Goal: Information Seeking & Learning: Learn about a topic

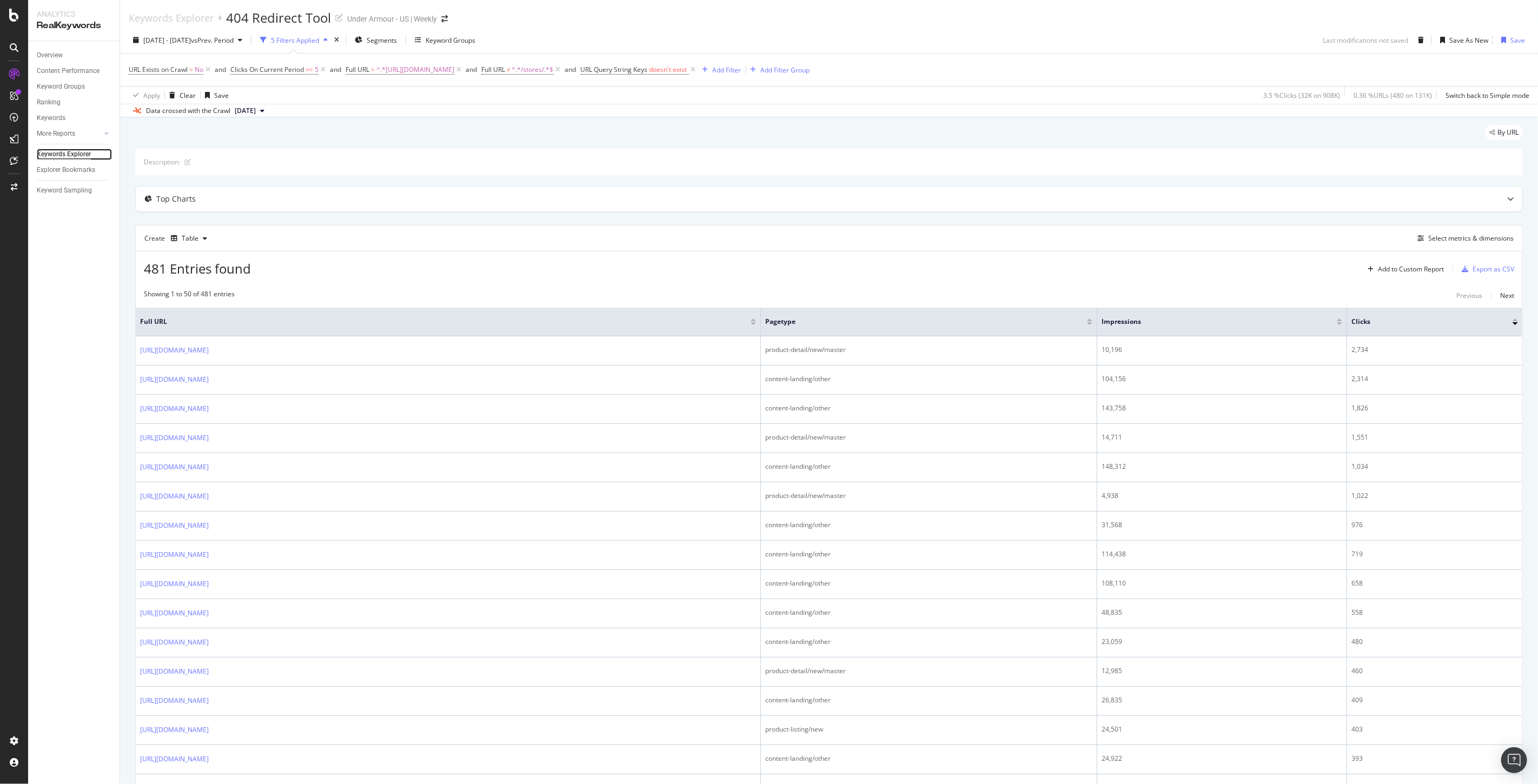
click at [57, 153] on div "Keywords Explorer" at bounding box center [64, 154] width 54 height 11
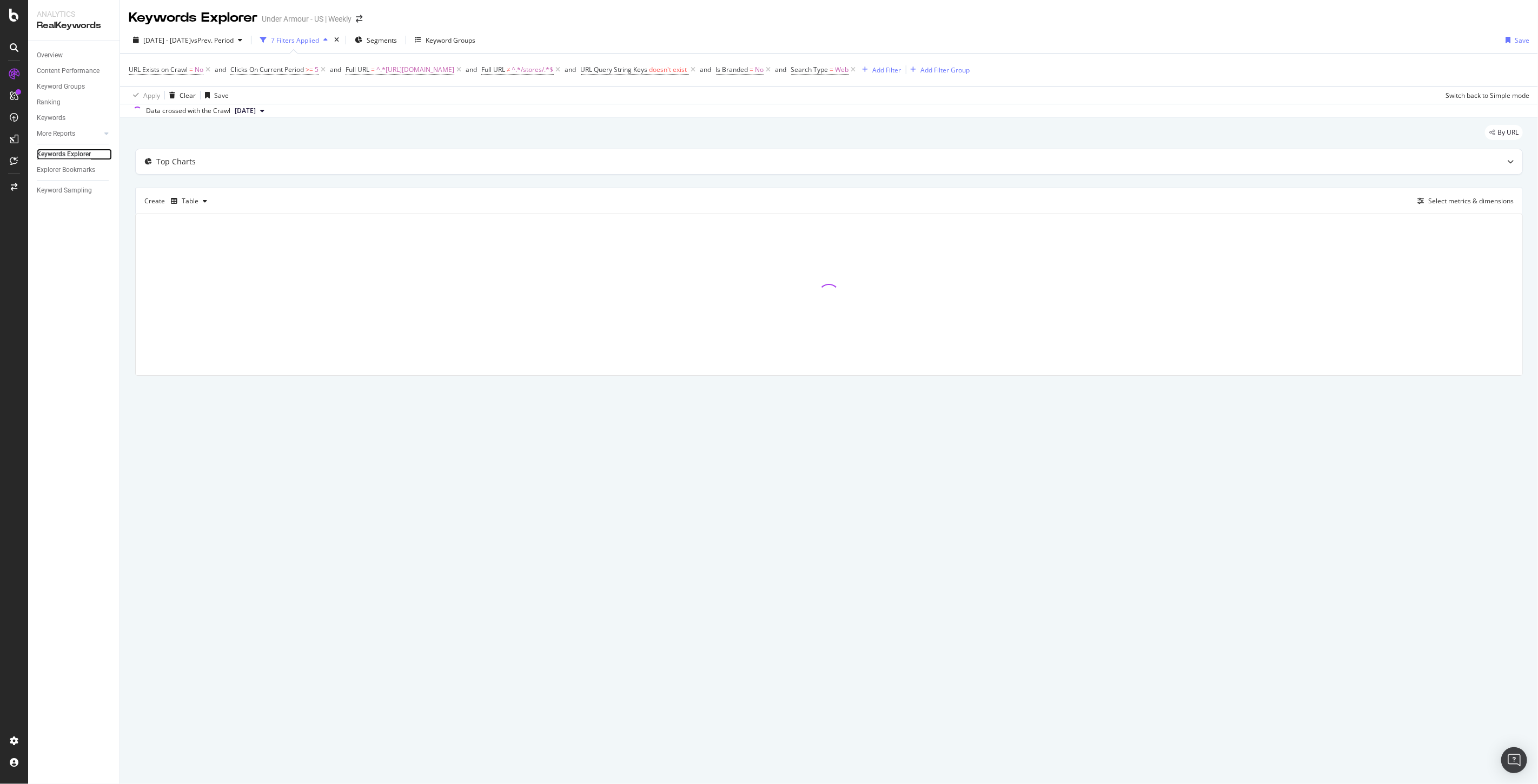
click at [57, 153] on div "Keywords Explorer" at bounding box center [64, 154] width 54 height 11
click at [67, 164] on div "Explorer Bookmarks" at bounding box center [66, 170] width 59 height 11
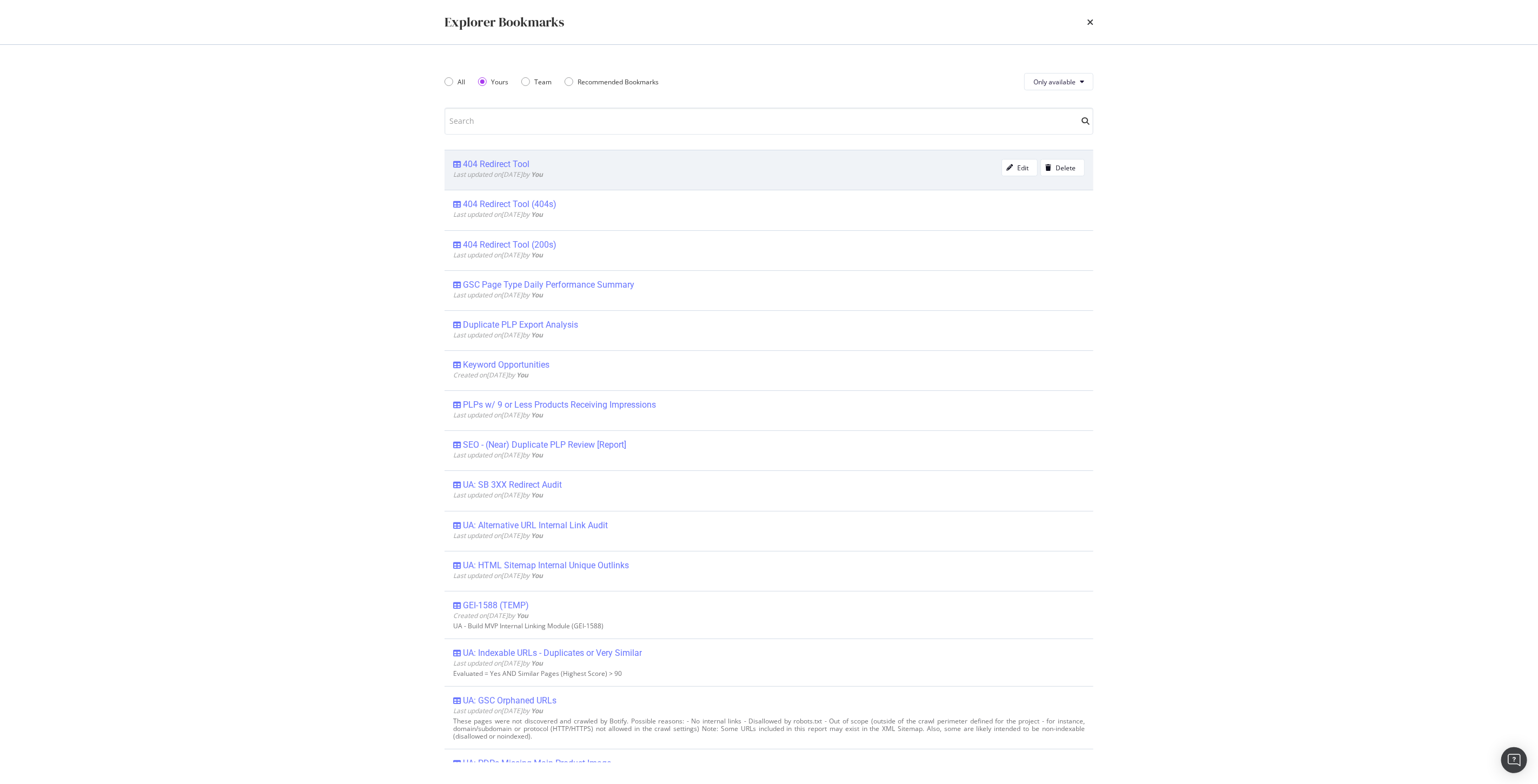
click at [485, 167] on div "404 Redirect Tool" at bounding box center [496, 164] width 67 height 11
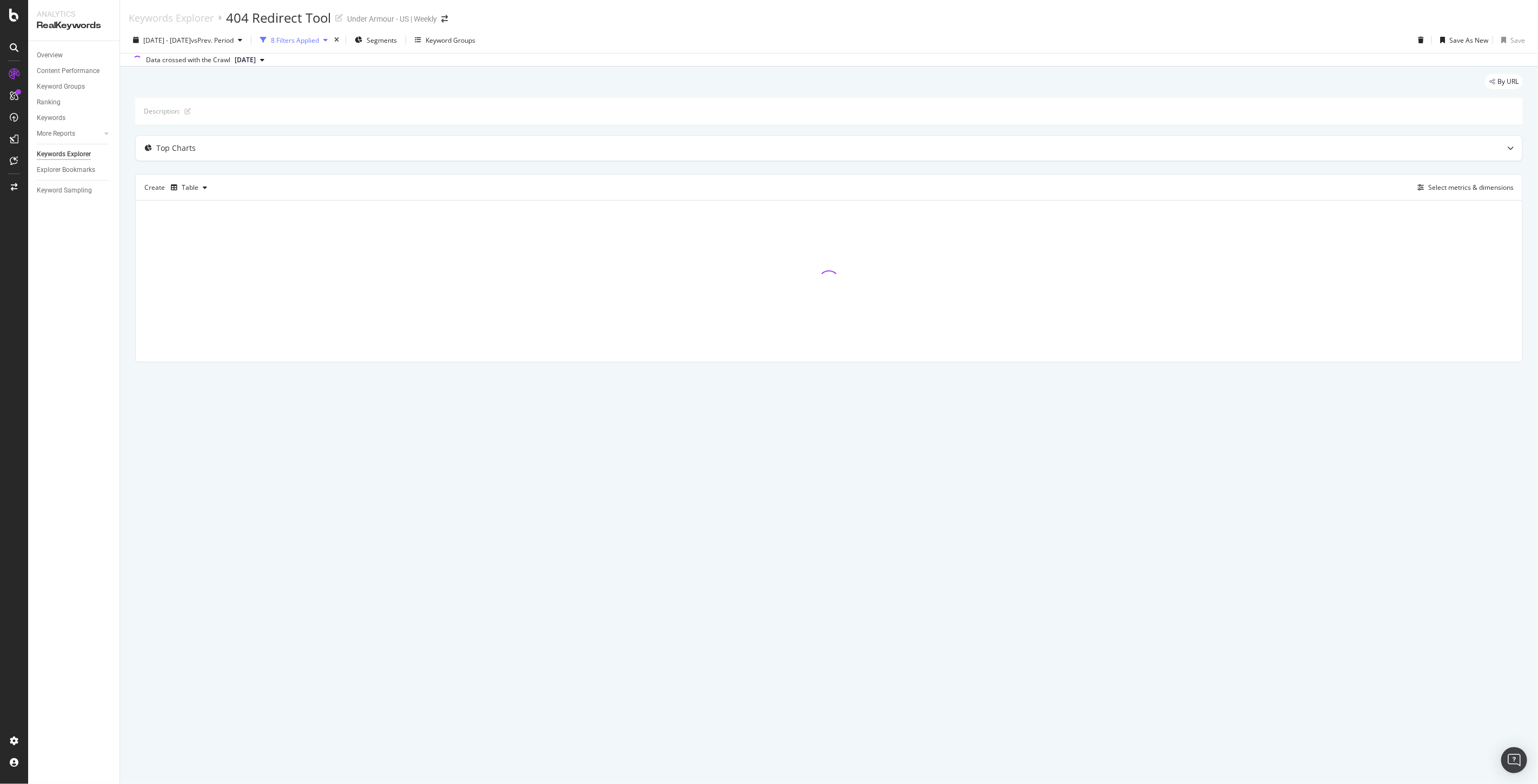
click at [319, 44] on div "8 Filters Applied" at bounding box center [295, 40] width 48 height 9
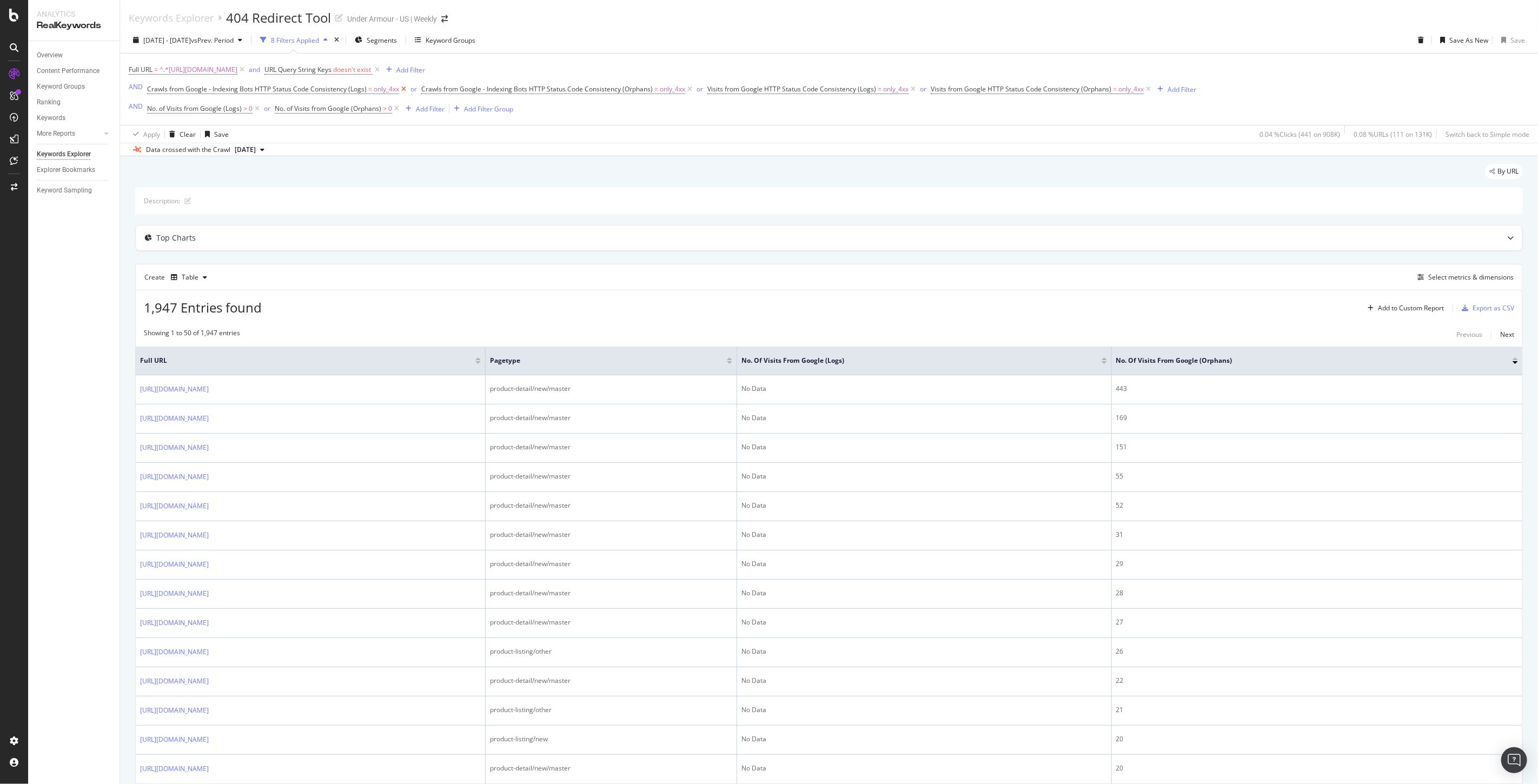
click at [406, 88] on icon at bounding box center [403, 89] width 9 height 11
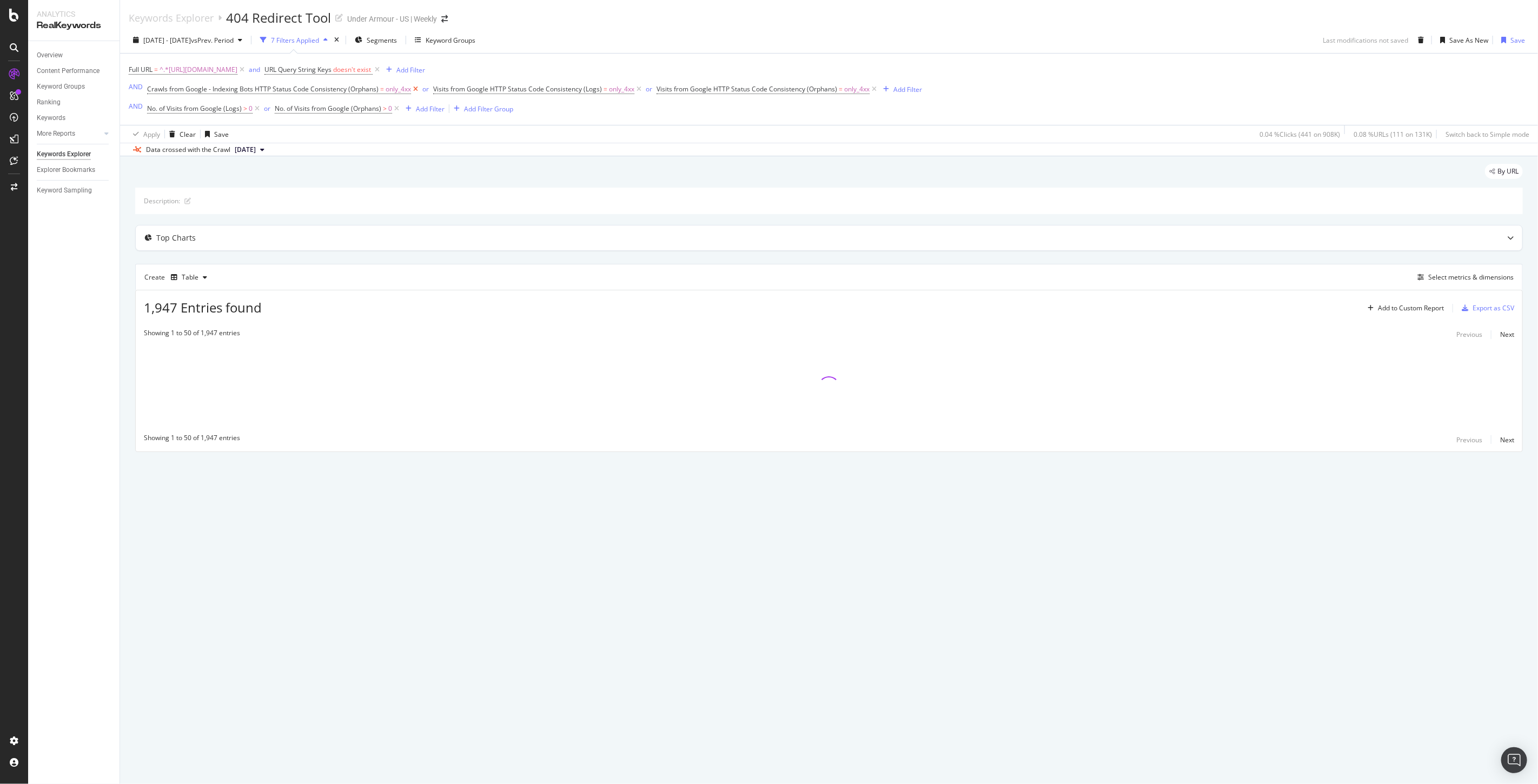
click at [412, 88] on icon at bounding box center [415, 89] width 9 height 11
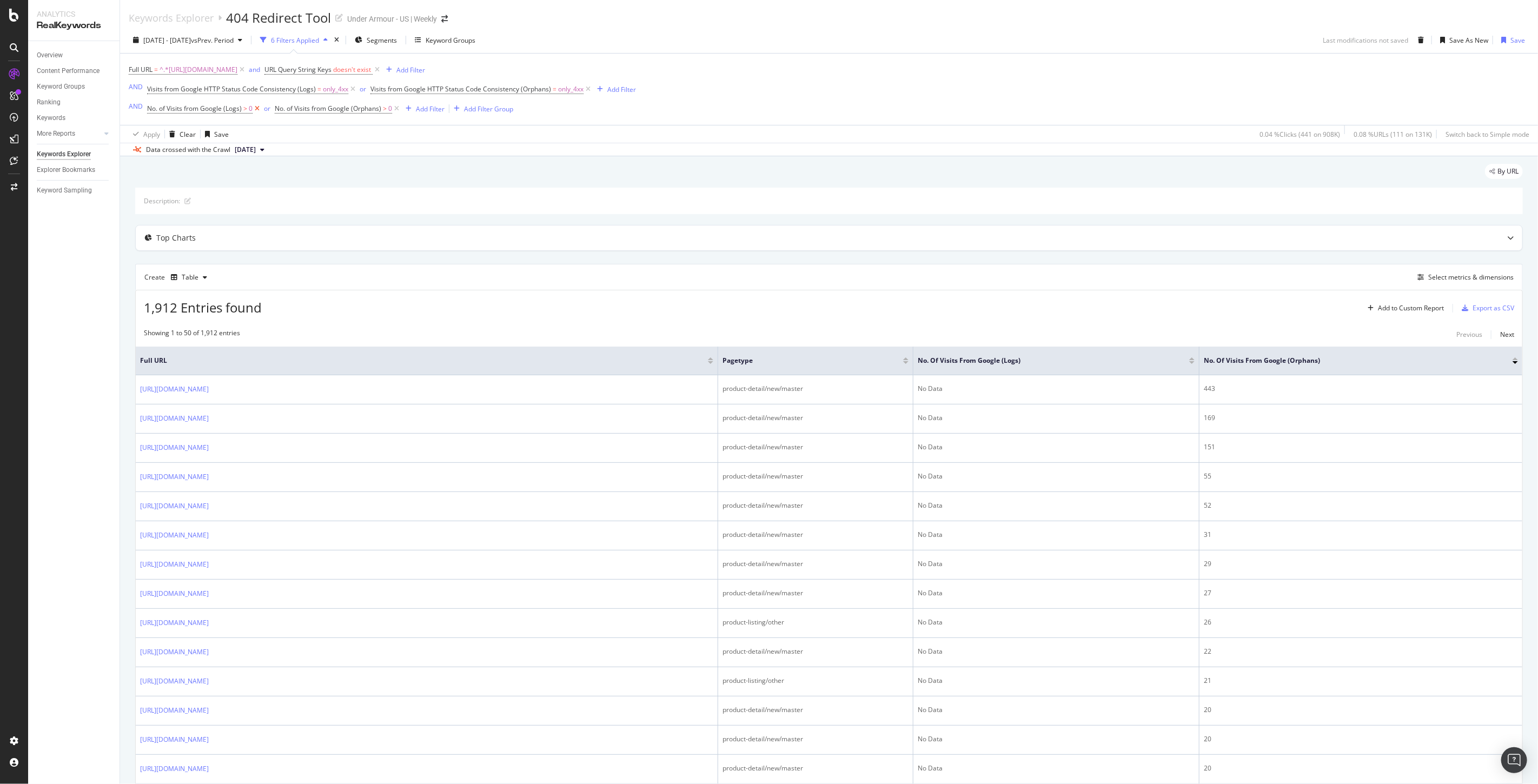
click at [258, 110] on icon at bounding box center [257, 109] width 9 height 11
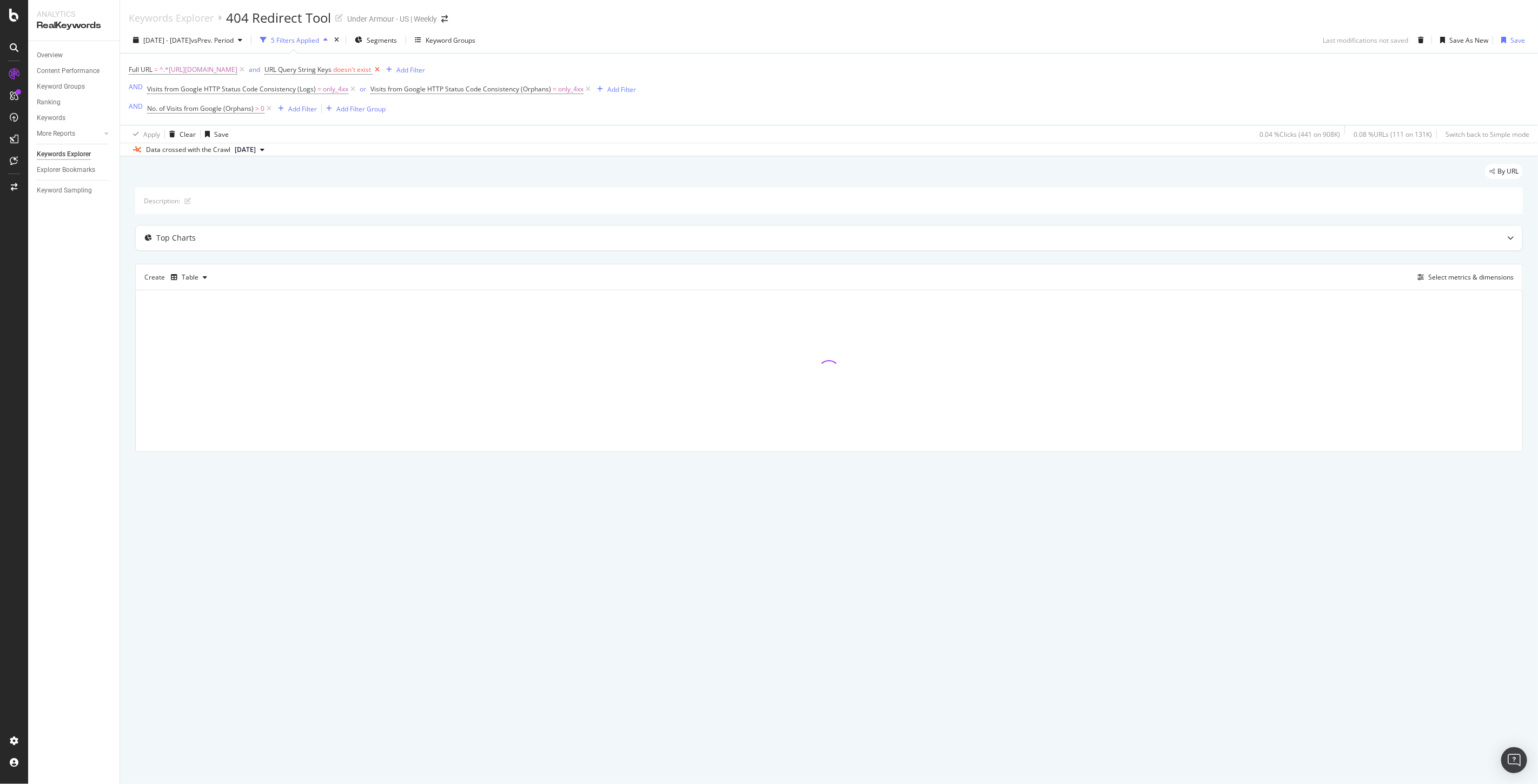
click at [382, 72] on icon at bounding box center [377, 70] width 9 height 11
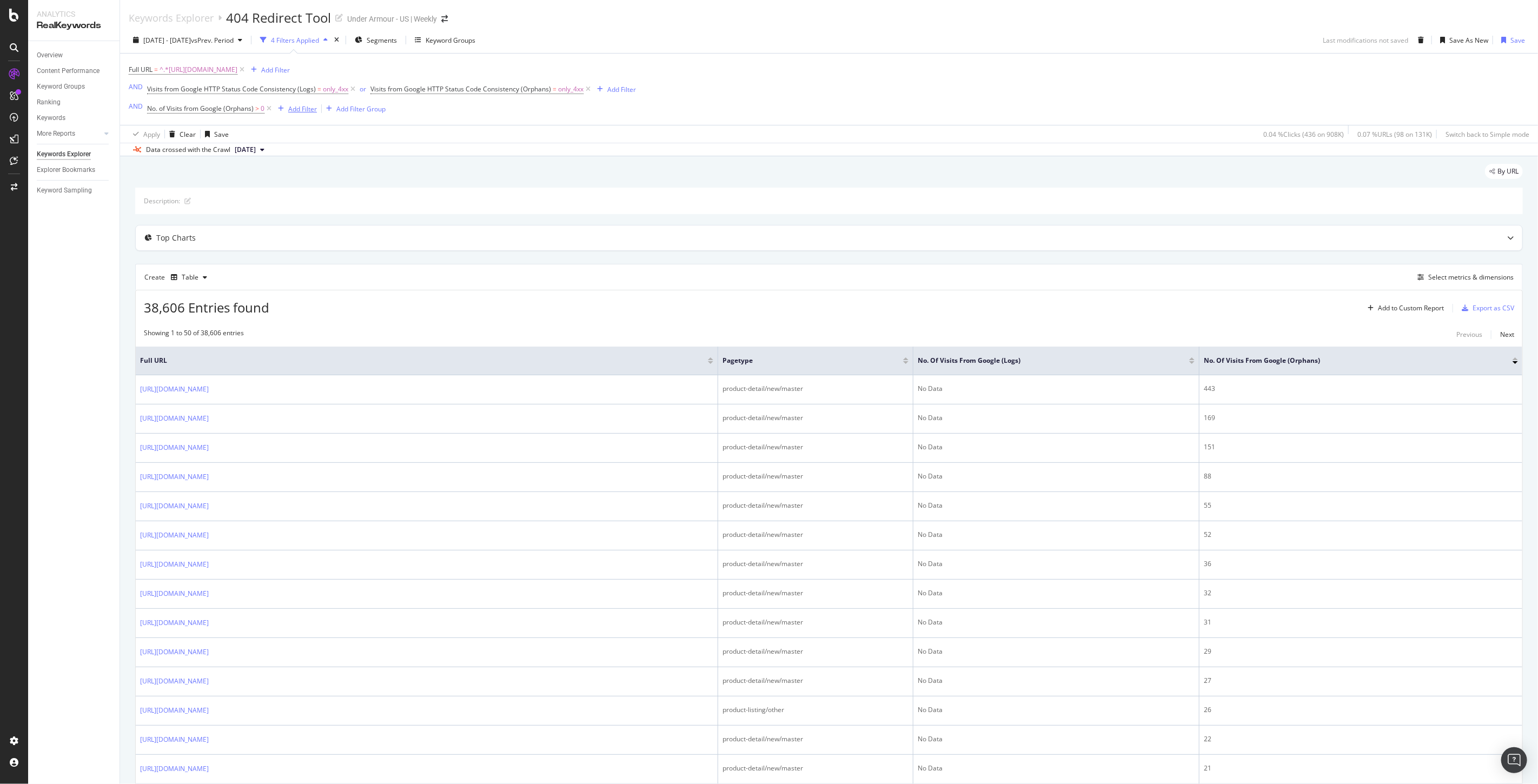
click at [307, 112] on div "Add Filter" at bounding box center [302, 109] width 28 height 9
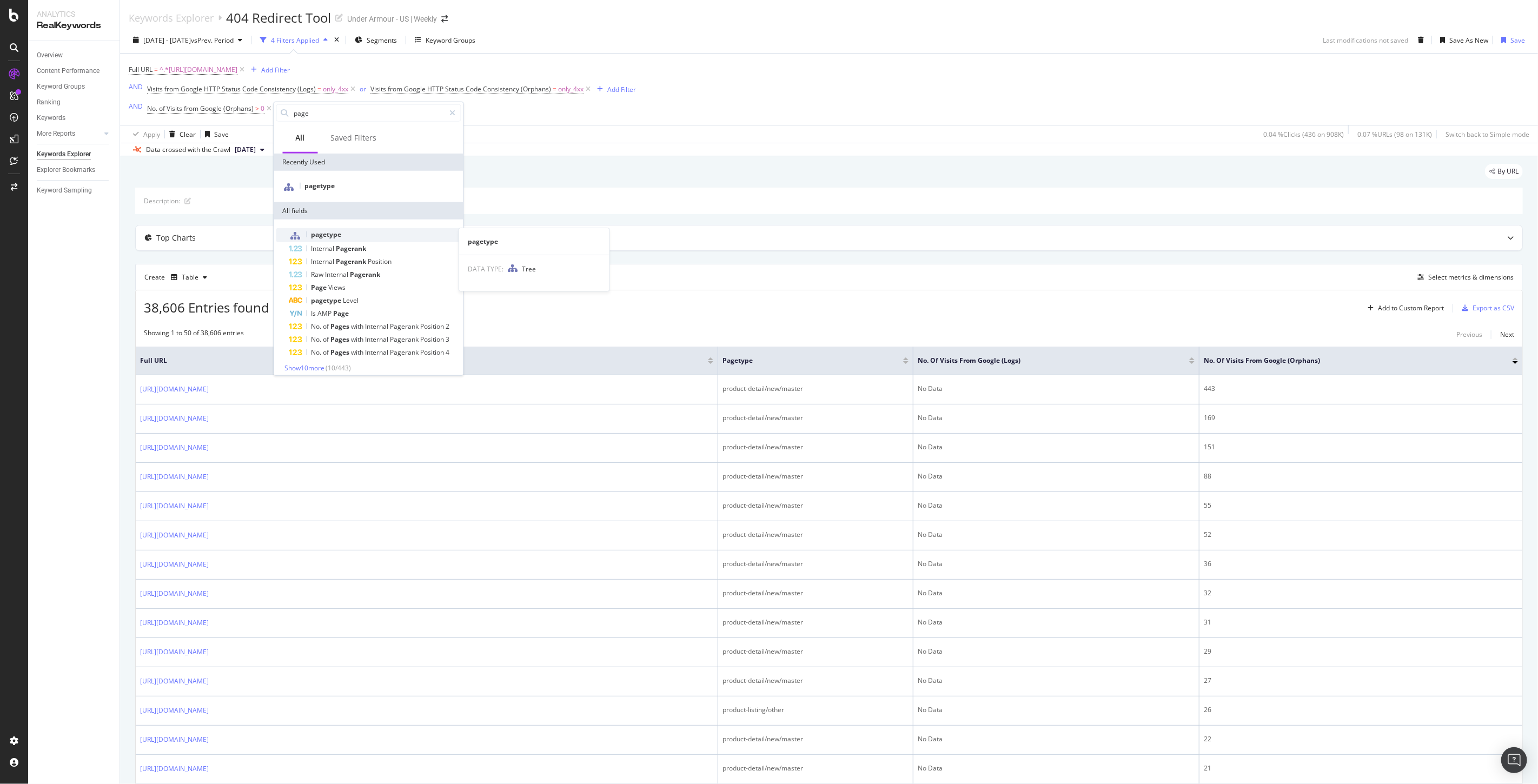
type input "page"
click at [330, 233] on span "pagetype" at bounding box center [327, 234] width 30 height 9
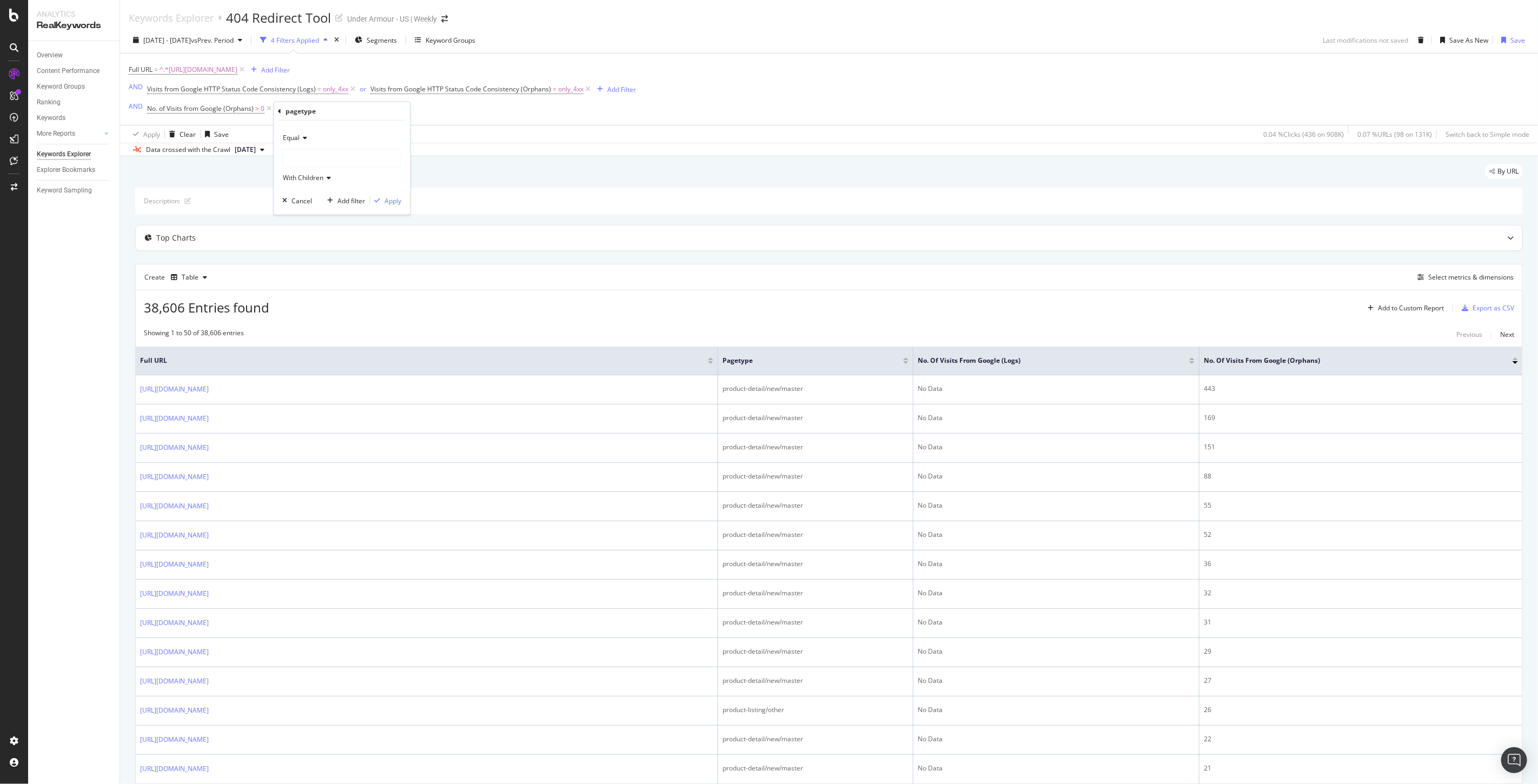
click at [486, 171] on div "By URL" at bounding box center [829, 175] width 1387 height 24
click at [326, 110] on icon at bounding box center [326, 109] width 9 height 11
click at [363, 107] on div "Add Filter Group" at bounding box center [360, 109] width 49 height 9
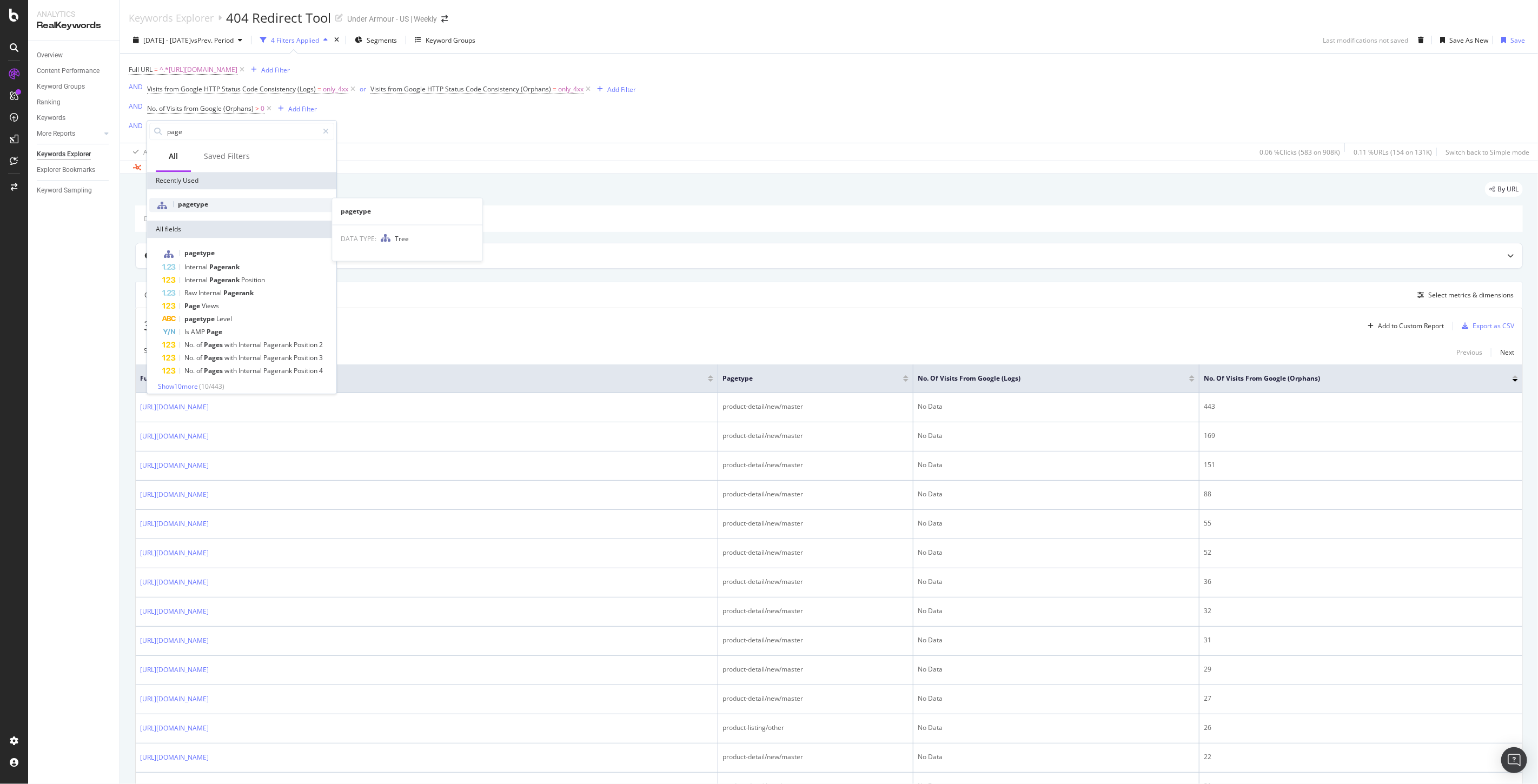
click at [198, 206] on span "pagetype" at bounding box center [193, 204] width 30 height 9
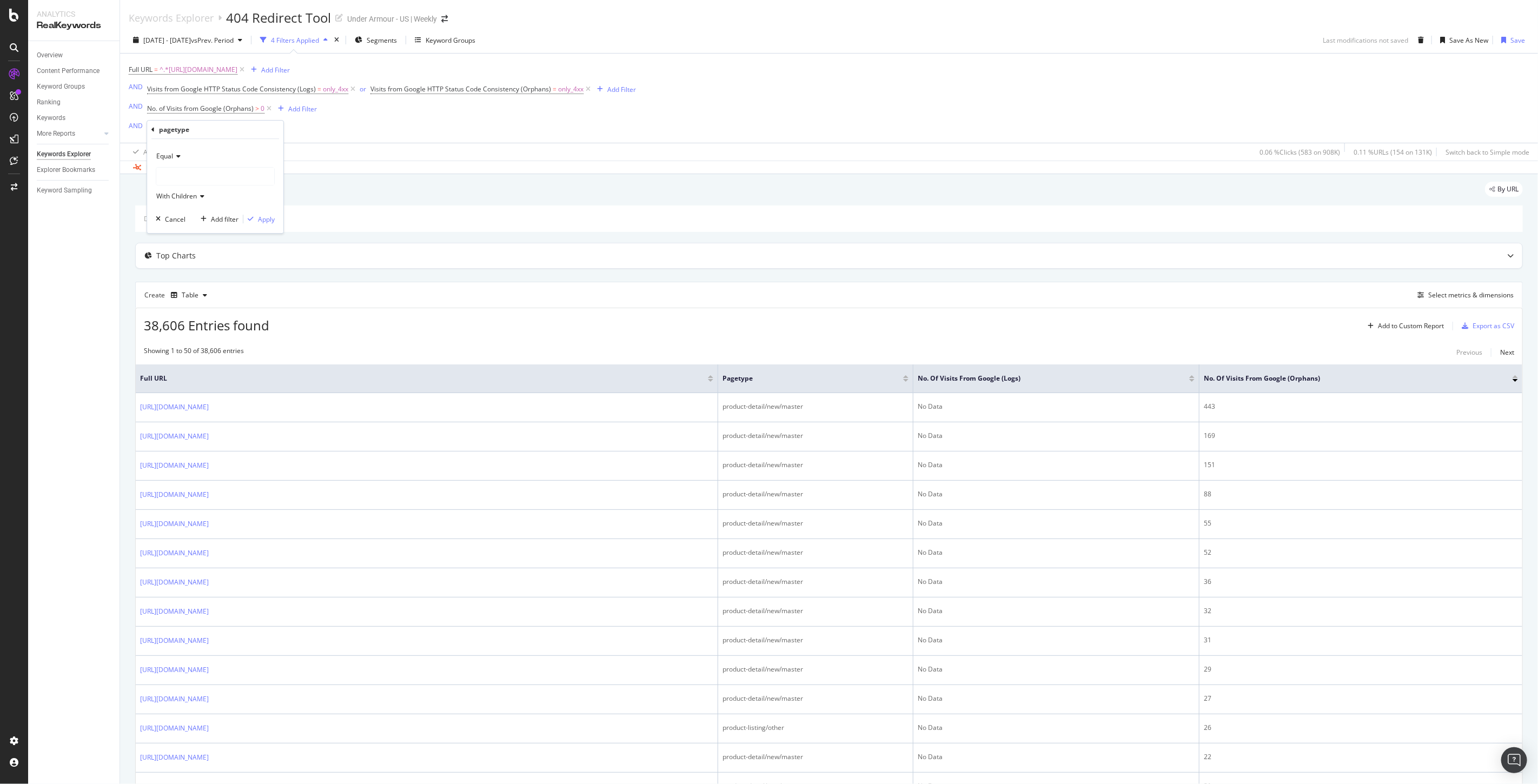
click at [207, 177] on div at bounding box center [215, 176] width 118 height 18
click at [263, 196] on span "Select" at bounding box center [267, 196] width 19 height 9
click at [269, 221] on div "Apply" at bounding box center [267, 219] width 17 height 9
click at [1260, 267] on div "Top Charts" at bounding box center [829, 257] width 1387 height 25
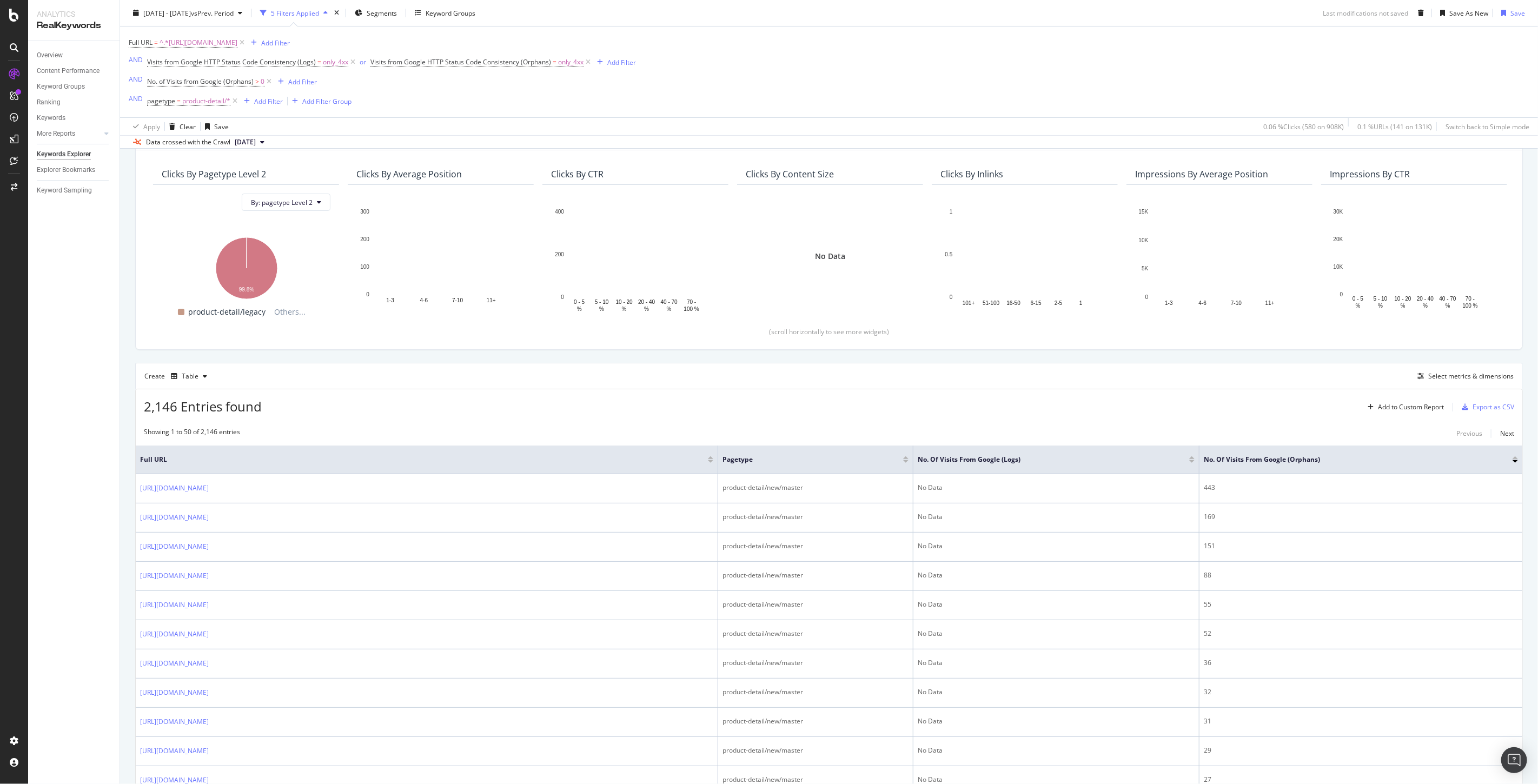
scroll to position [180, 0]
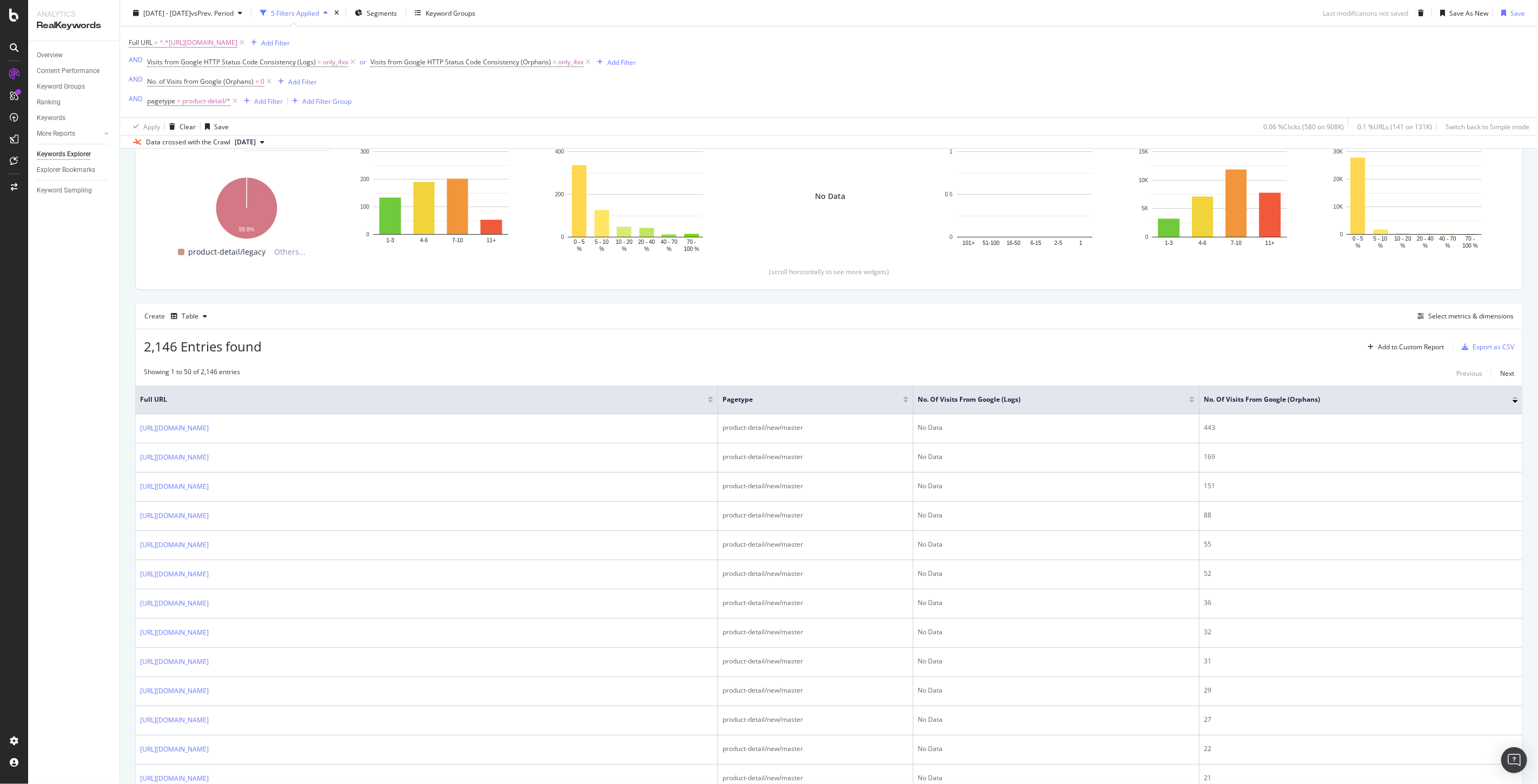
click at [256, 144] on span "[DATE]" at bounding box center [245, 142] width 21 height 10
click at [263, 181] on div "[DATE]" at bounding box center [247, 181] width 31 height 10
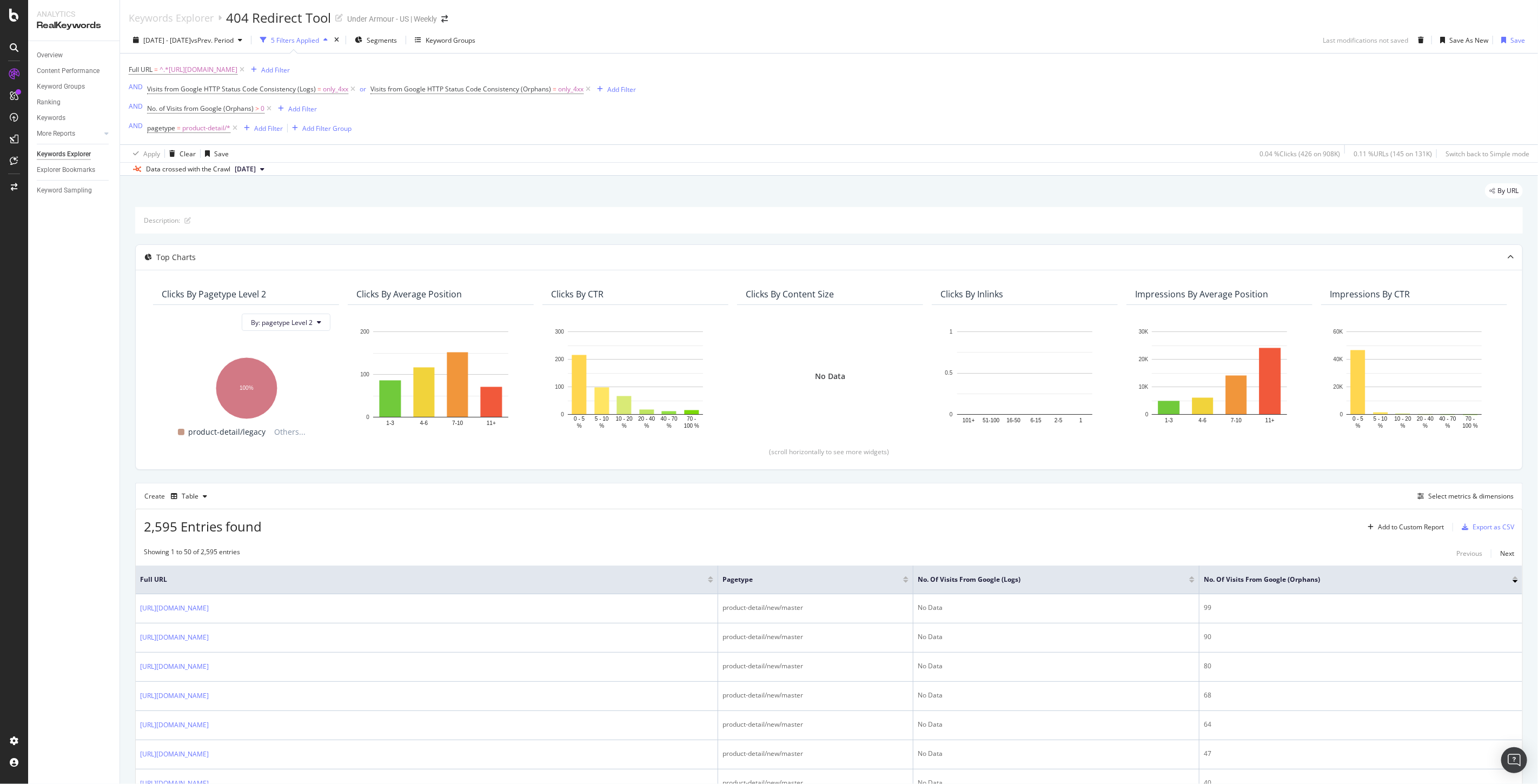
scroll to position [120, 0]
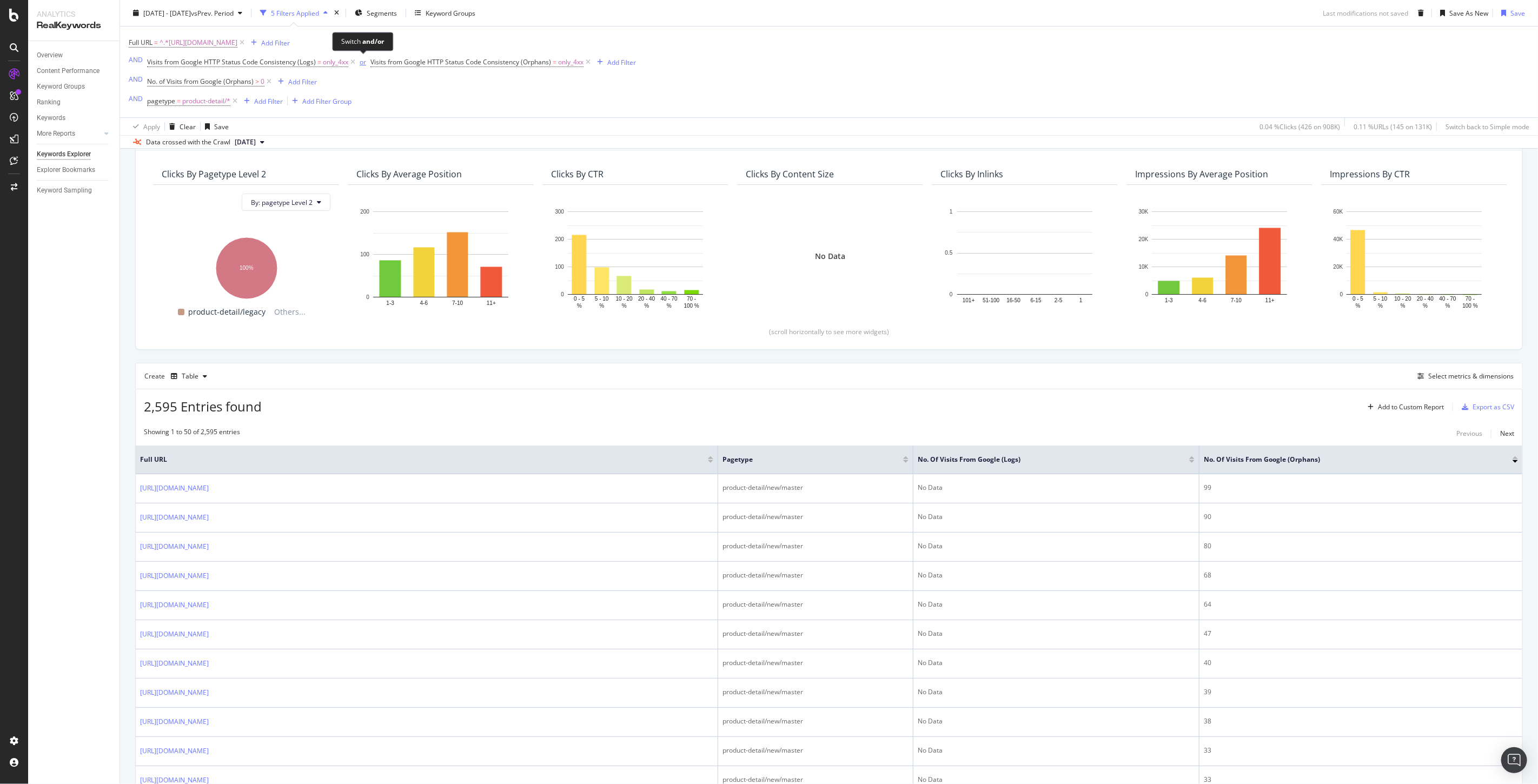
click at [360, 65] on div "or" at bounding box center [363, 62] width 7 height 9
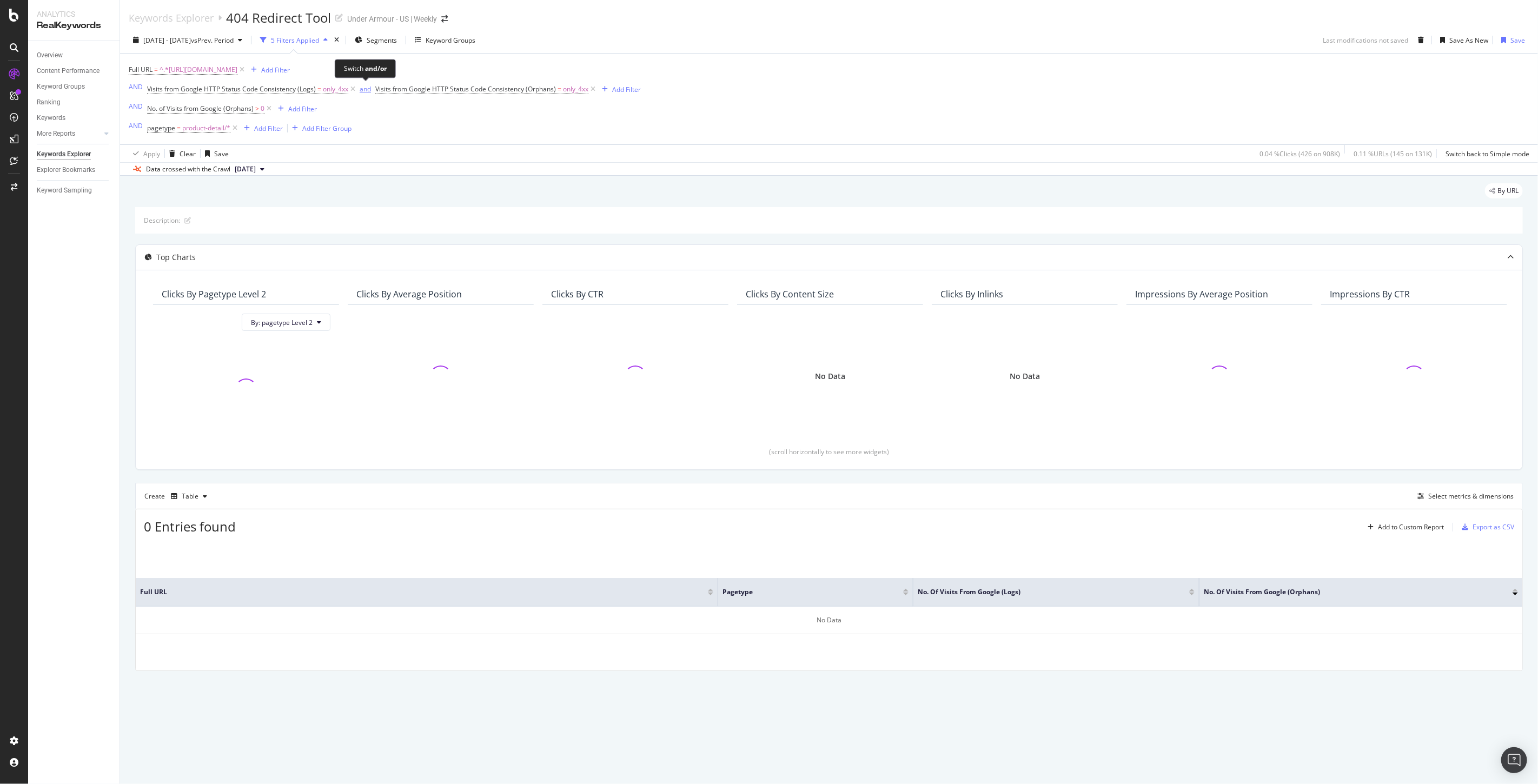
click at [366, 89] on div "and" at bounding box center [365, 88] width 11 height 9
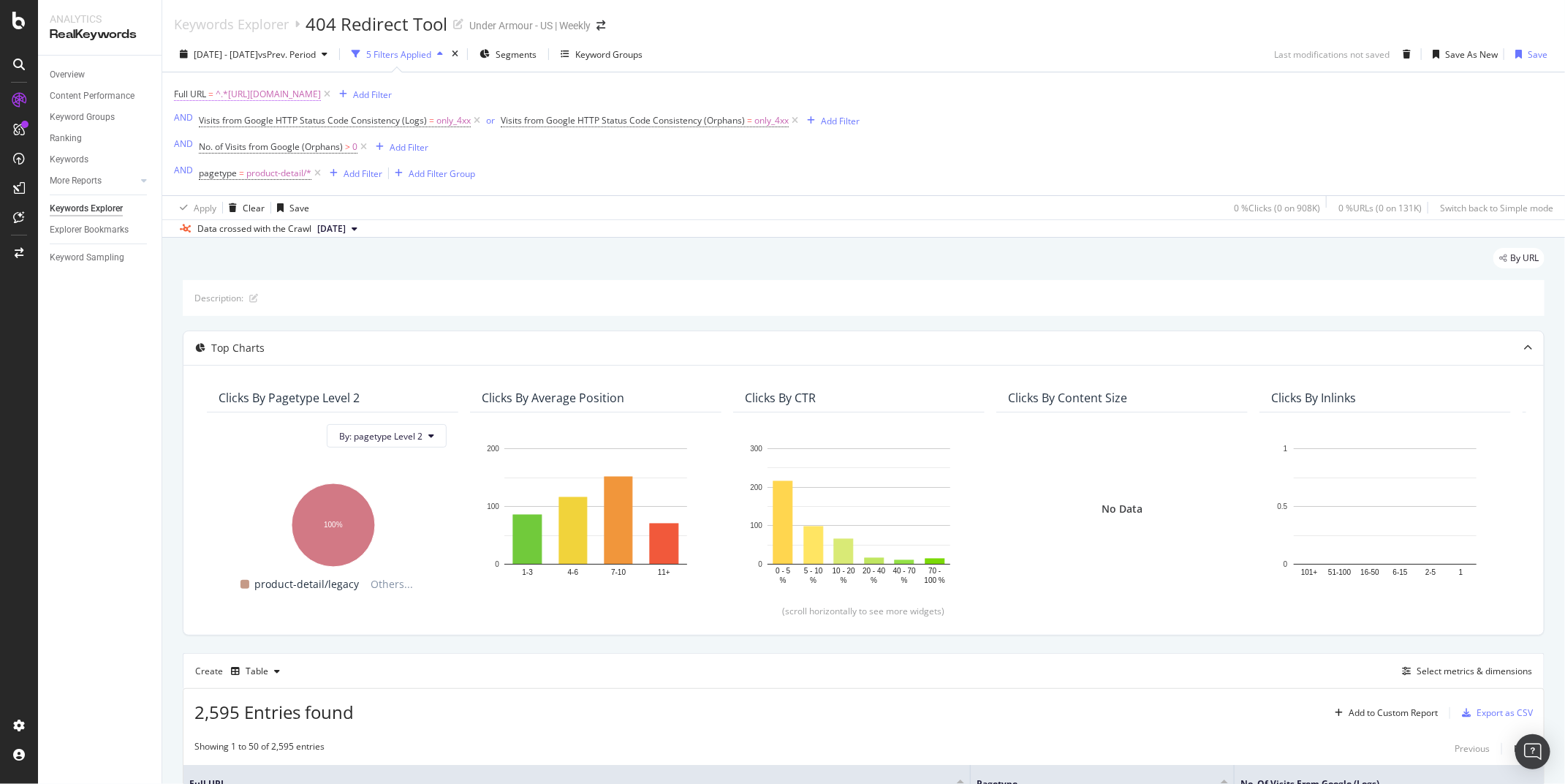
click at [321, 93] on span "^.*[URL][DOMAIN_NAME]" at bounding box center [268, 94] width 105 height 20
click at [259, 151] on input "[URL][DOMAIN_NAME]" at bounding box center [256, 154] width 138 height 24
click at [988, 47] on div "[DATE] - [DATE] vs Prev. Period 5 Filters Applied Segments Keyword Groups Last …" at bounding box center [864, 57] width 1403 height 29
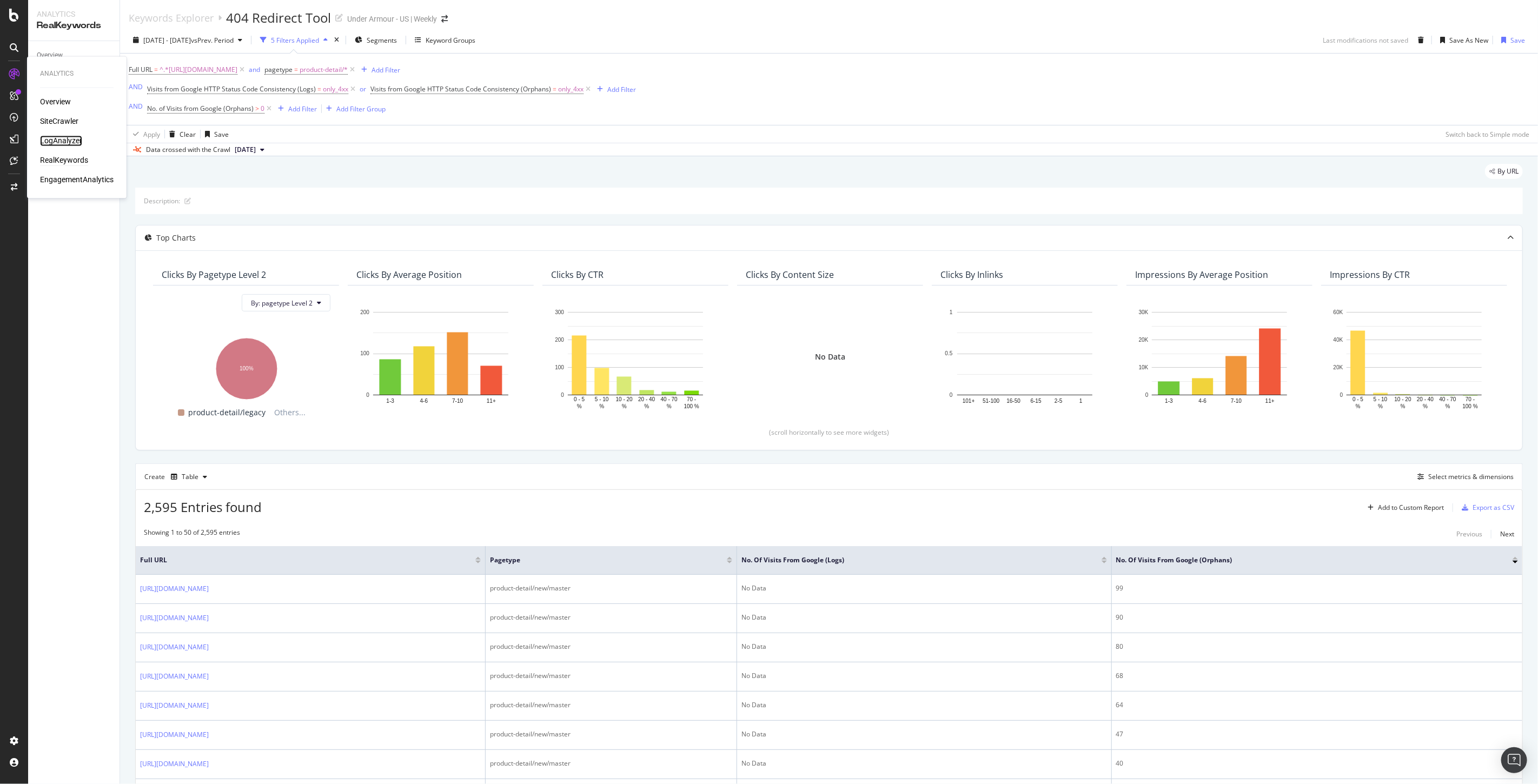
click at [67, 140] on div "LogAnalyzer" at bounding box center [61, 141] width 42 height 11
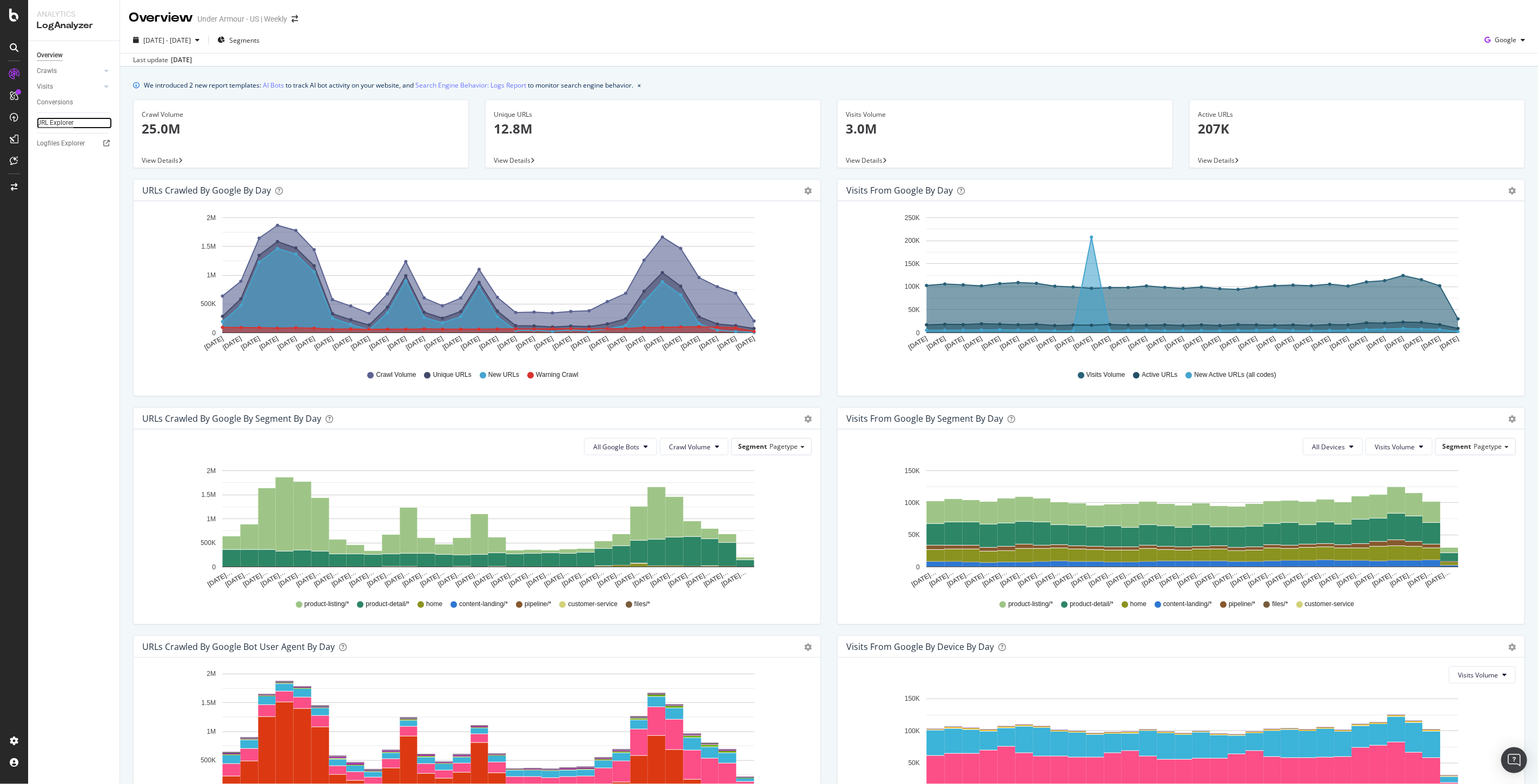
click at [59, 125] on div "URL Explorer" at bounding box center [55, 123] width 37 height 11
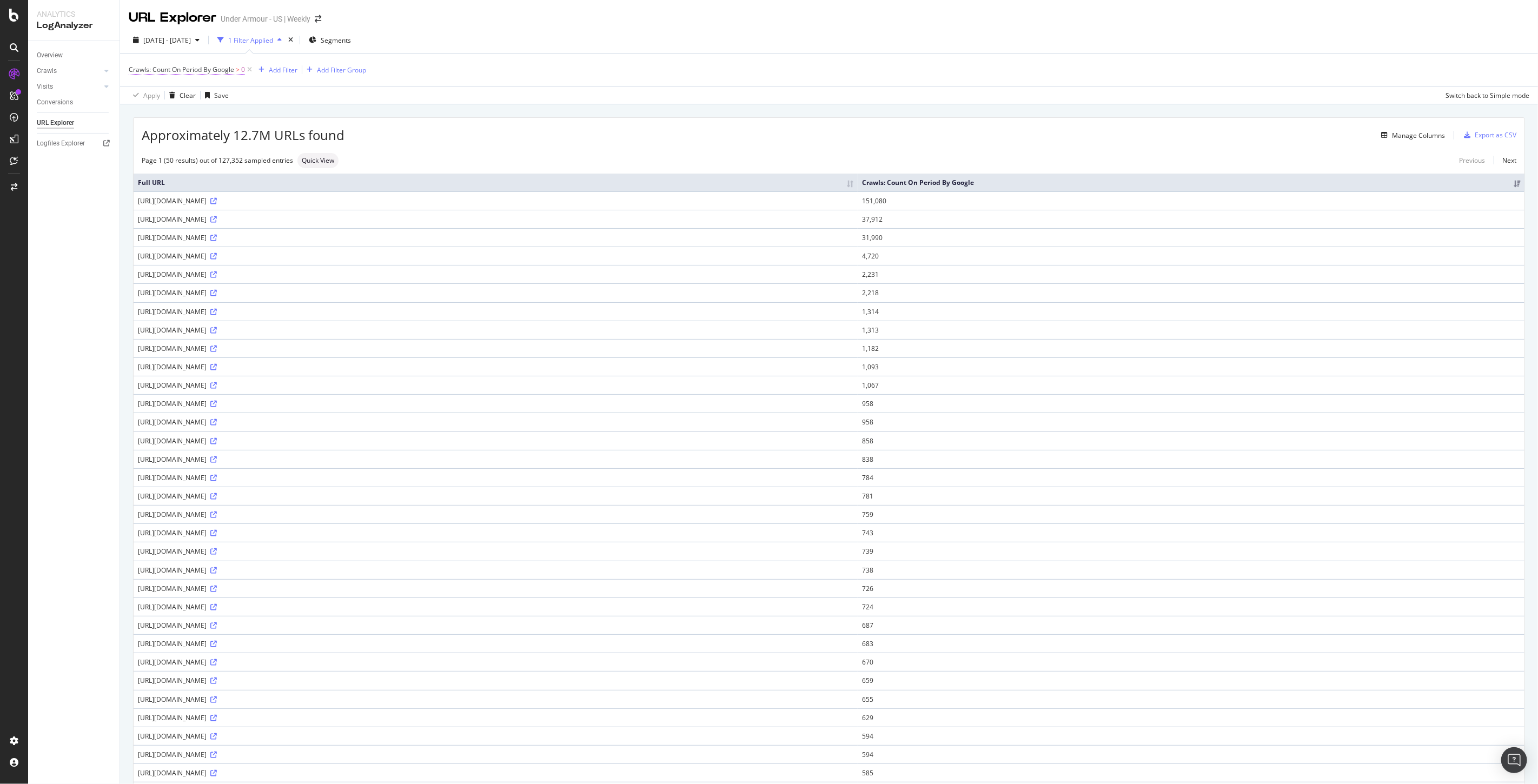
click at [206, 67] on span "Crawls: Count On Period By Google" at bounding box center [181, 69] width 105 height 9
click at [284, 84] on div "Crawls: Count On Period By Google > 0 Add Filter Add Filter Group" at bounding box center [829, 70] width 1401 height 33
click at [249, 72] on icon at bounding box center [249, 70] width 9 height 11
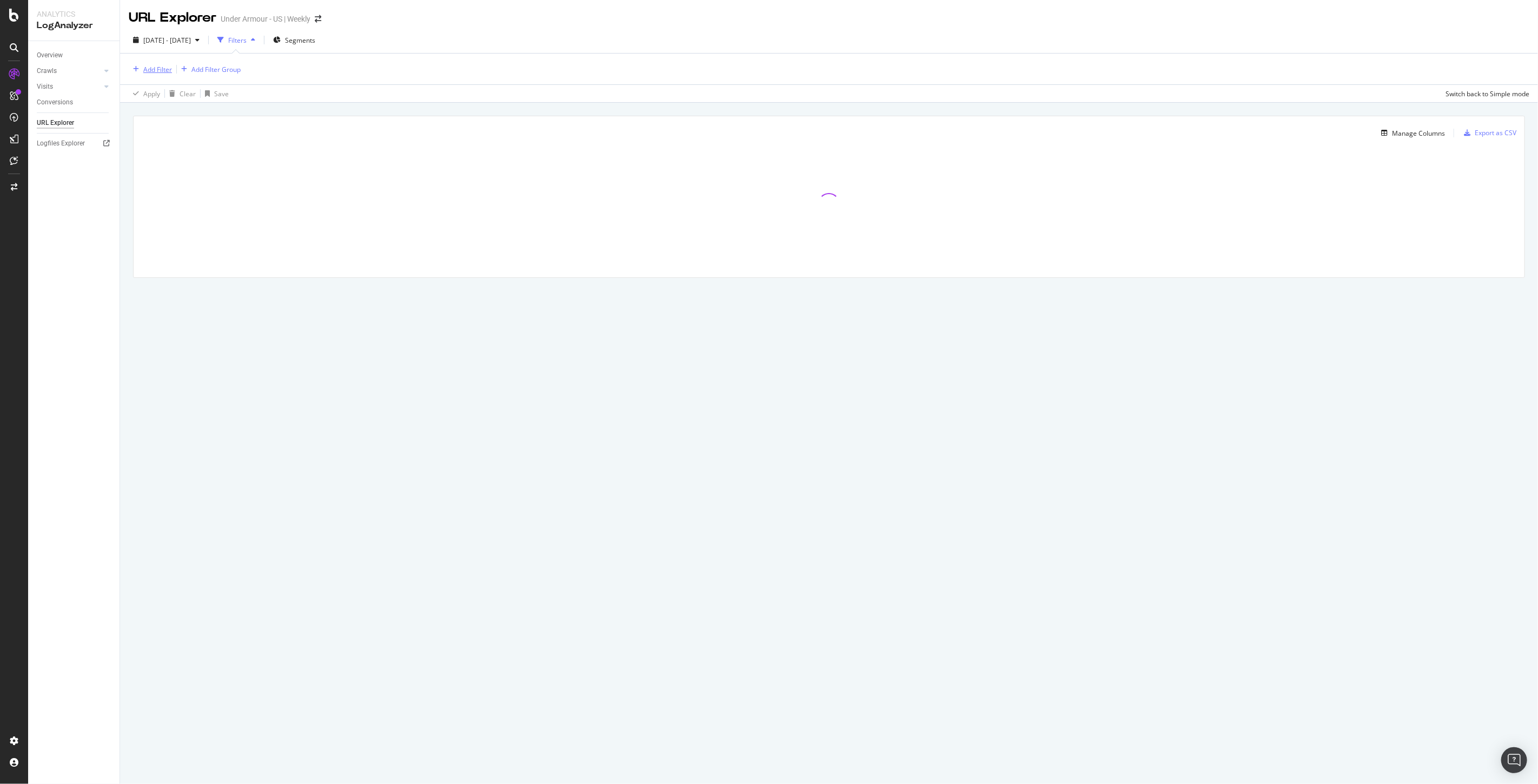
click at [152, 66] on div "Add Filter" at bounding box center [157, 69] width 28 height 9
click at [166, 140] on span "Full URL" at bounding box center [172, 144] width 24 height 9
click at [160, 109] on input "text" at bounding box center [197, 115] width 118 height 18
paste input "[URL][DOMAIN_NAME]"
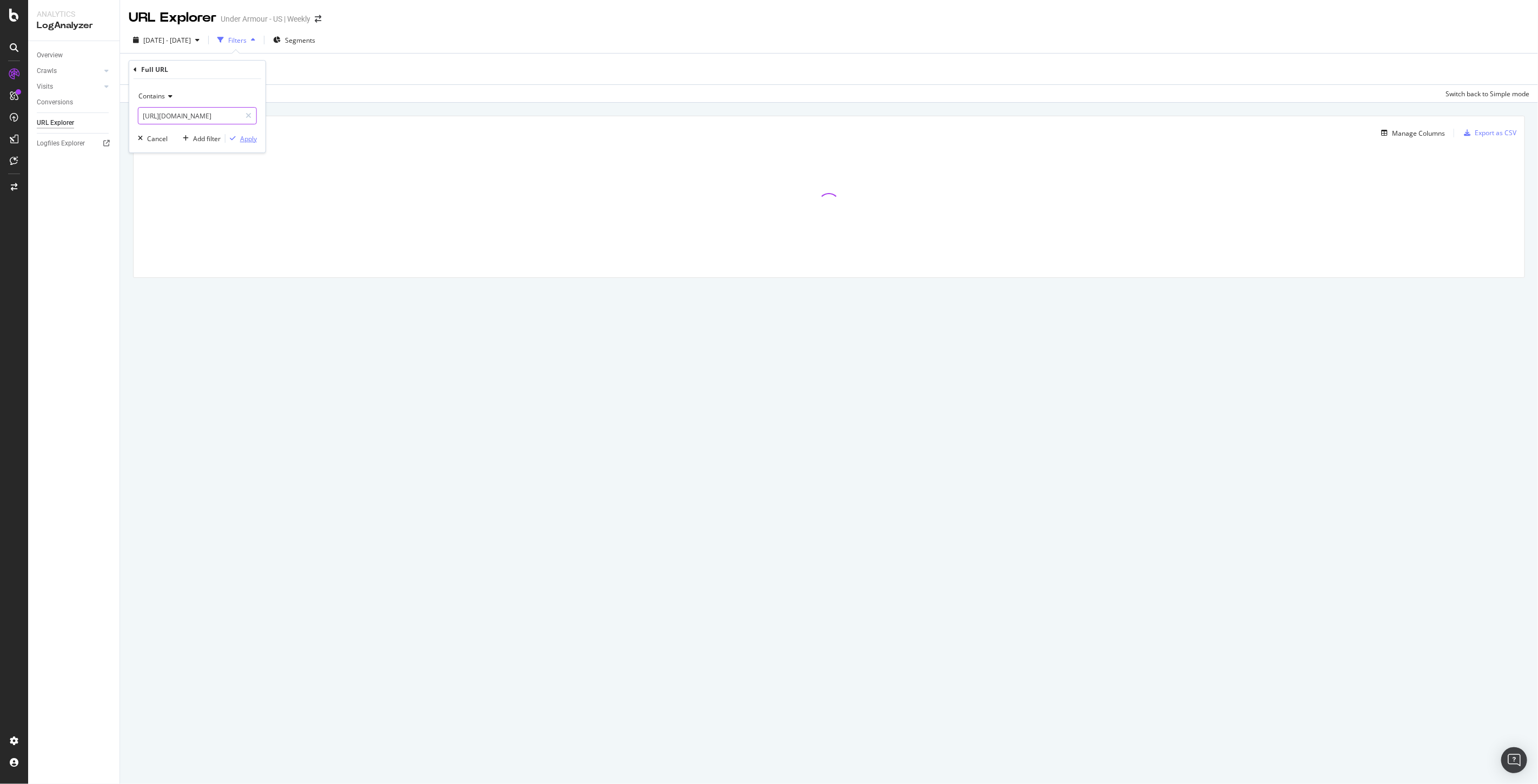
type input "[URL][DOMAIN_NAME]"
click at [246, 141] on div "Apply" at bounding box center [249, 138] width 17 height 9
click at [290, 71] on div "Add Filter" at bounding box center [275, 70] width 28 height 9
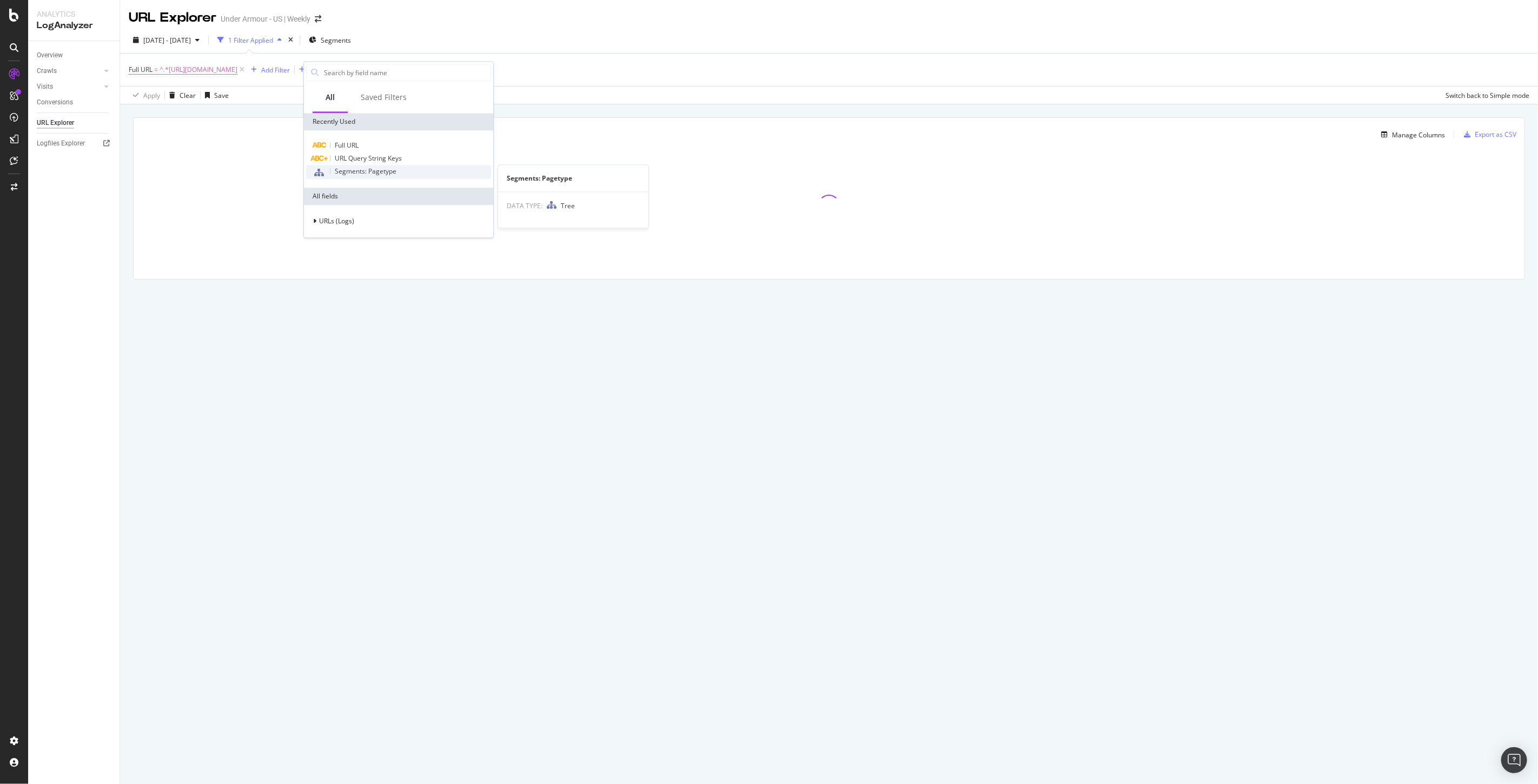
click at [355, 175] on span "Segments: Pagetype" at bounding box center [365, 170] width 62 height 9
click at [344, 120] on div at bounding box center [372, 117] width 118 height 18
click at [393, 100] on div "Equal" at bounding box center [372, 97] width 119 height 18
click at [391, 100] on div "Equal" at bounding box center [372, 97] width 119 height 18
click at [341, 115] on div at bounding box center [372, 117] width 118 height 18
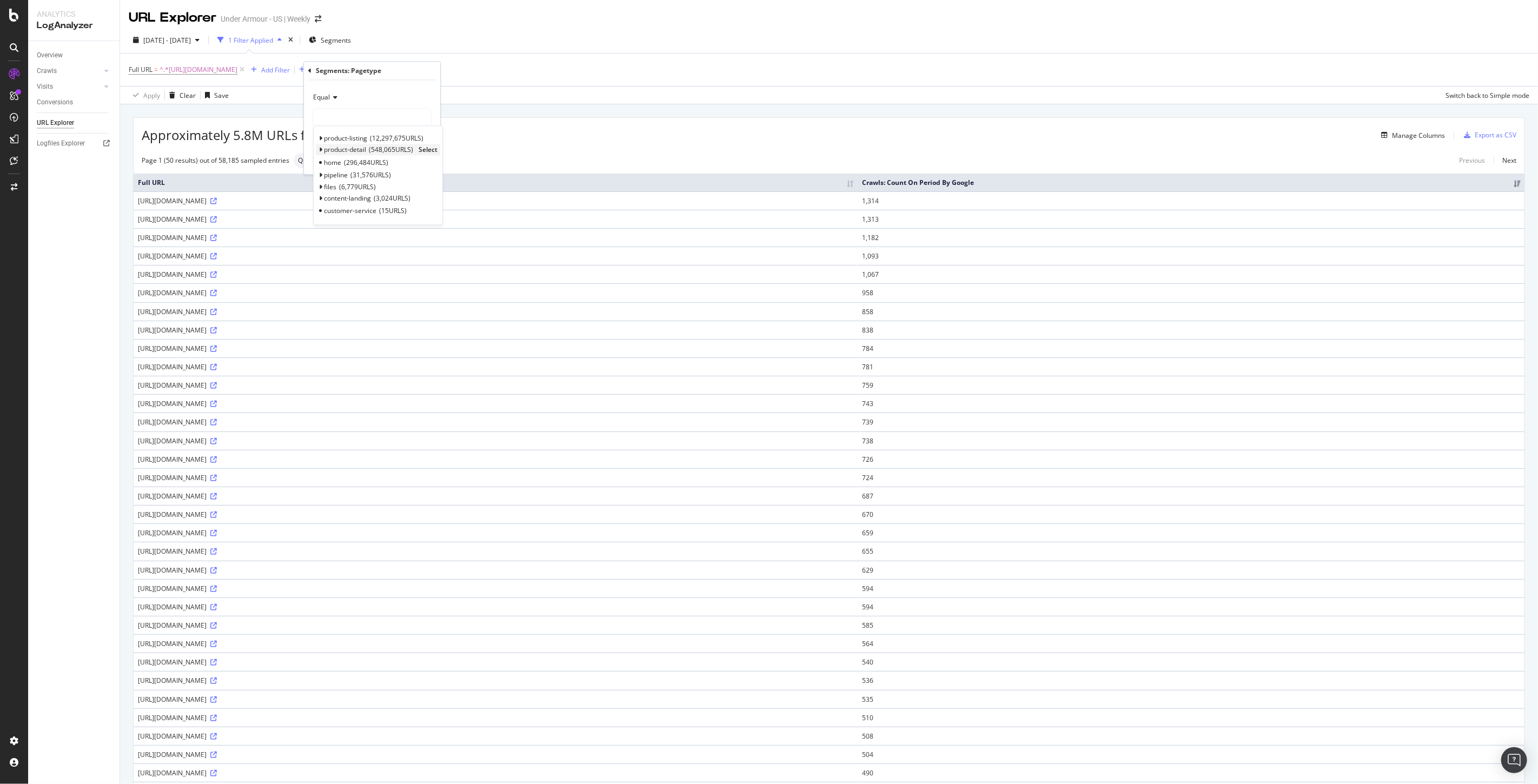
click at [426, 151] on span "Select" at bounding box center [428, 150] width 19 height 9
click at [425, 160] on div "Apply" at bounding box center [423, 160] width 17 height 9
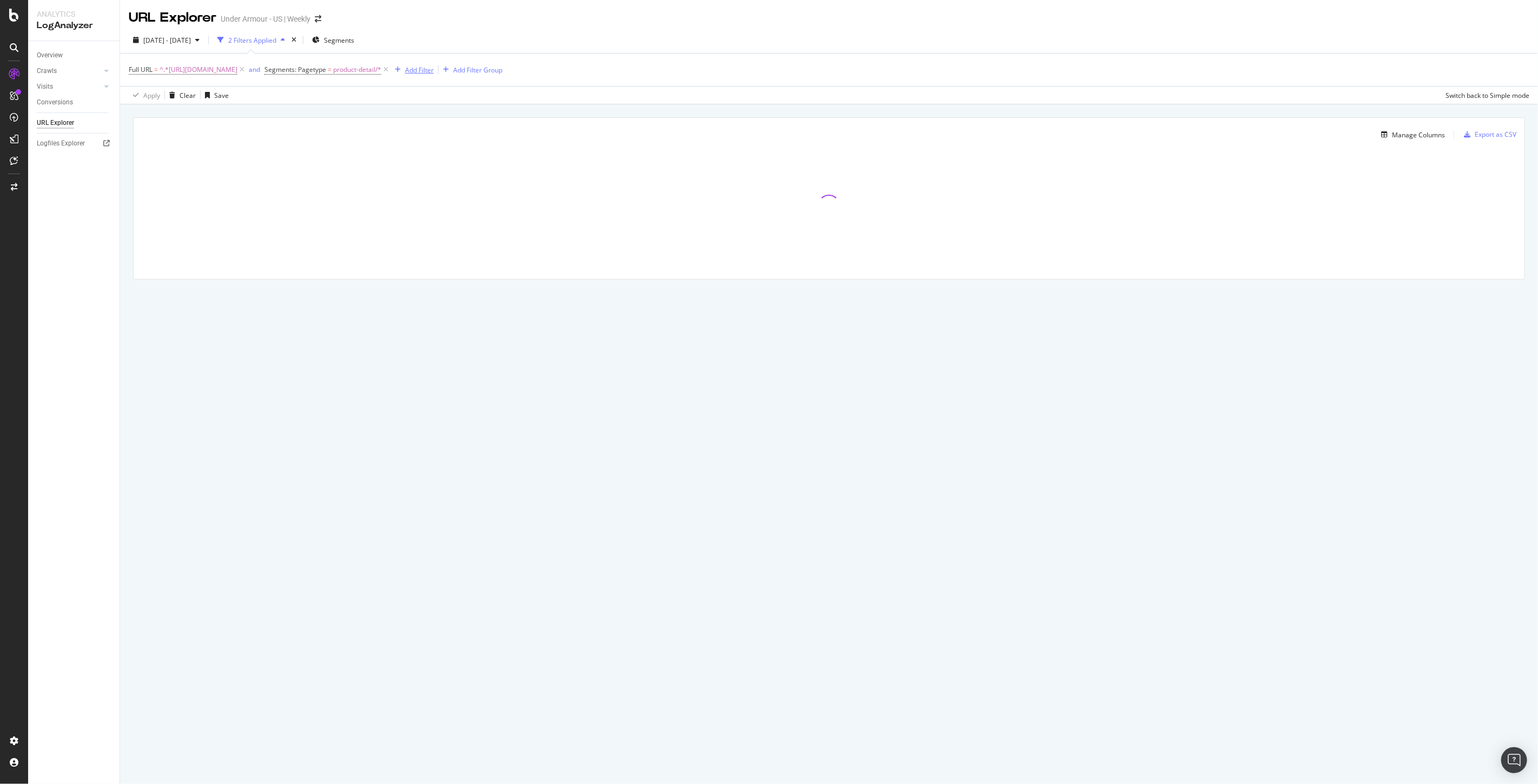
click at [434, 71] on div "Add Filter" at bounding box center [419, 70] width 28 height 9
click at [465, 222] on span "URLs (Logs)" at bounding box center [481, 221] width 35 height 9
click at [468, 283] on div at bounding box center [466, 288] width 7 height 11
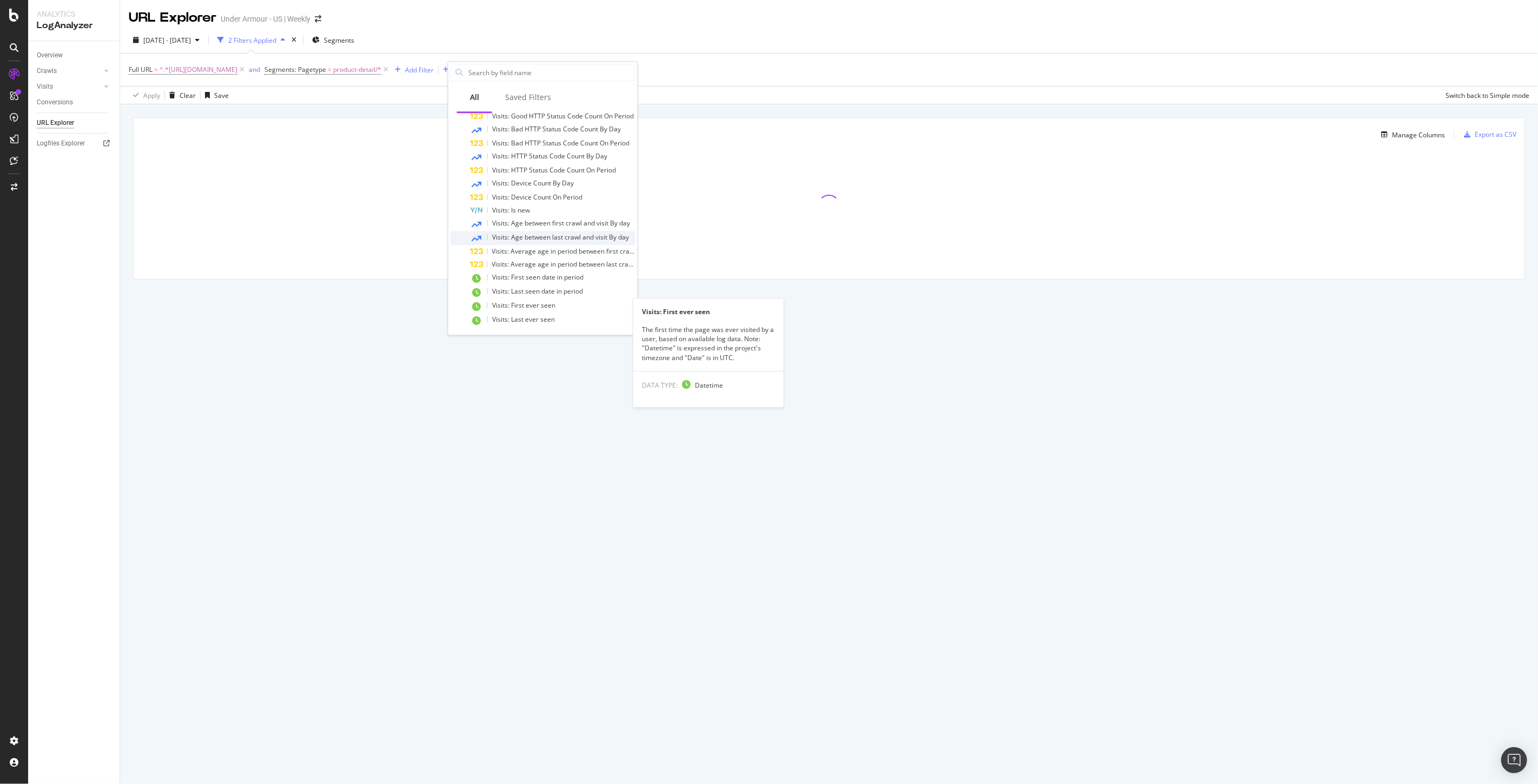
scroll to position [193, 0]
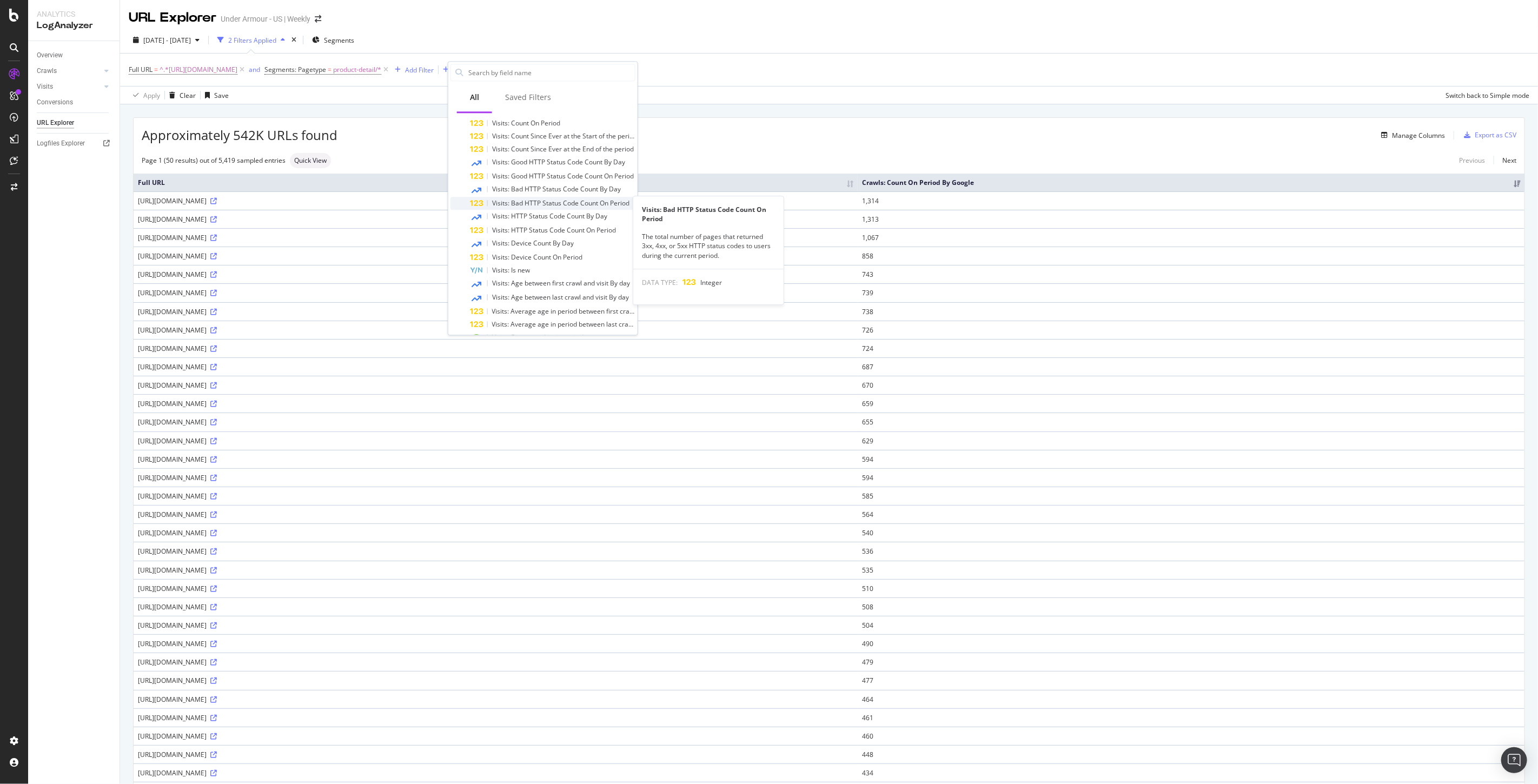
click at [532, 203] on span "Visits: Bad HTTP Status Code Count On Period" at bounding box center [561, 202] width 137 height 9
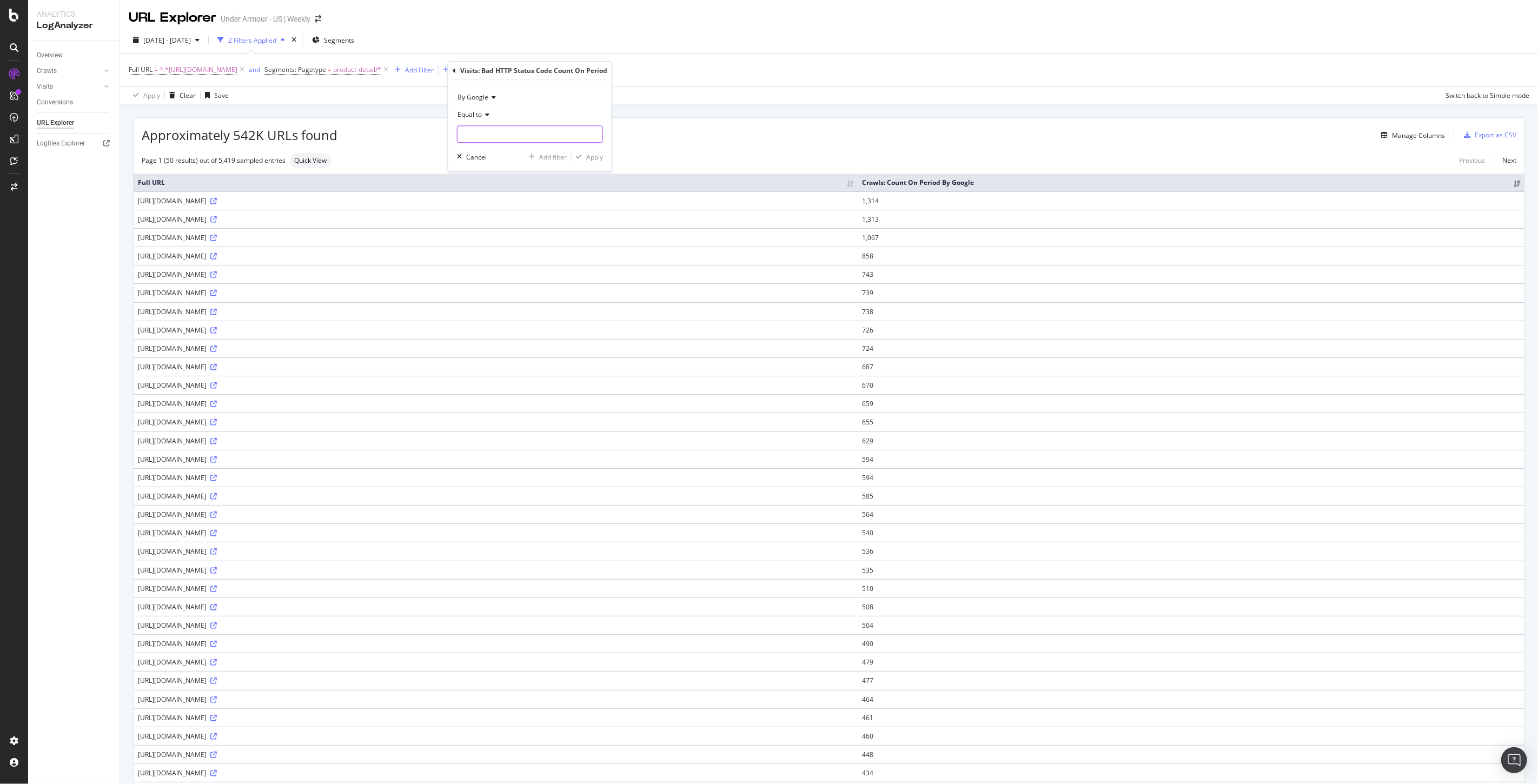
click at [493, 130] on input "number" at bounding box center [530, 134] width 146 height 18
click at [452, 71] on icon at bounding box center [454, 71] width 3 height 7
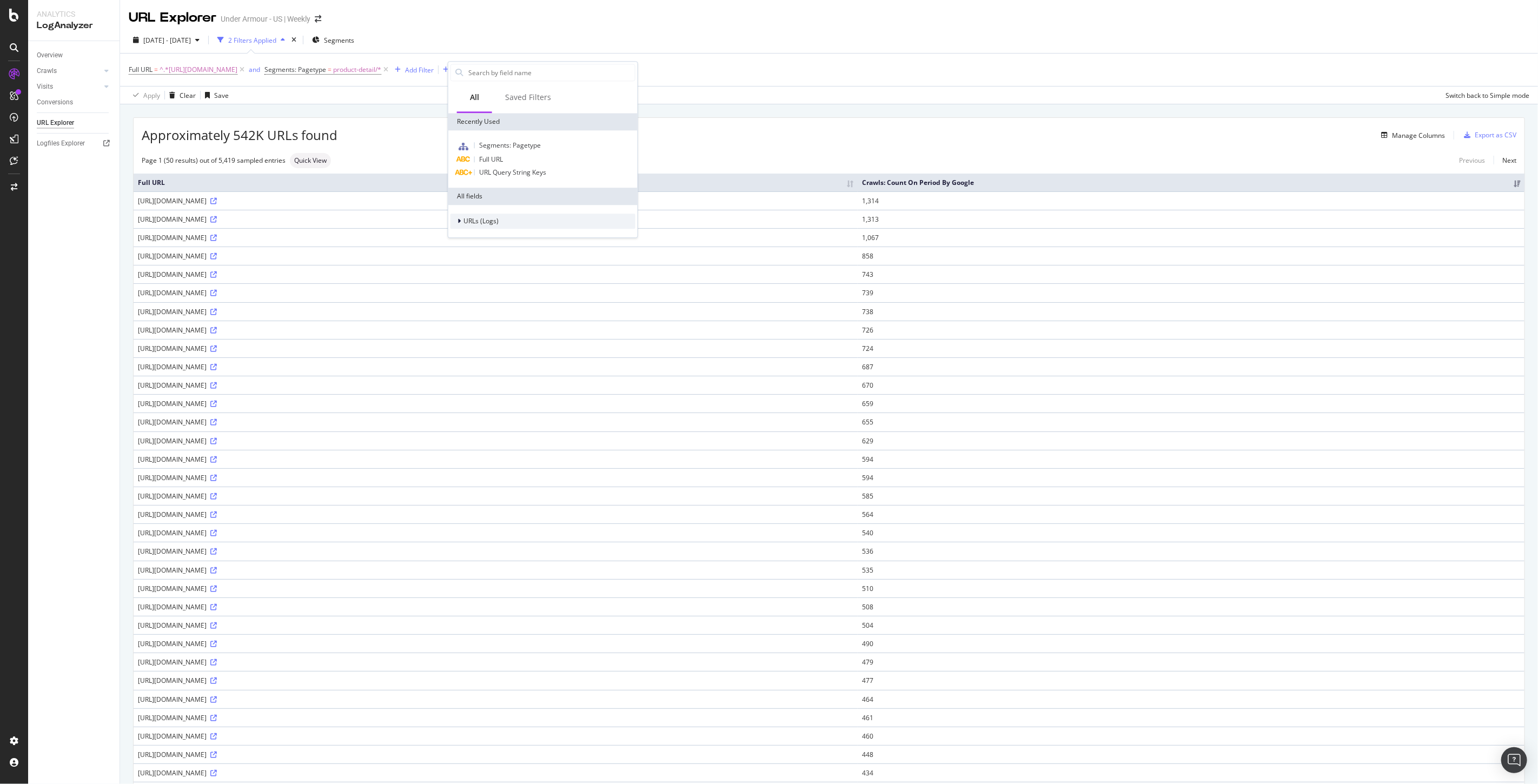
click at [471, 218] on span "URLs (Logs)" at bounding box center [481, 221] width 35 height 9
click at [472, 288] on span "Visits" at bounding box center [478, 288] width 16 height 9
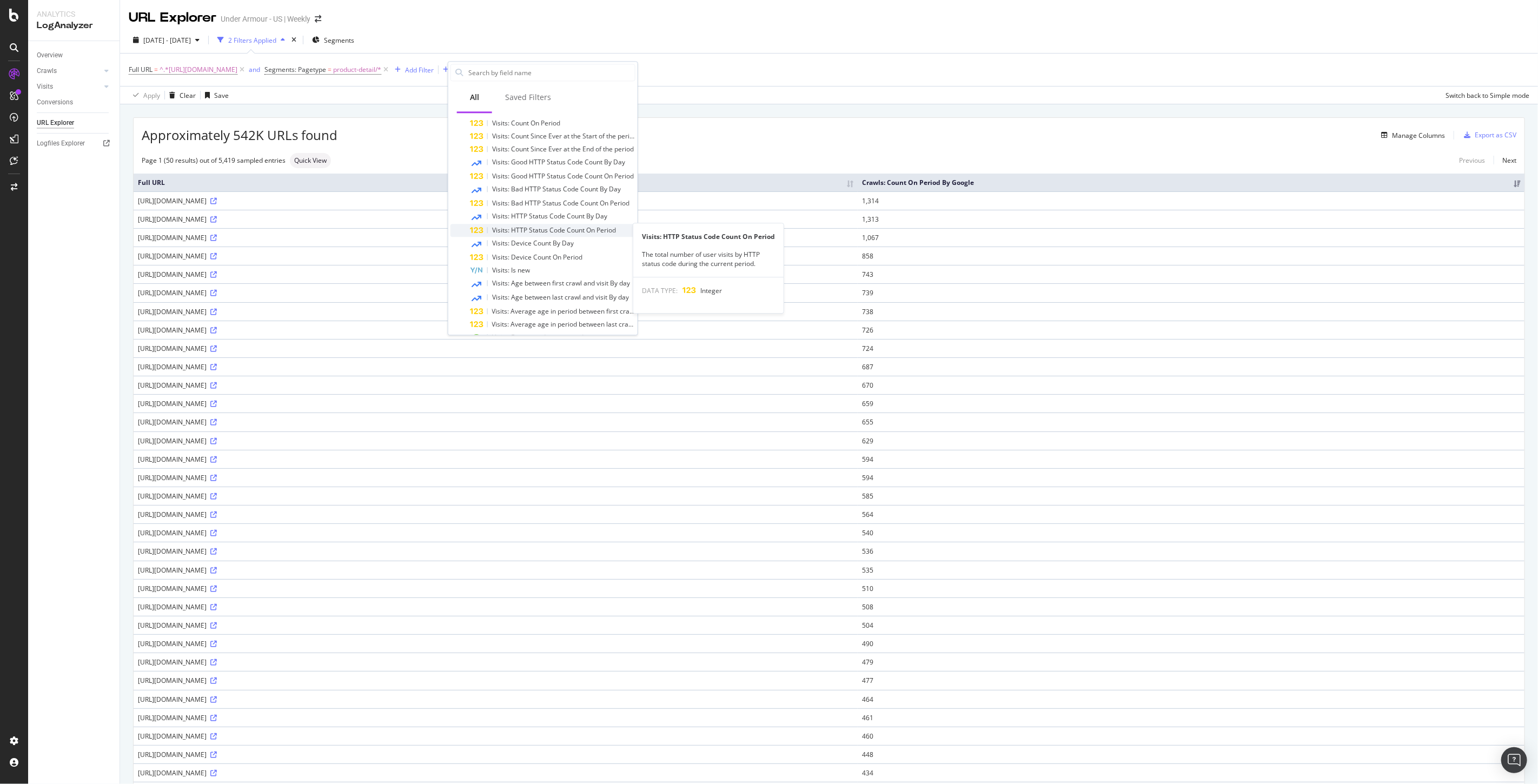
click at [566, 233] on span "Visits: HTTP Status Code Count On Period" at bounding box center [554, 230] width 124 height 9
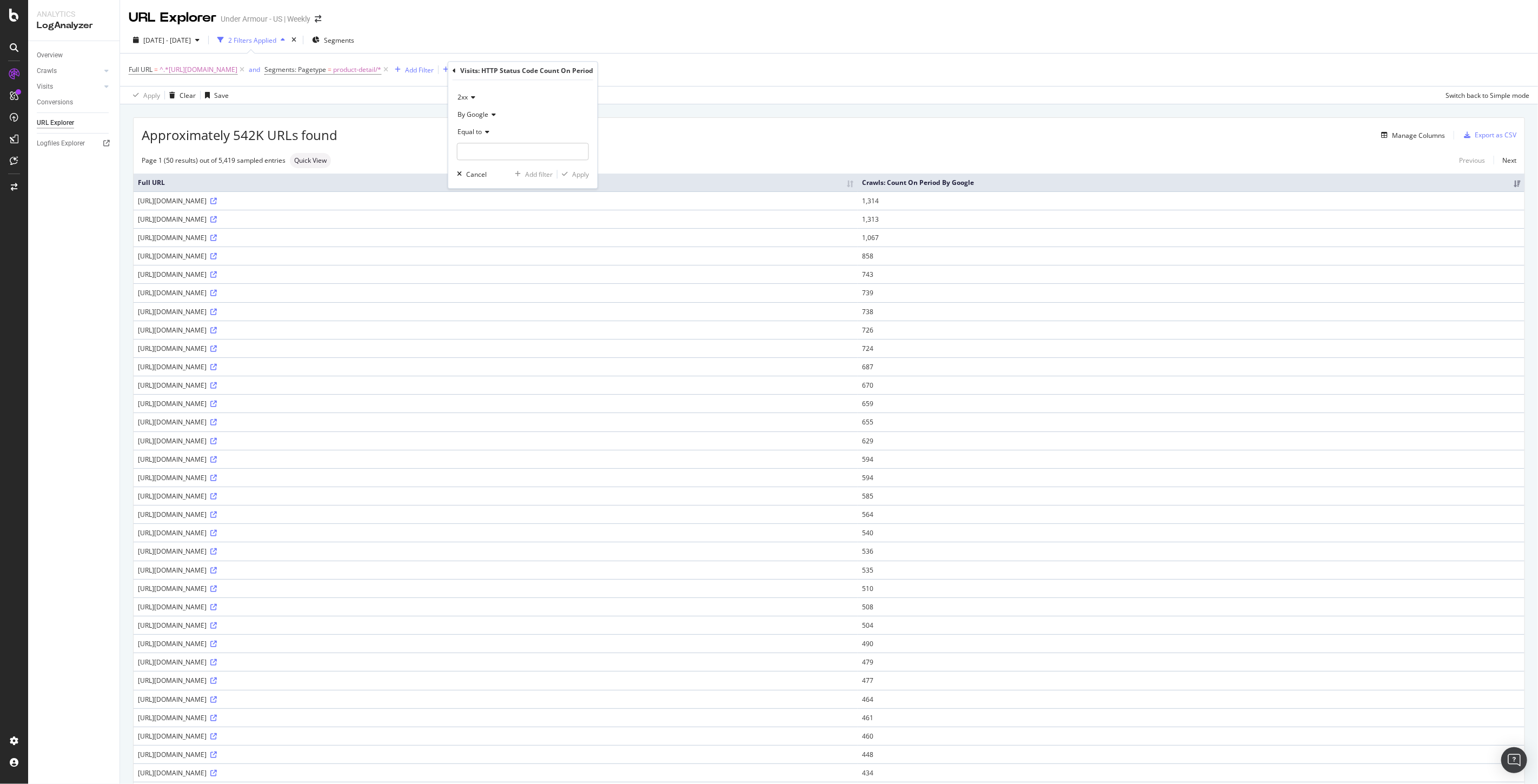
click at [465, 94] on span "2xx" at bounding box center [462, 97] width 10 height 9
click at [468, 147] on span "4xx" at bounding box center [468, 147] width 10 height 9
click at [487, 144] on input "number" at bounding box center [523, 151] width 132 height 18
click at [473, 115] on span "By Google" at bounding box center [472, 114] width 31 height 9
click at [512, 106] on div "By Google" at bounding box center [523, 114] width 132 height 18
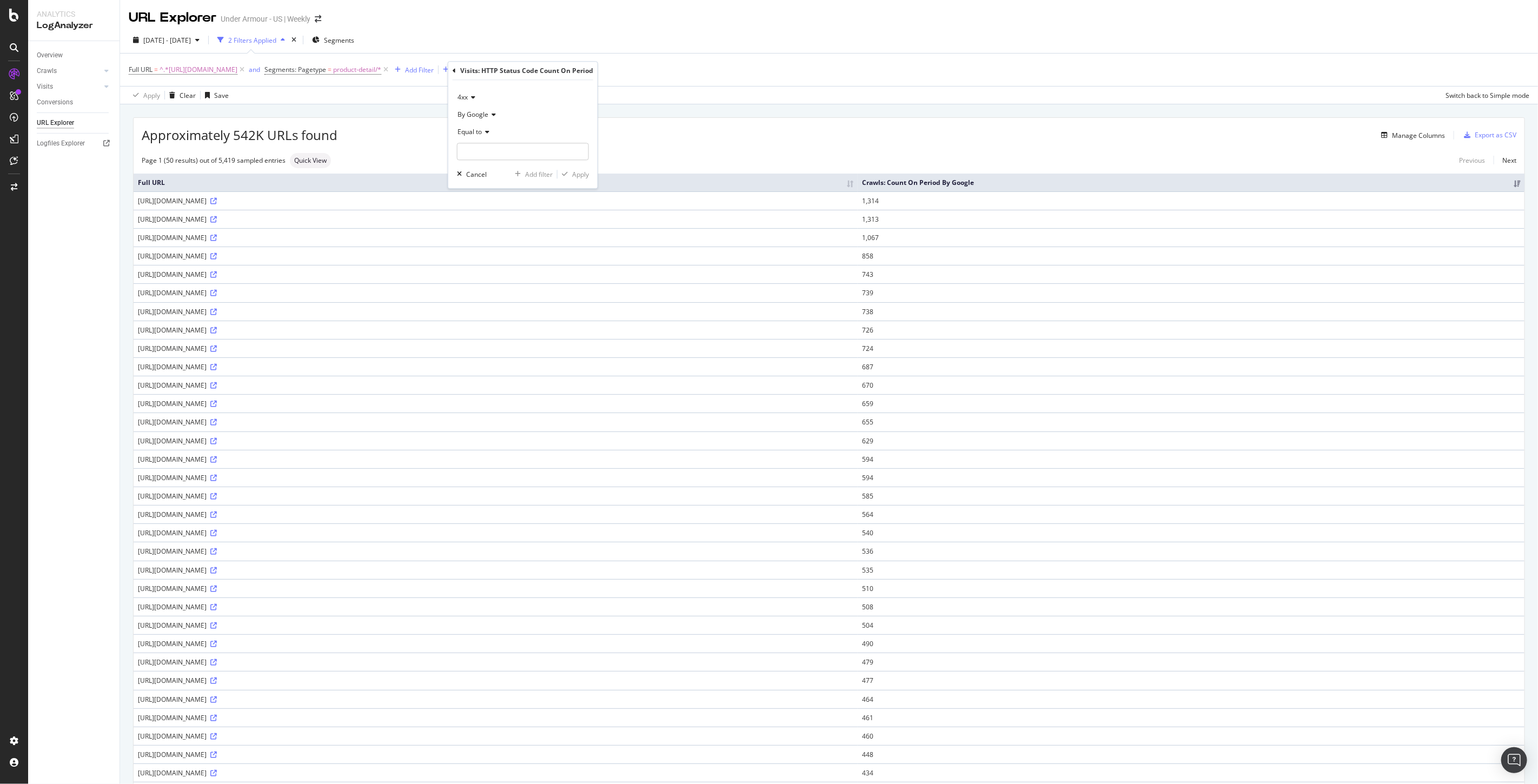
click at [452, 69] on icon at bounding box center [454, 71] width 3 height 7
click at [464, 219] on span "URLs (Logs)" at bounding box center [481, 221] width 35 height 9
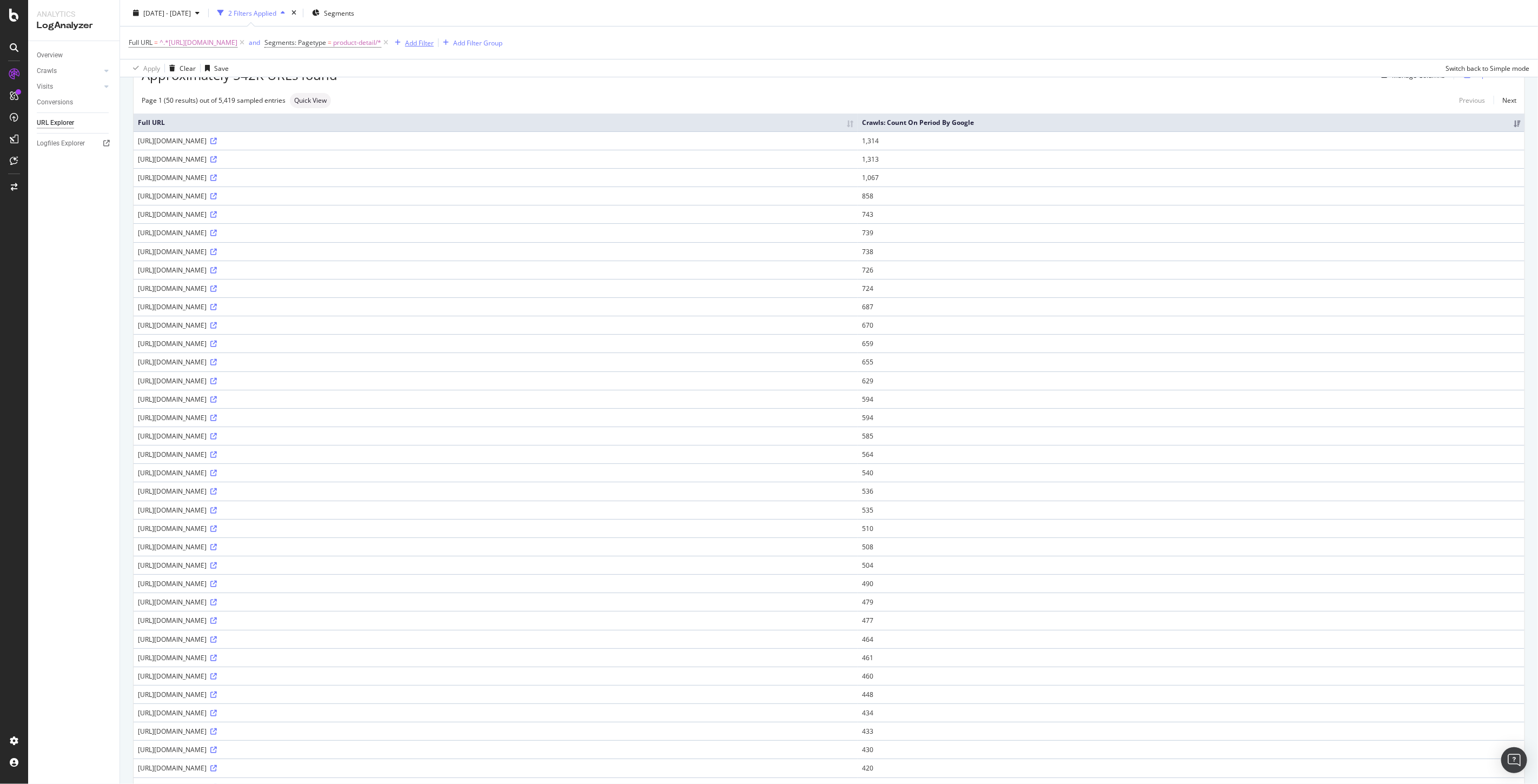
click at [434, 42] on div "Add Filter" at bounding box center [419, 42] width 28 height 9
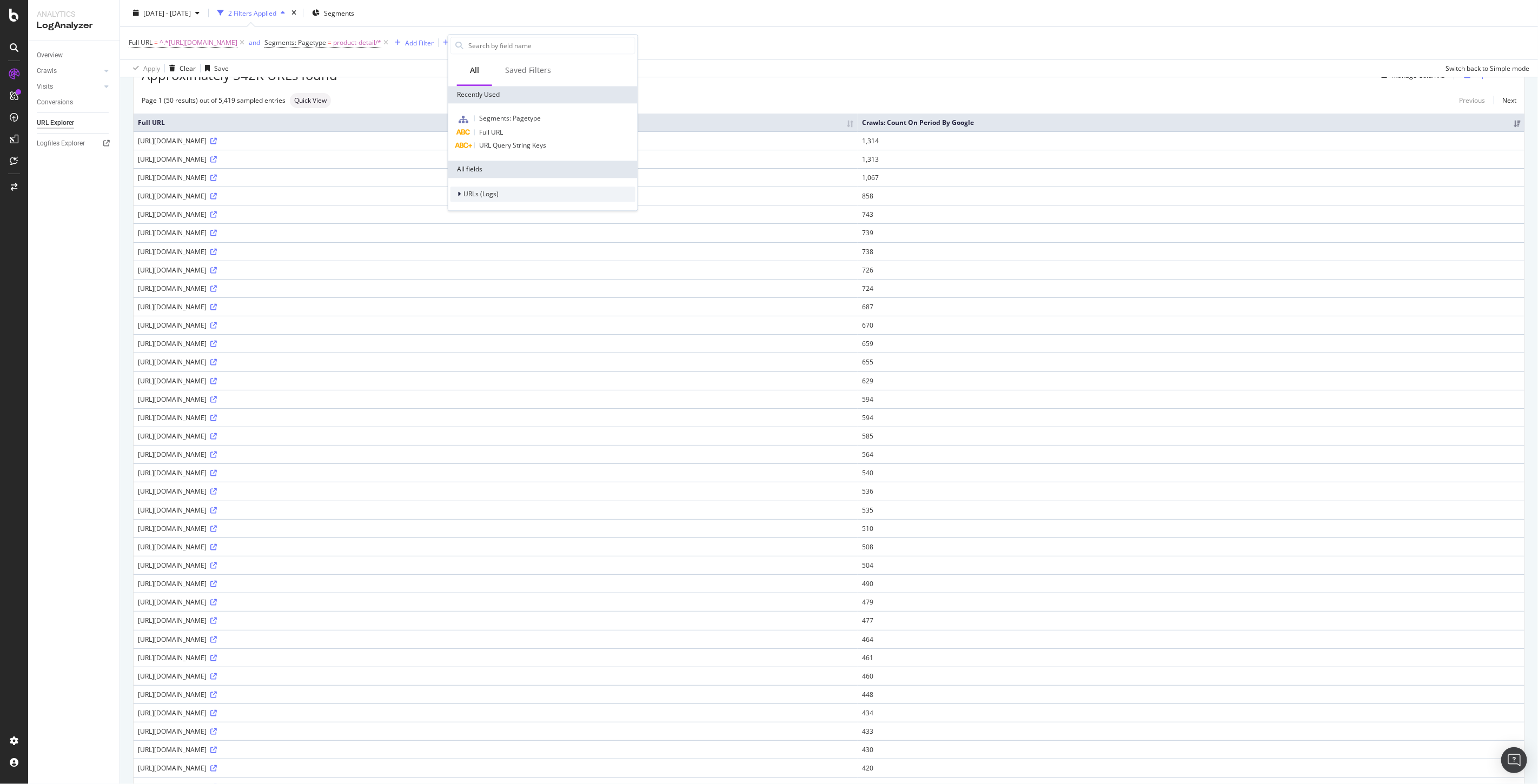
click at [465, 196] on span "URLs (Logs)" at bounding box center [481, 194] width 35 height 9
click at [468, 262] on div at bounding box center [466, 261] width 7 height 11
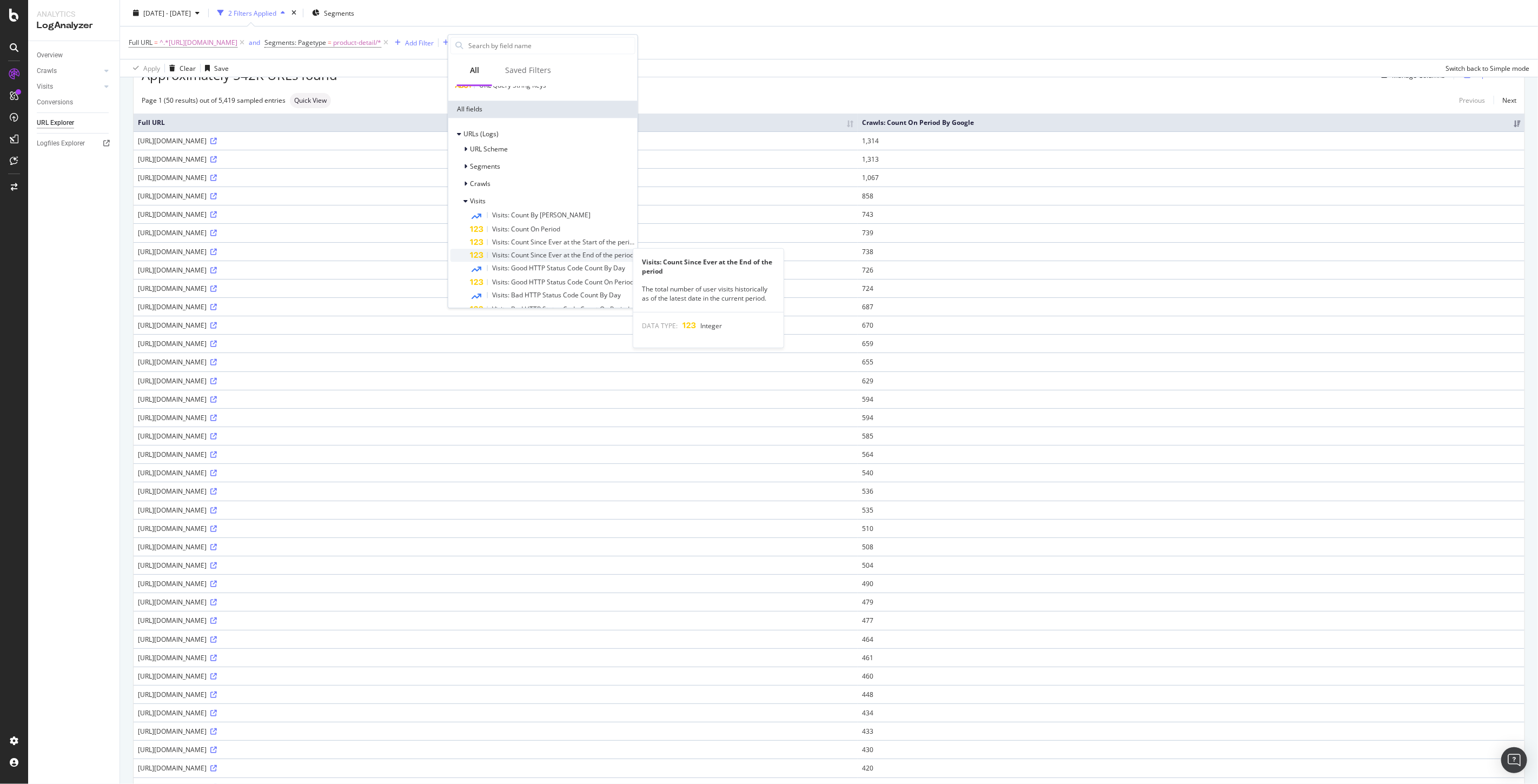
scroll to position [120, 0]
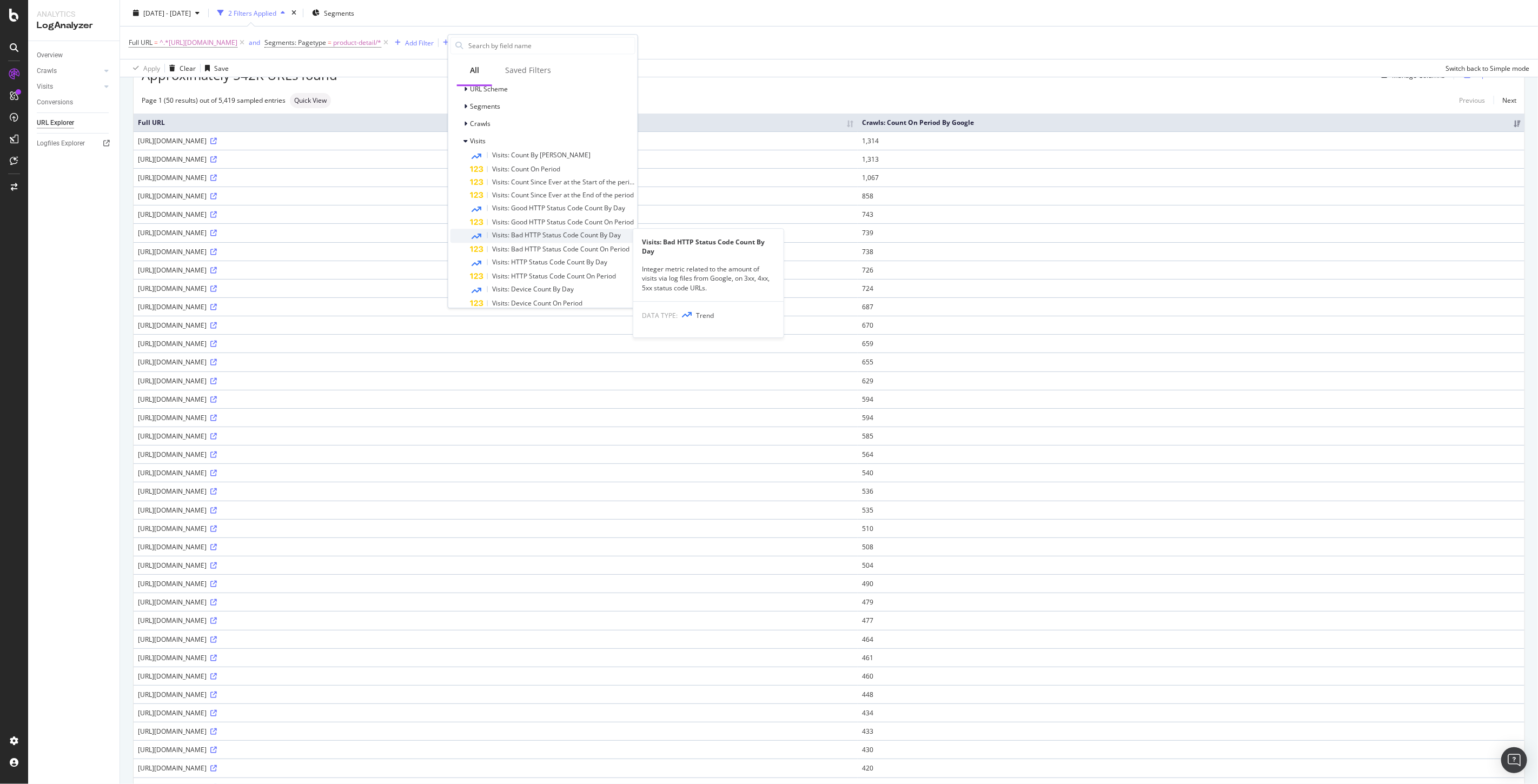
click at [558, 236] on span "Visits: Bad HTTP Status Code Count By Day" at bounding box center [556, 235] width 129 height 9
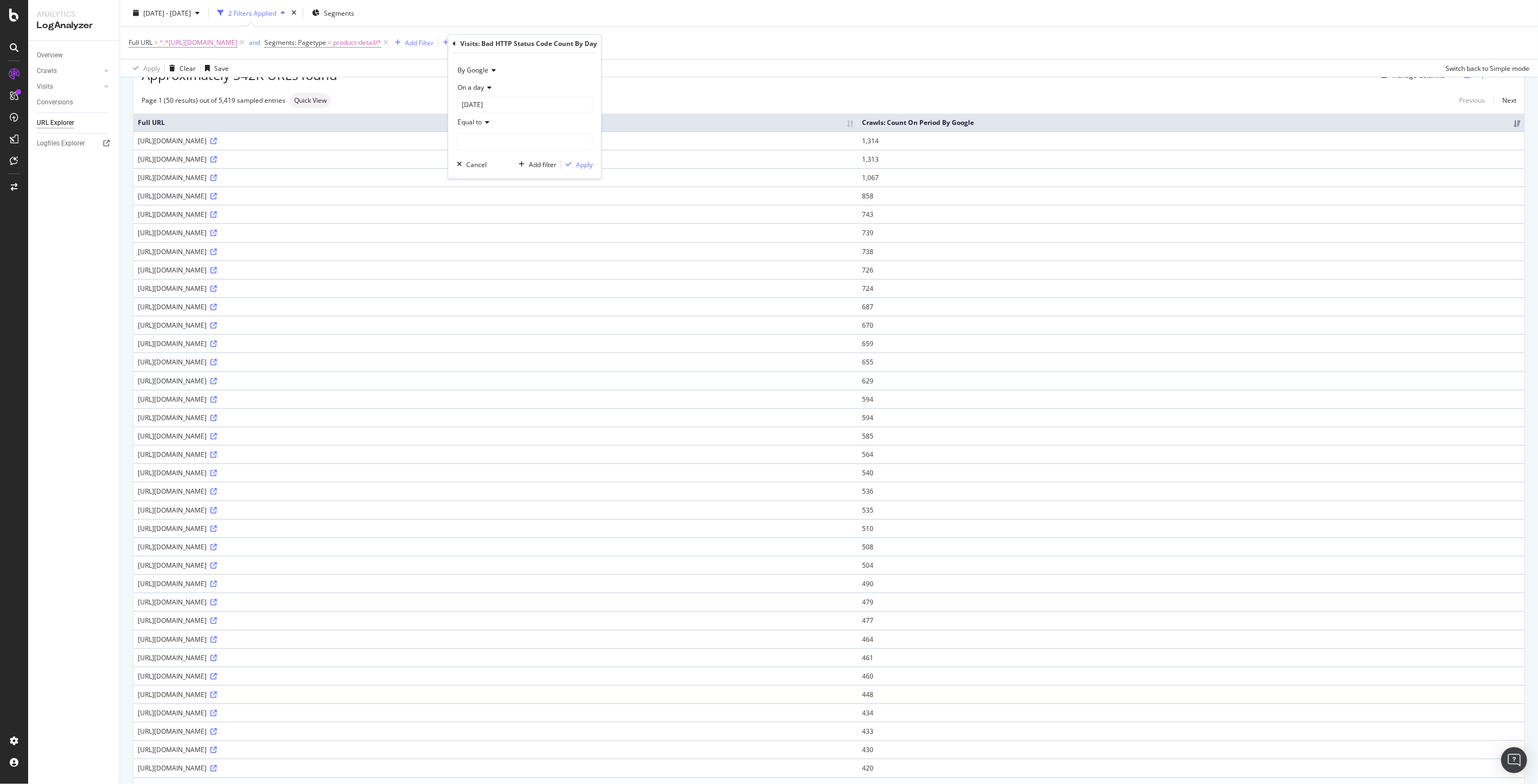
click at [453, 44] on icon at bounding box center [454, 44] width 3 height 7
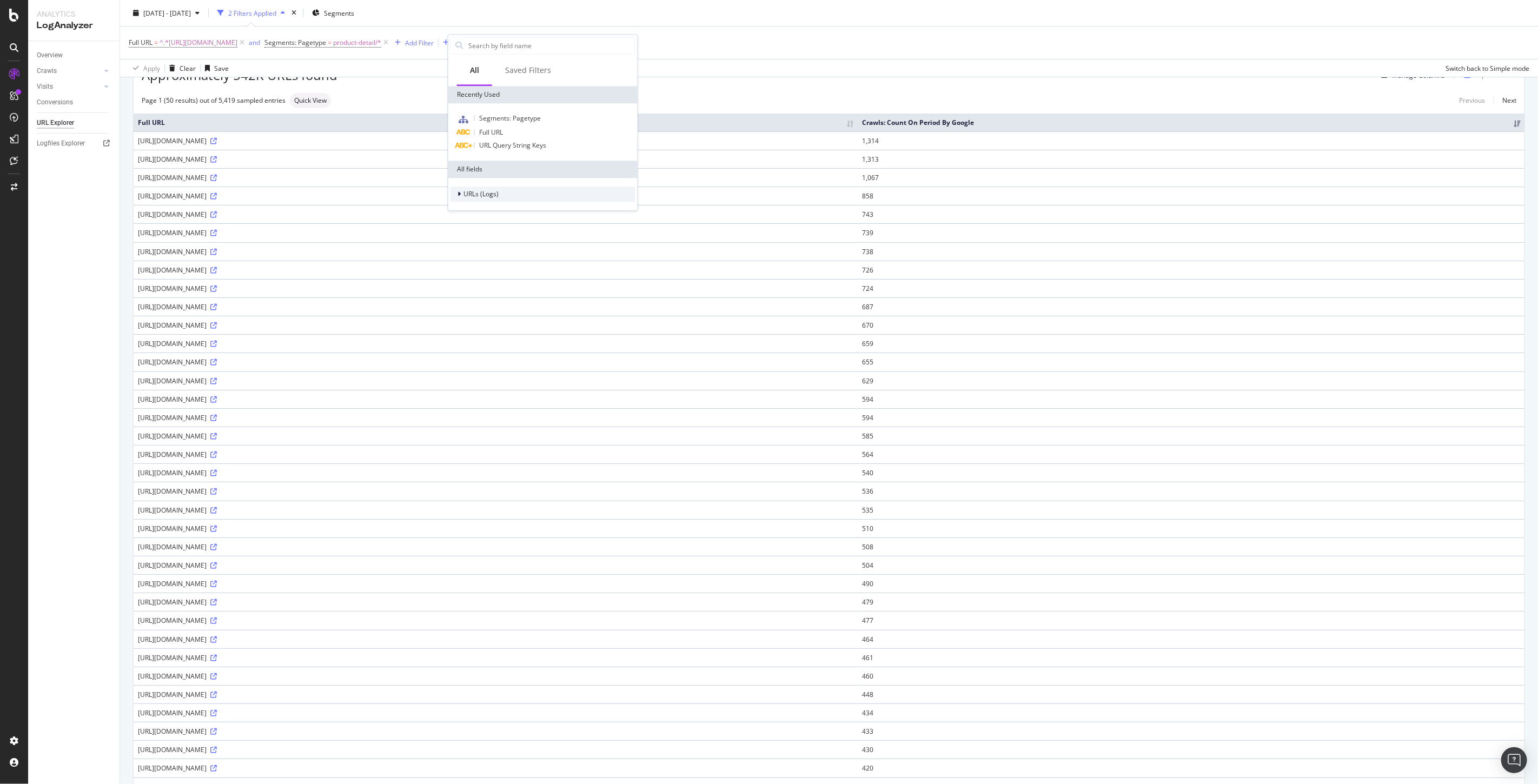
click at [473, 192] on span "URLs (Logs)" at bounding box center [481, 194] width 35 height 9
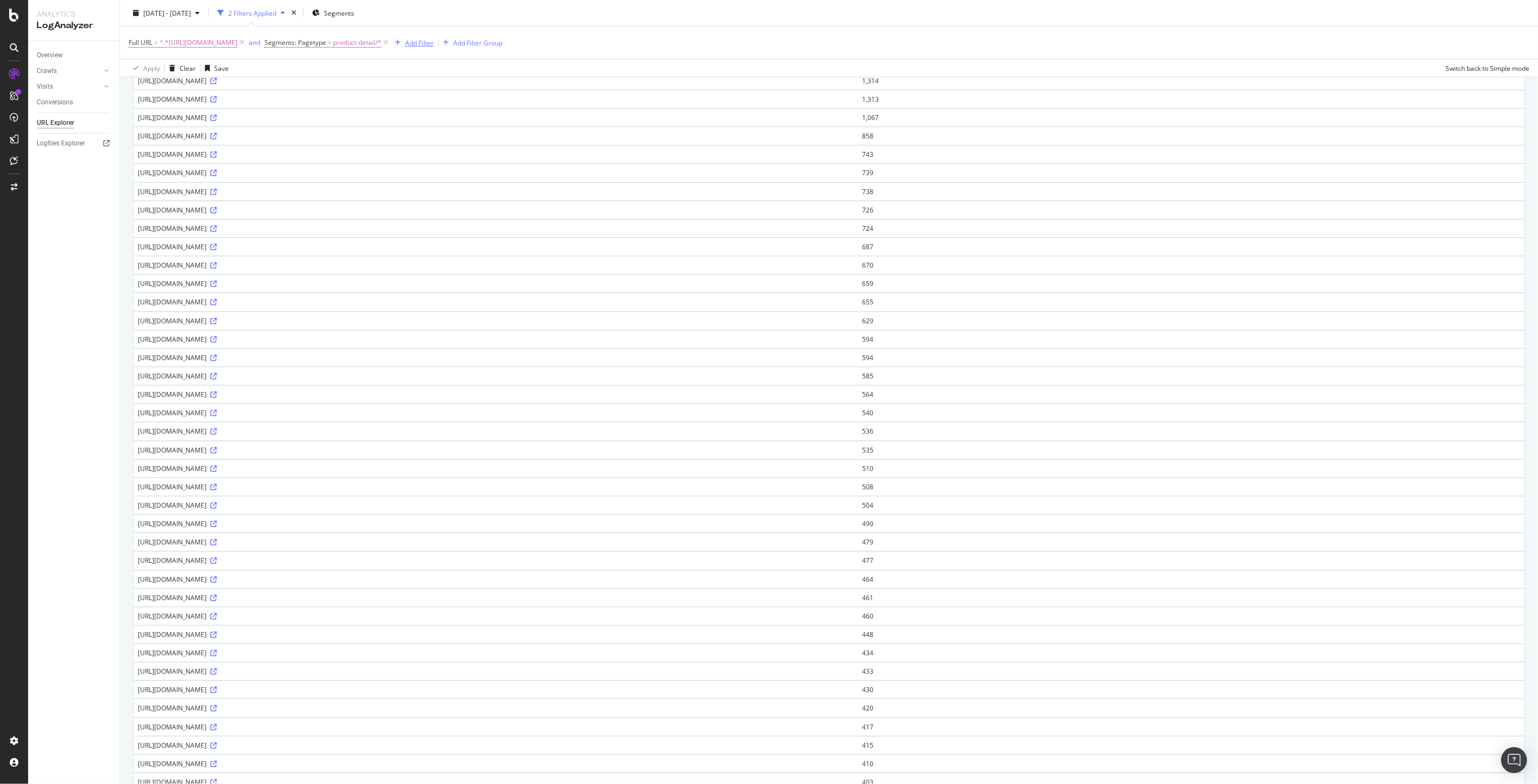
click at [434, 41] on div "Add Filter" at bounding box center [419, 42] width 28 height 9
click at [469, 195] on span "URLs (Logs)" at bounding box center [481, 194] width 35 height 9
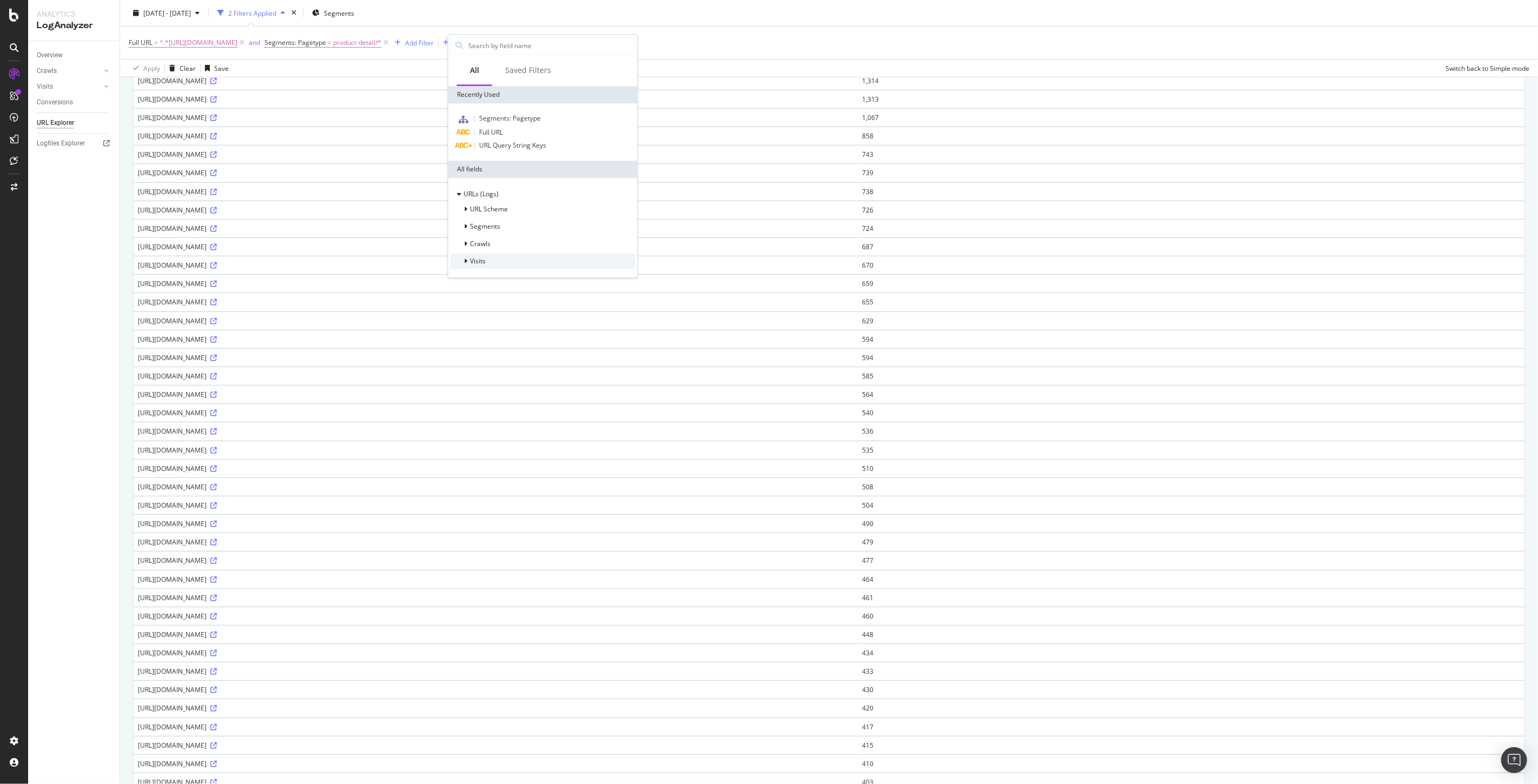
click at [471, 261] on span "Visits" at bounding box center [478, 261] width 16 height 9
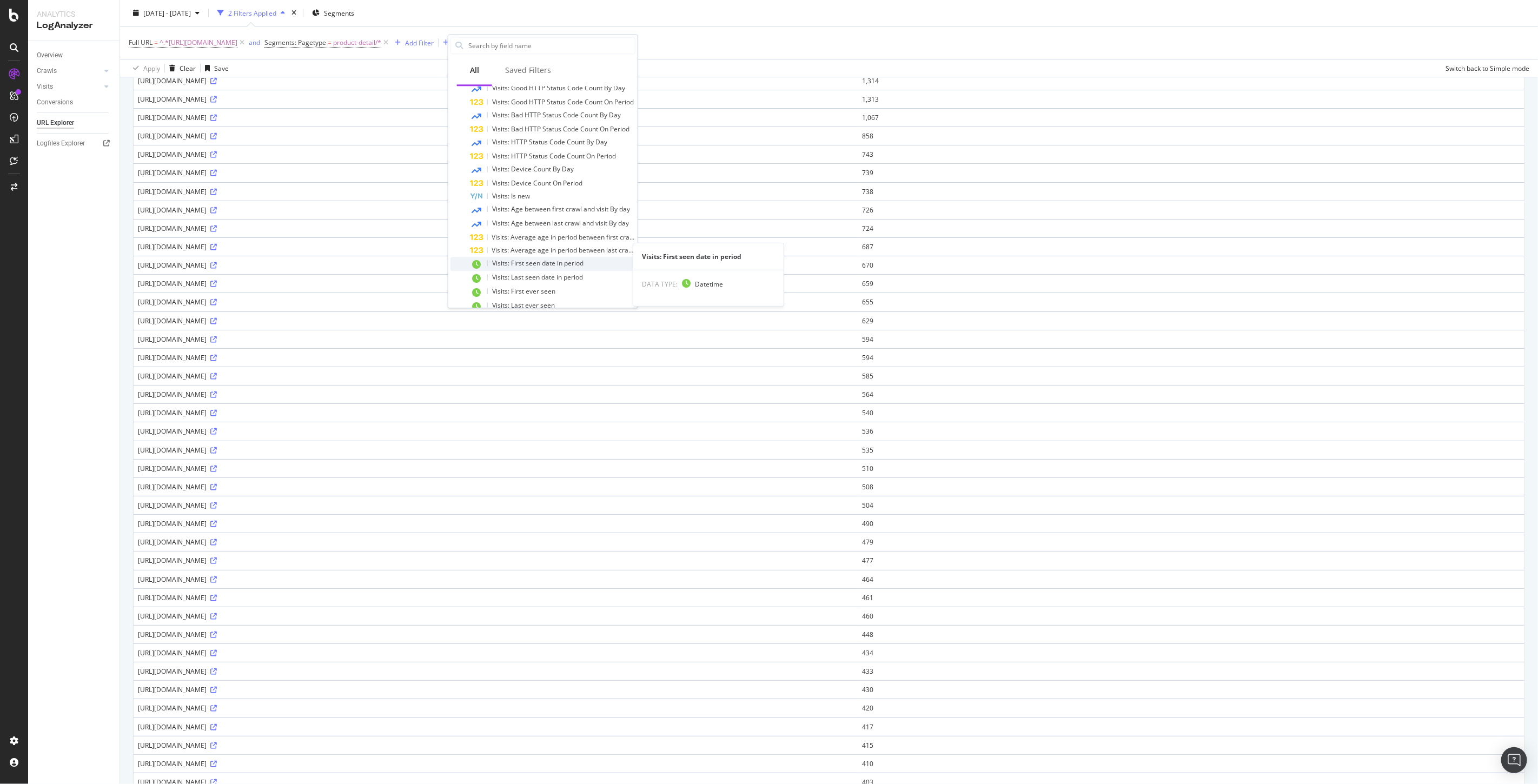
scroll to position [253, 0]
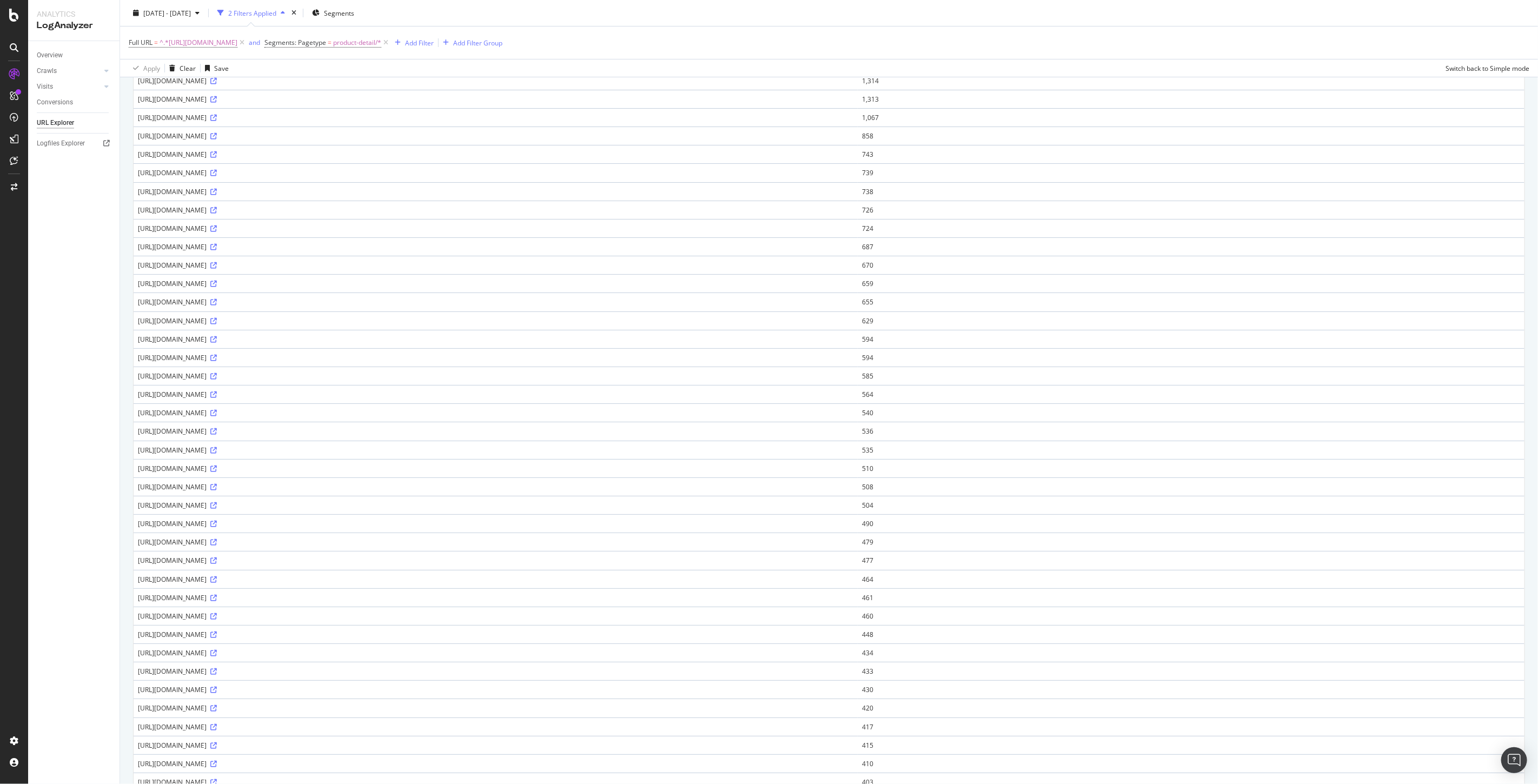
click at [864, 53] on div "Full URL = ^.*https://www.underarmour.com/en-us/.*$ and Segments: Pagetype = pr…" at bounding box center [829, 43] width 1401 height 33
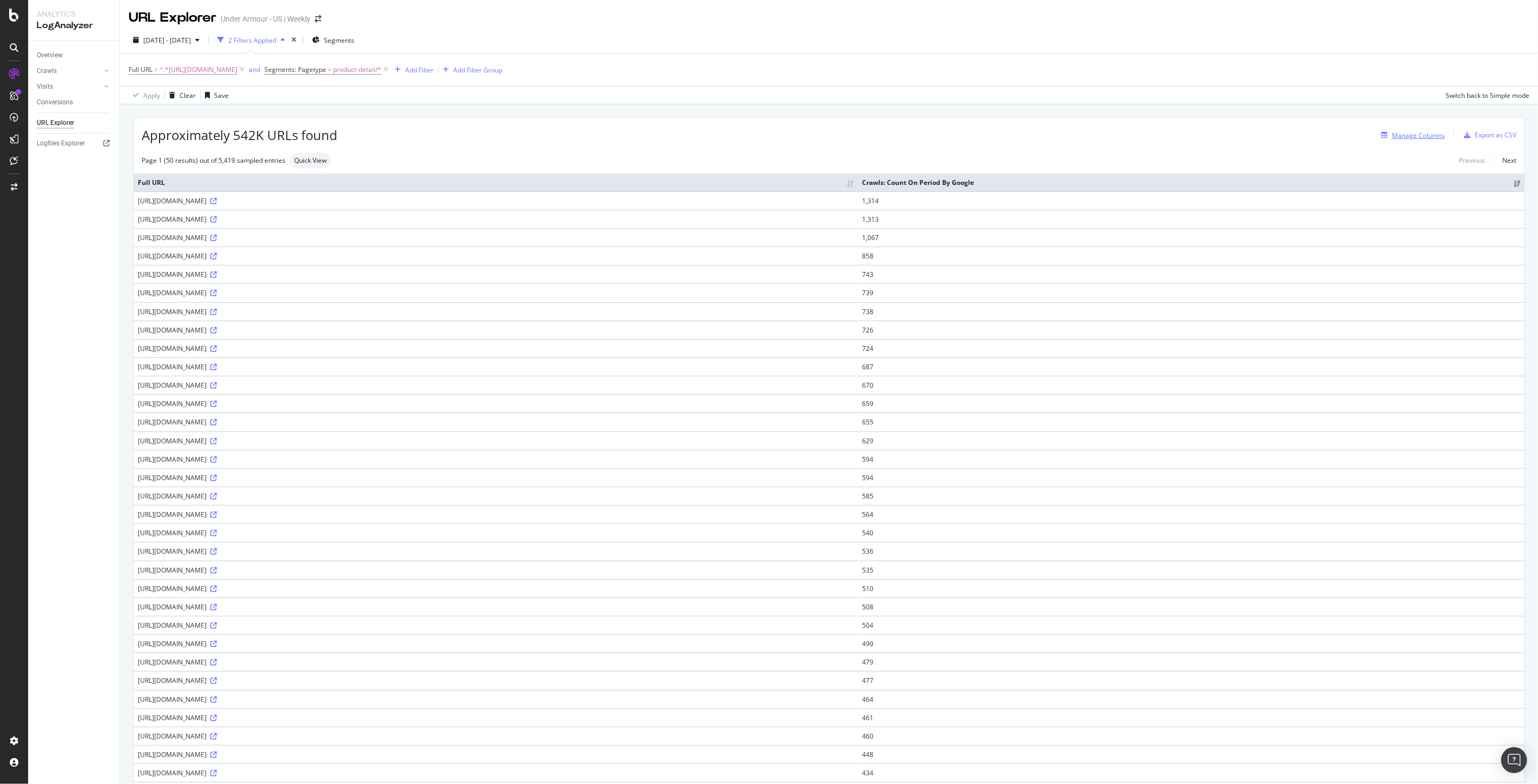
click at [1416, 134] on div "Manage Columns" at bounding box center [1419, 135] width 53 height 9
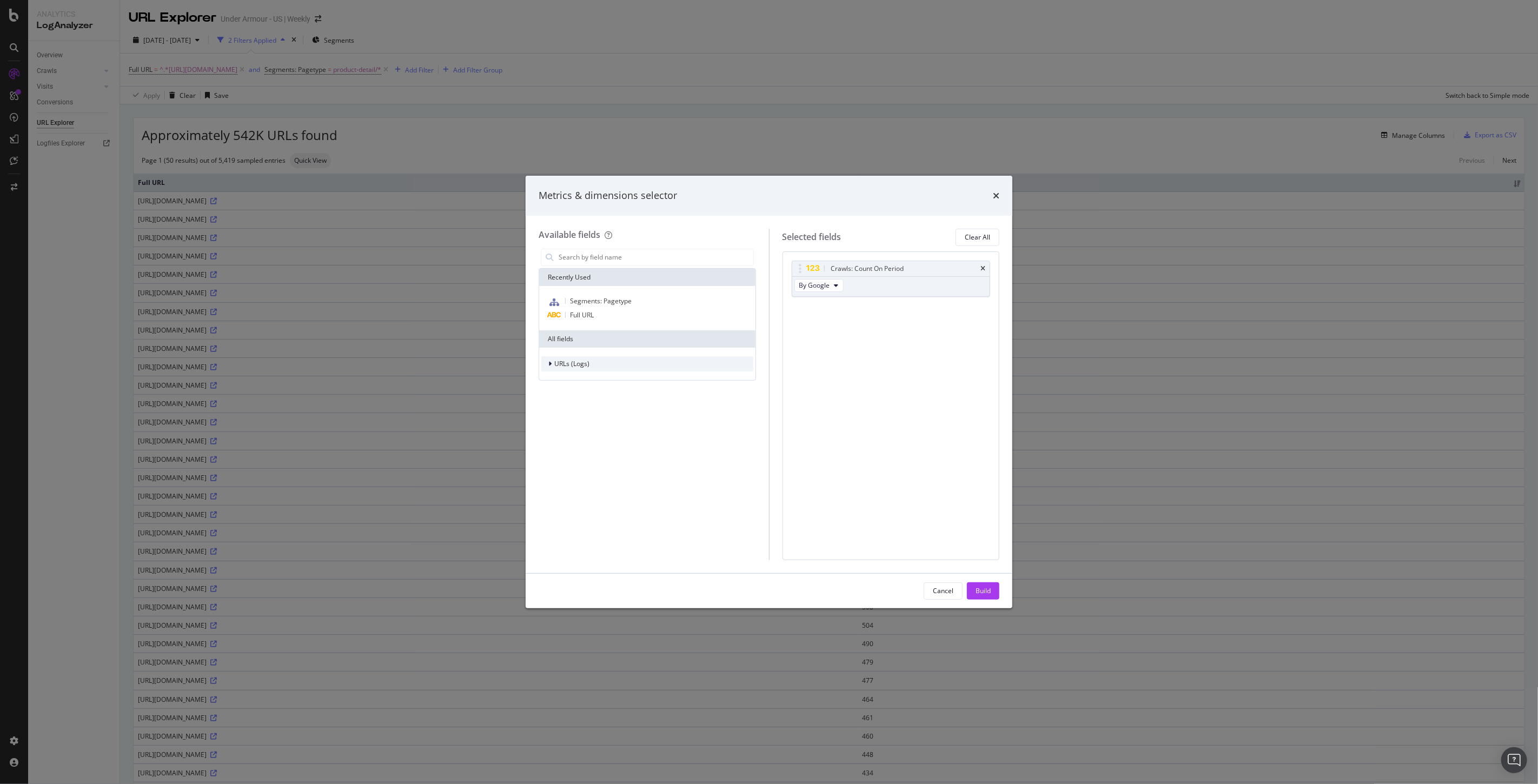
click at [570, 361] on span "URLs (Logs)" at bounding box center [572, 363] width 35 height 9
click at [561, 429] on span "Visits" at bounding box center [569, 430] width 16 height 9
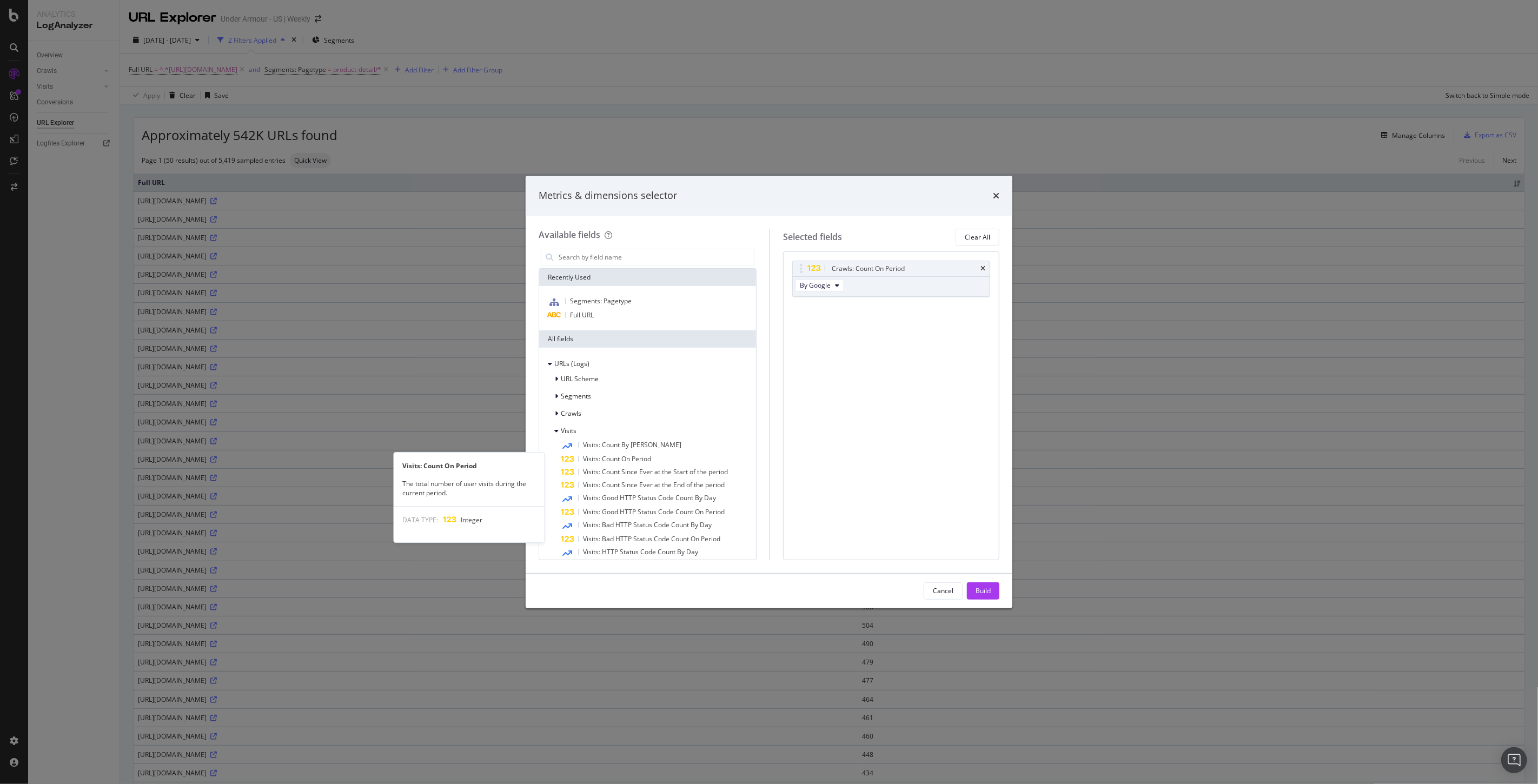
scroll to position [120, 0]
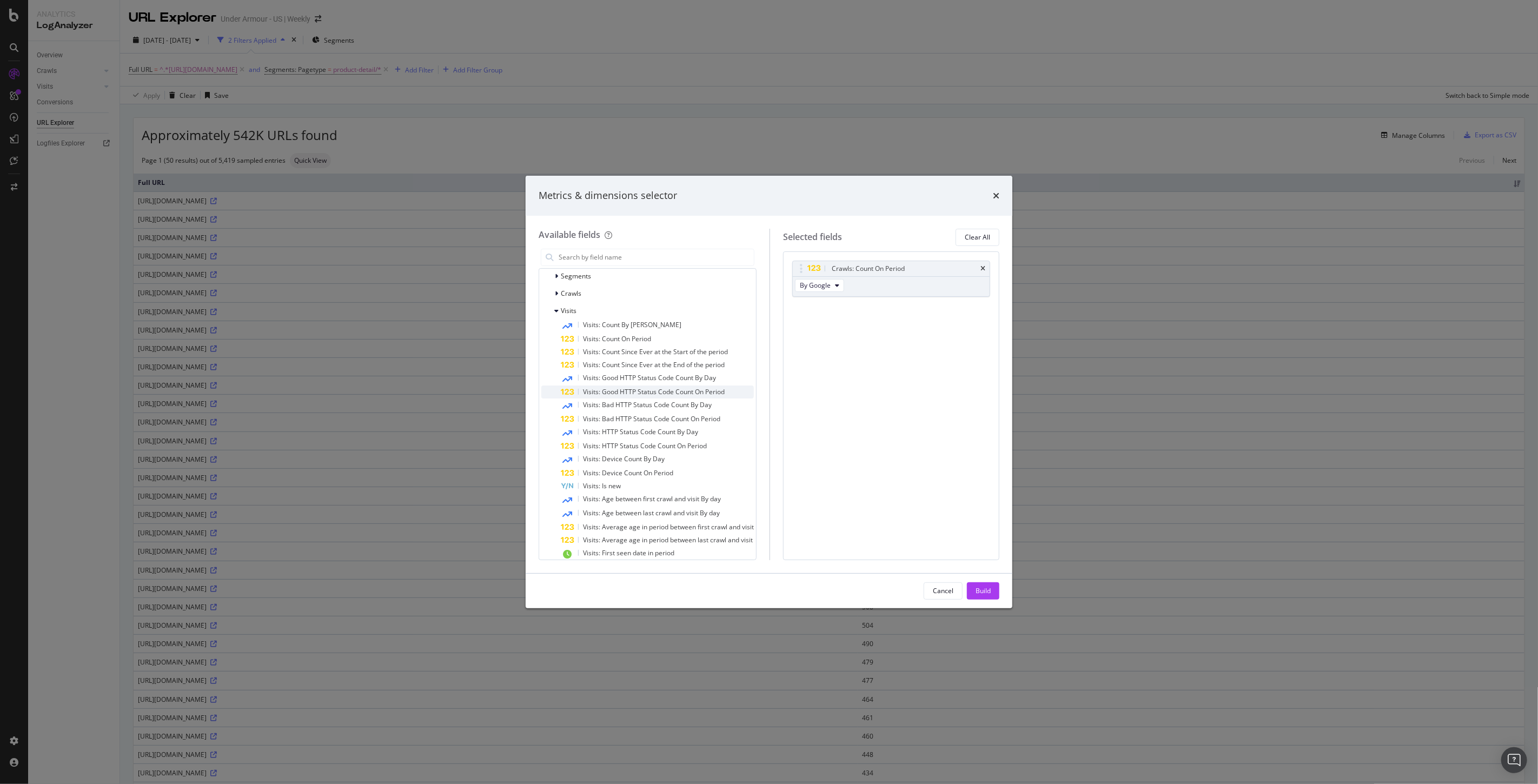
click at [618, 394] on span "Visits: Good HTTP Status Code Count On Period" at bounding box center [654, 391] width 142 height 9
click at [635, 418] on span "Visits: Bad HTTP Status Code Count On Period" at bounding box center [651, 418] width 137 height 9
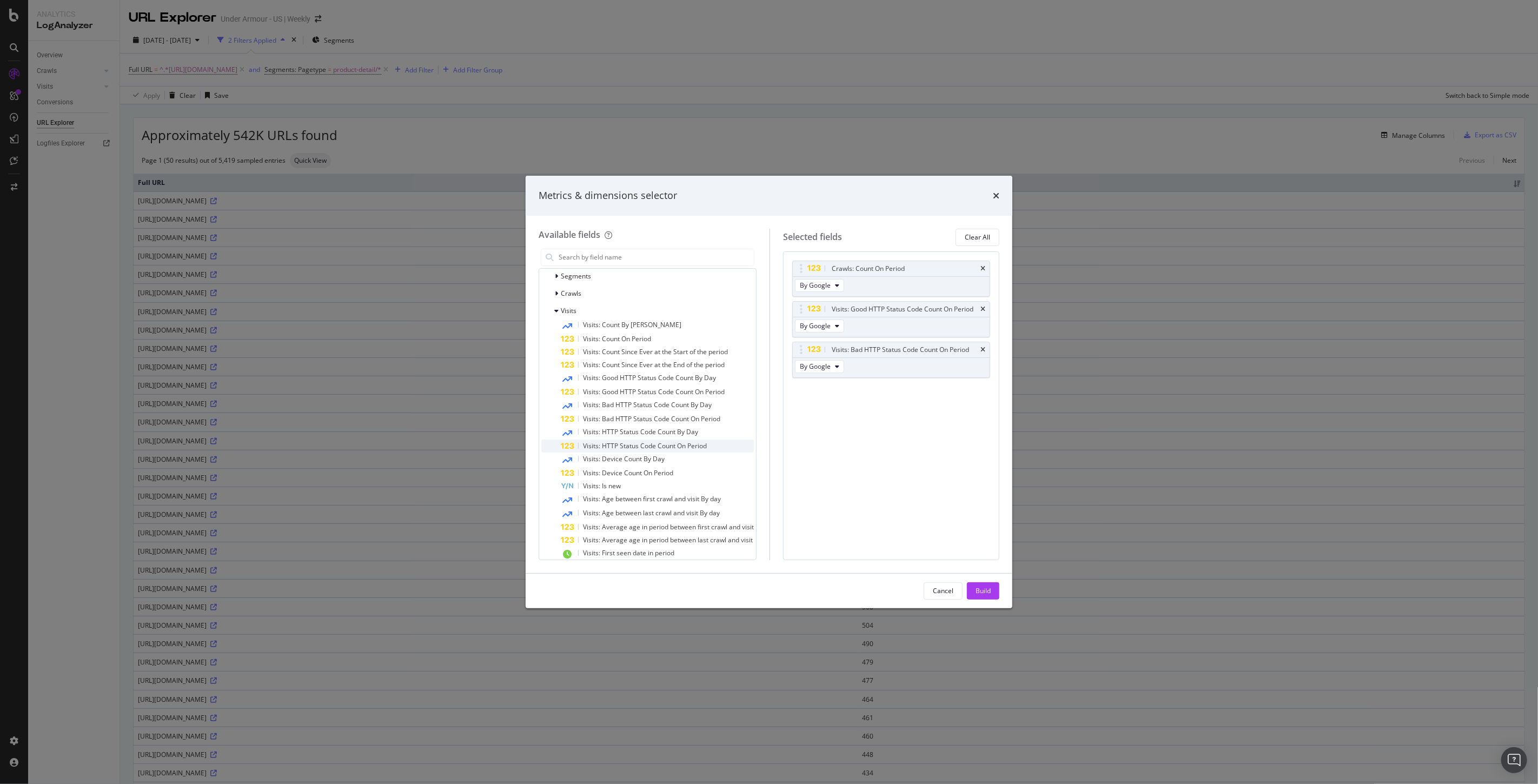
click at [680, 449] on span "Visits: HTTP Status Code Count On Period" at bounding box center [645, 445] width 124 height 9
click at [983, 353] on icon "times" at bounding box center [983, 349] width 5 height 7
click at [982, 313] on icon "times" at bounding box center [983, 309] width 5 height 7
click at [810, 326] on span "2xx" at bounding box center [804, 325] width 10 height 9
click at [909, 368] on div "Crawls: Count On Period By Google Visits: HTTP Status Code Count On Period 2xx …" at bounding box center [891, 406] width 217 height 309
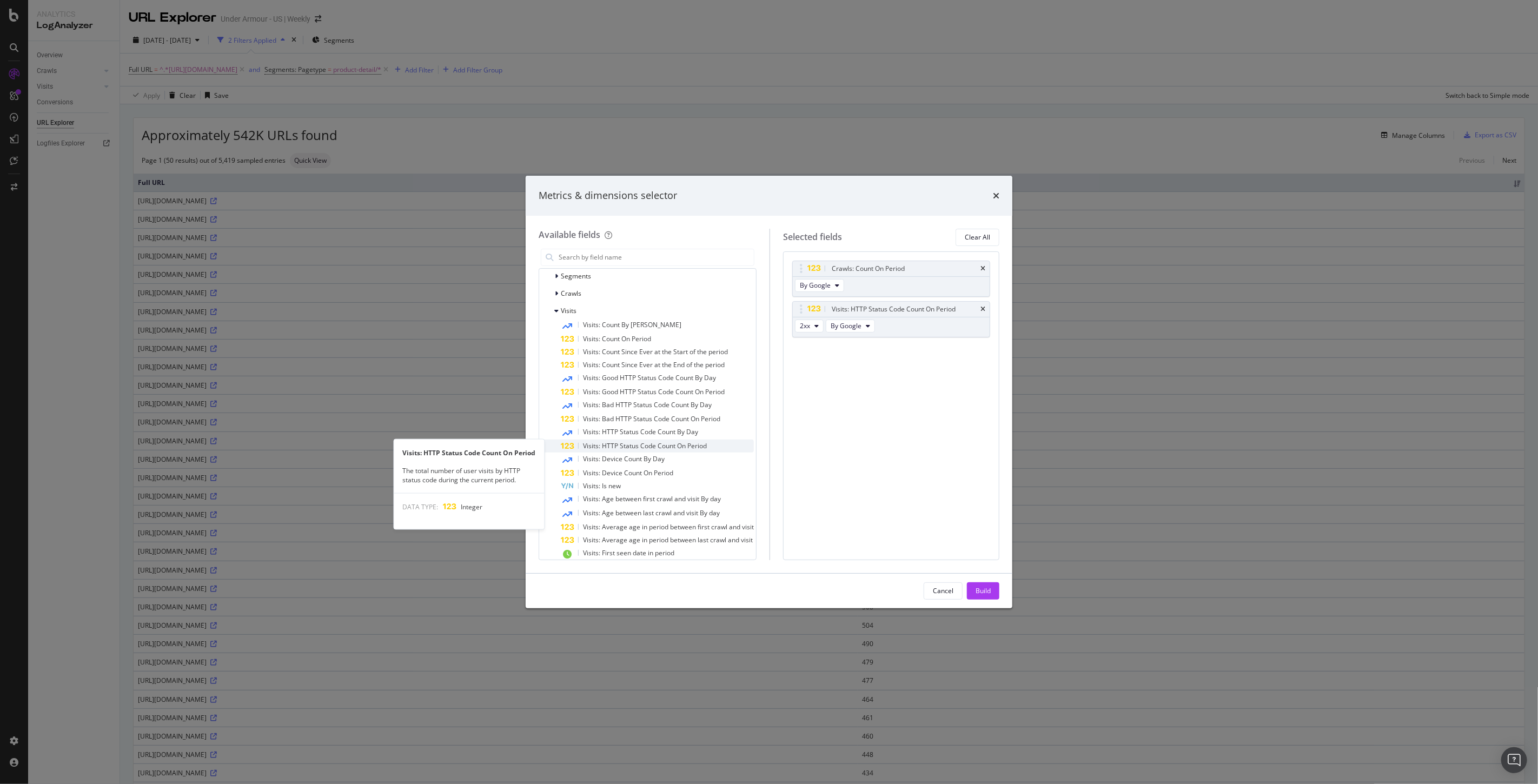
click at [644, 447] on span "Visits: HTTP Status Code Count On Period" at bounding box center [645, 445] width 124 height 9
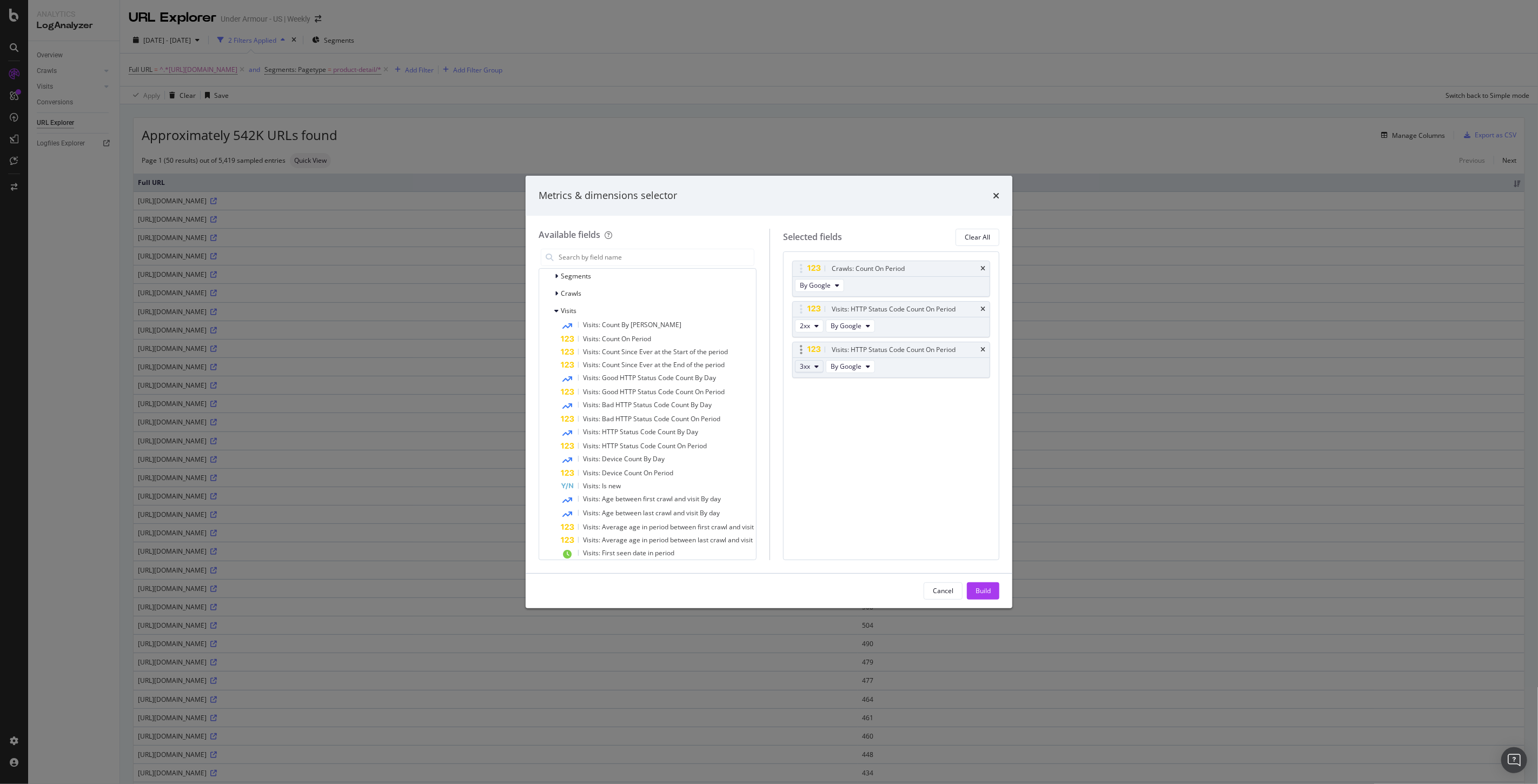
click at [821, 365] on button "3xx" at bounding box center [809, 366] width 28 height 13
click at [824, 424] on span "4xx" at bounding box center [828, 426] width 29 height 10
click at [819, 363] on icon "modal" at bounding box center [816, 366] width 4 height 7
click at [825, 426] on span "4xx" at bounding box center [828, 426] width 29 height 10
click at [810, 368] on span "3xx" at bounding box center [804, 366] width 10 height 9
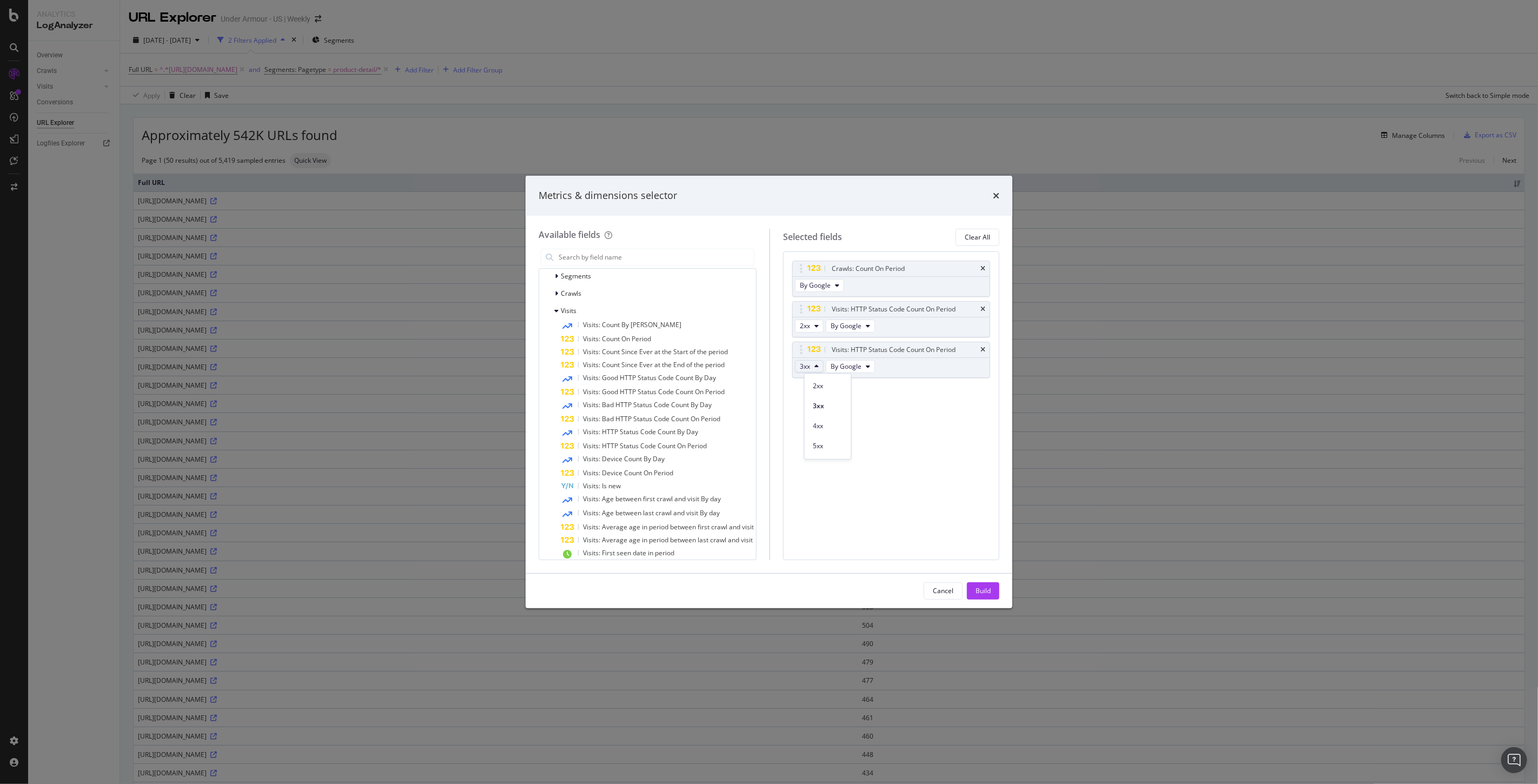
click at [817, 434] on div "5xx" at bounding box center [828, 443] width 47 height 20
click at [822, 368] on button "3xx" at bounding box center [809, 366] width 28 height 13
click at [818, 386] on span "2xx" at bounding box center [828, 386] width 29 height 10
click at [820, 364] on button "3xx" at bounding box center [809, 366] width 28 height 13
click at [818, 451] on div "5xx" at bounding box center [828, 445] width 47 height 16
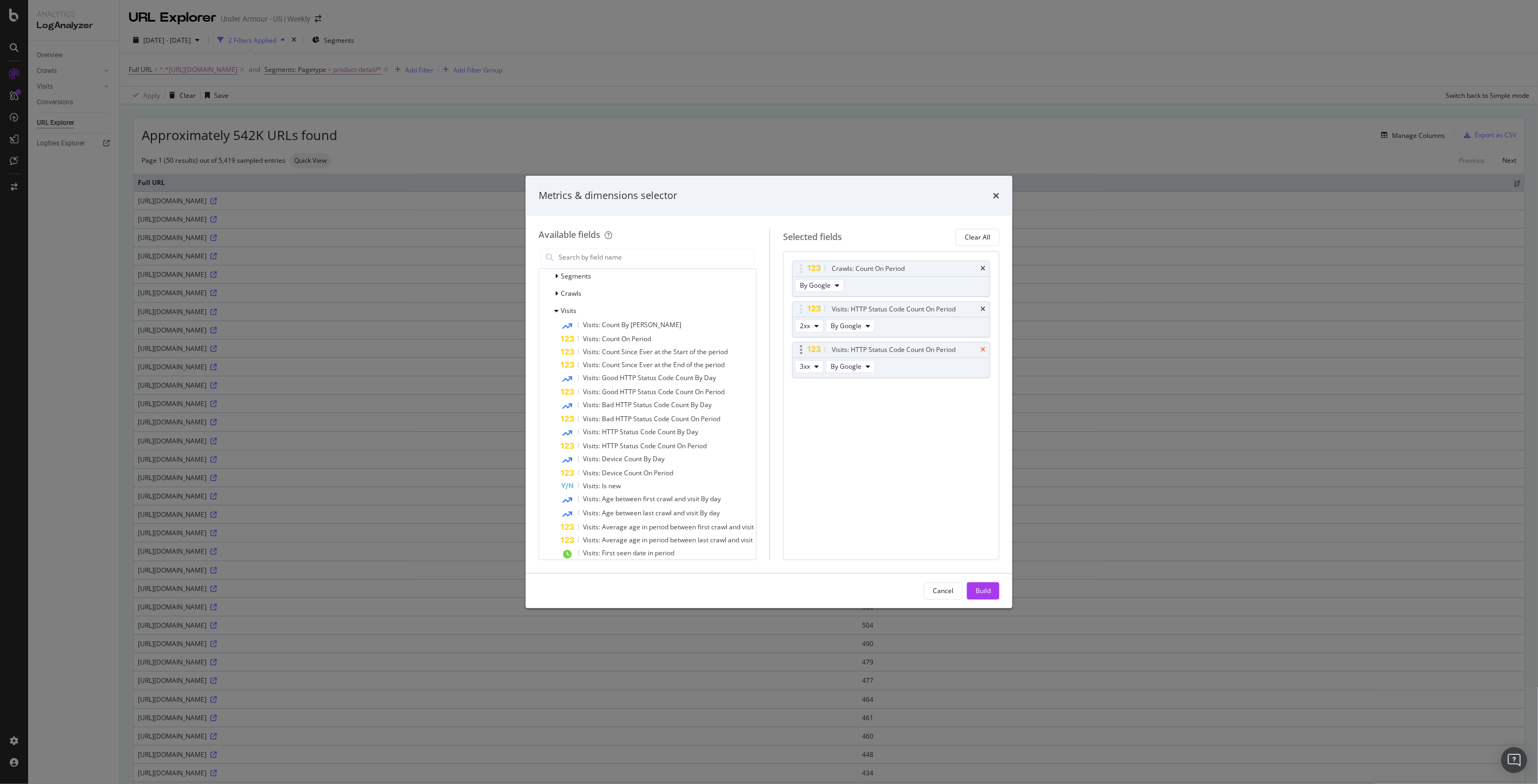
click at [983, 350] on icon "times" at bounding box center [983, 349] width 5 height 7
click at [820, 325] on button "2xx" at bounding box center [809, 325] width 28 height 13
click at [826, 382] on span "4xx" at bounding box center [828, 385] width 29 height 10
click at [820, 380] on div "Crawls: Count On Period By Google Visits: HTTP Status Code Count On Period 2xx …" at bounding box center [891, 406] width 217 height 309
drag, startPoint x: 989, startPoint y: 587, endPoint x: 1011, endPoint y: 559, distance: 35.6
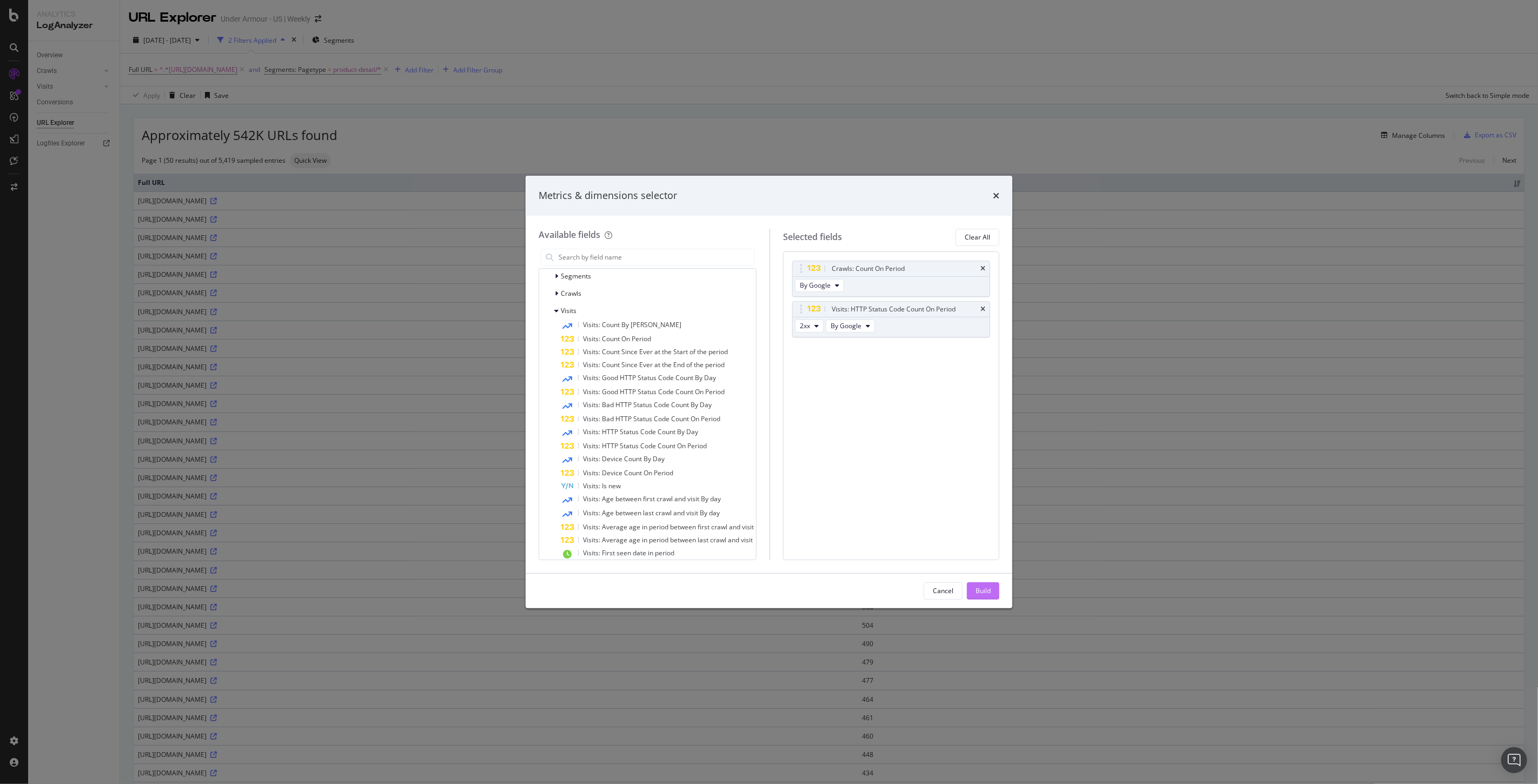
click at [989, 588] on div "Build" at bounding box center [983, 590] width 15 height 9
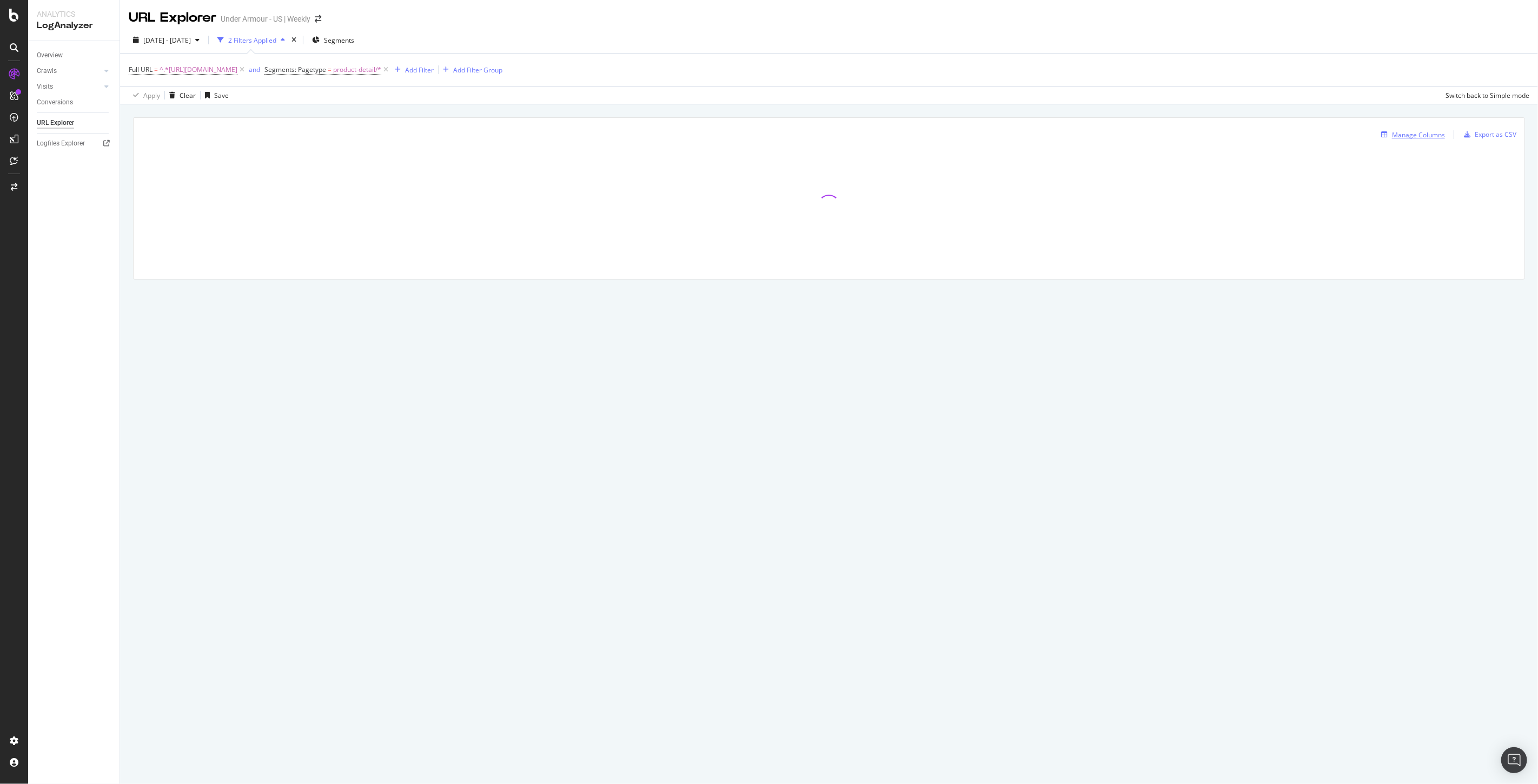
click at [1426, 139] on div "Manage Columns" at bounding box center [1419, 134] width 53 height 9
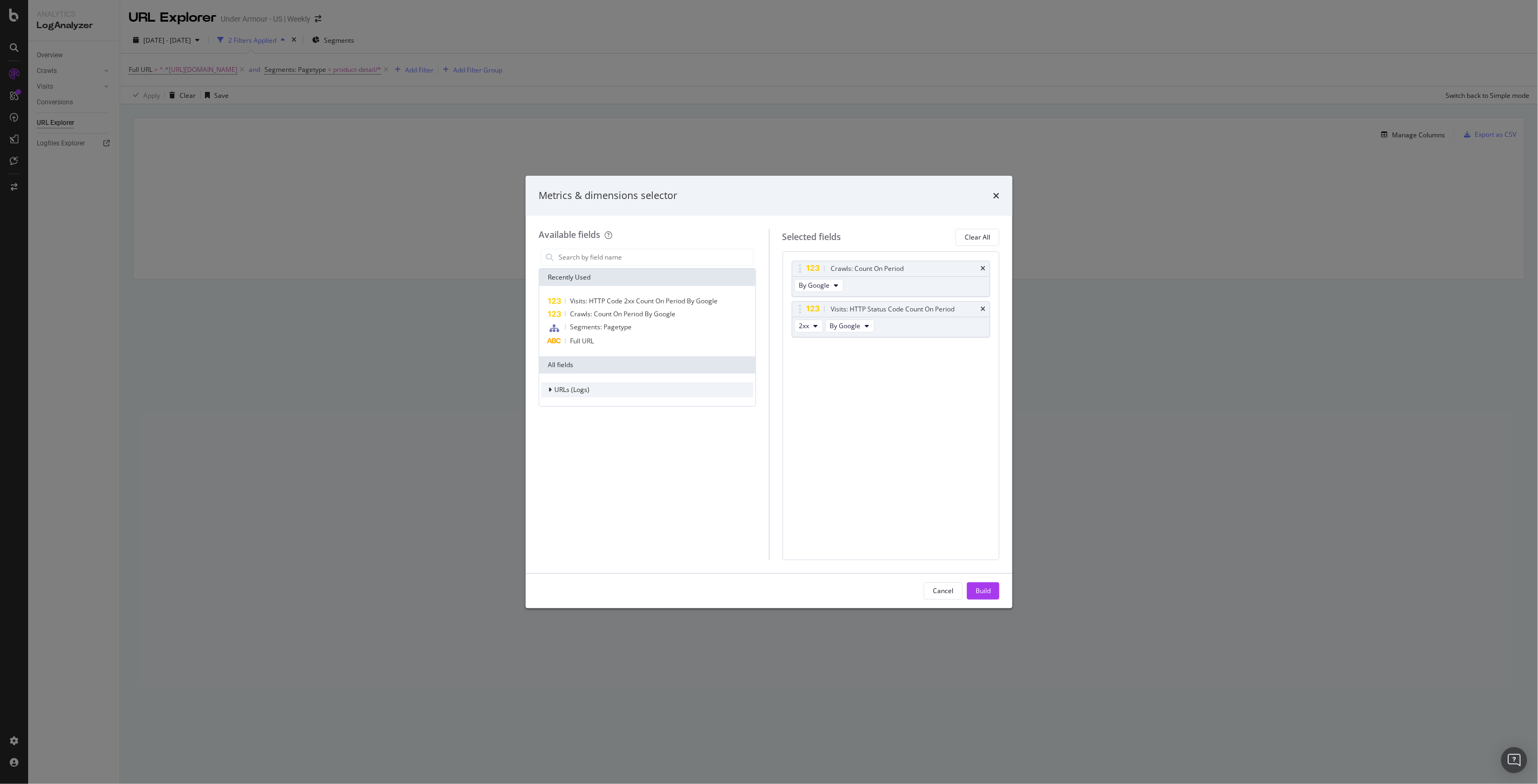
click at [574, 391] on span "URLs (Logs)" at bounding box center [572, 389] width 35 height 9
click at [572, 456] on span "Visits" at bounding box center [569, 456] width 16 height 9
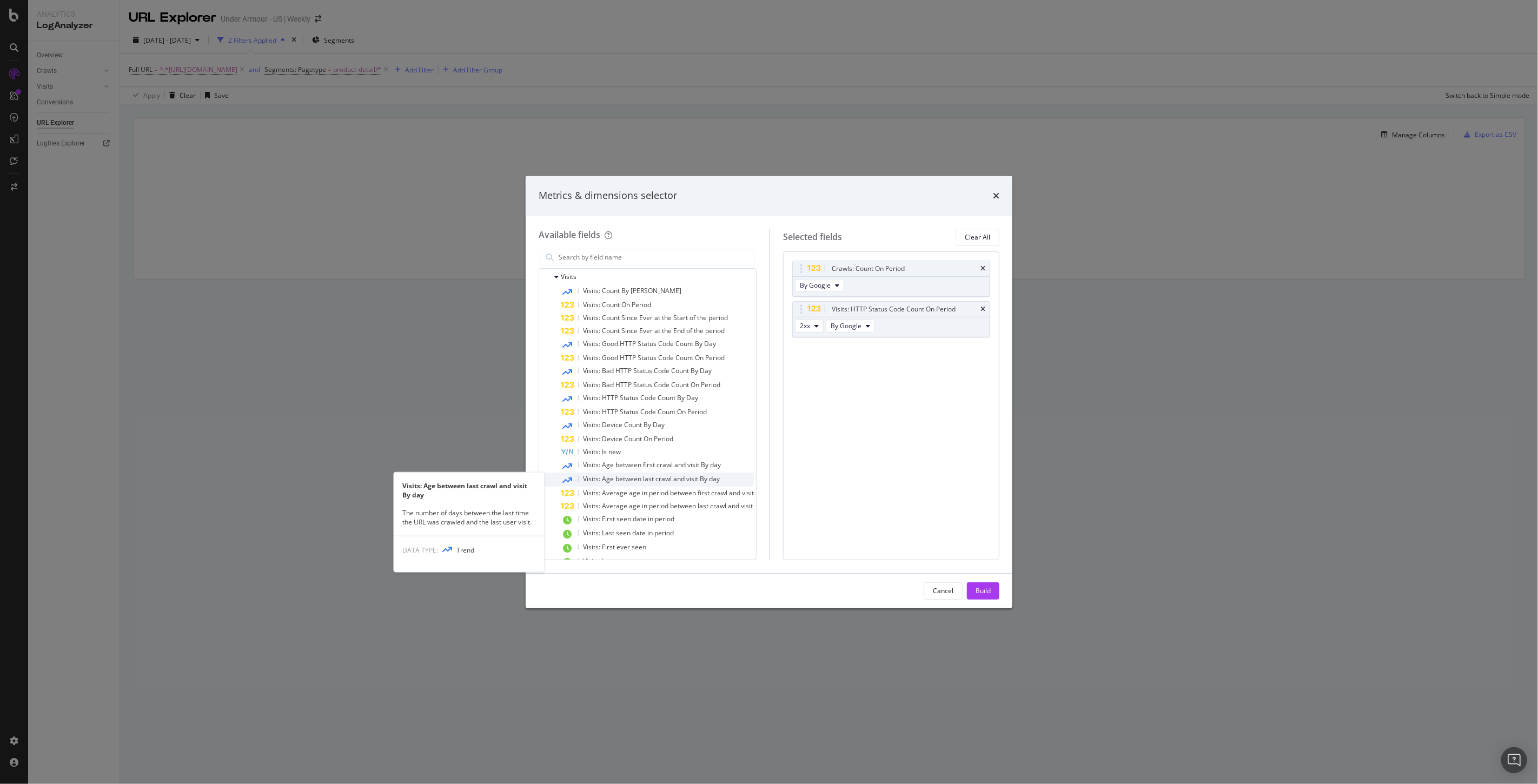
scroll to position [197, 0]
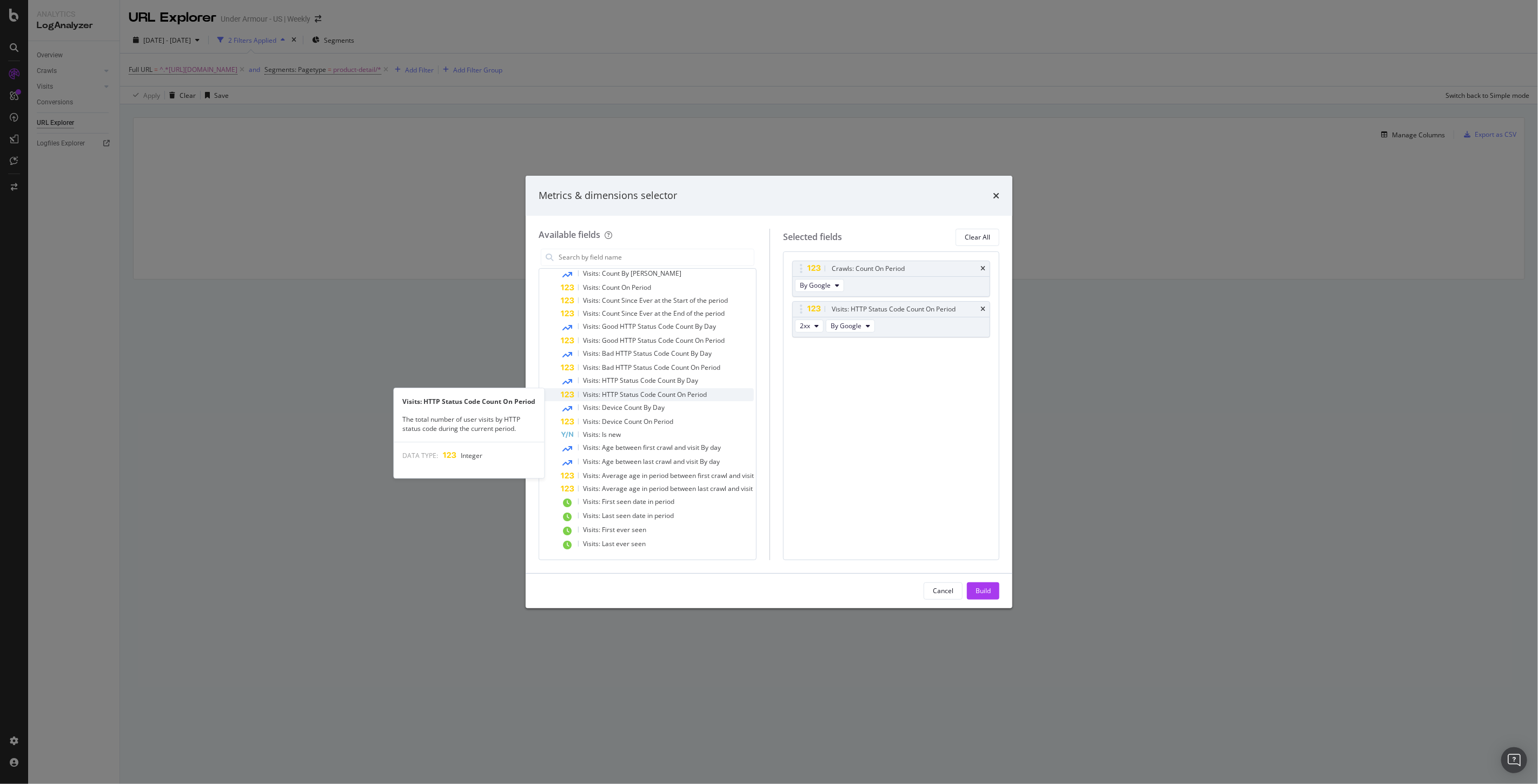
click at [619, 395] on span "Visits: HTTP Status Code Count On Period" at bounding box center [645, 394] width 124 height 9
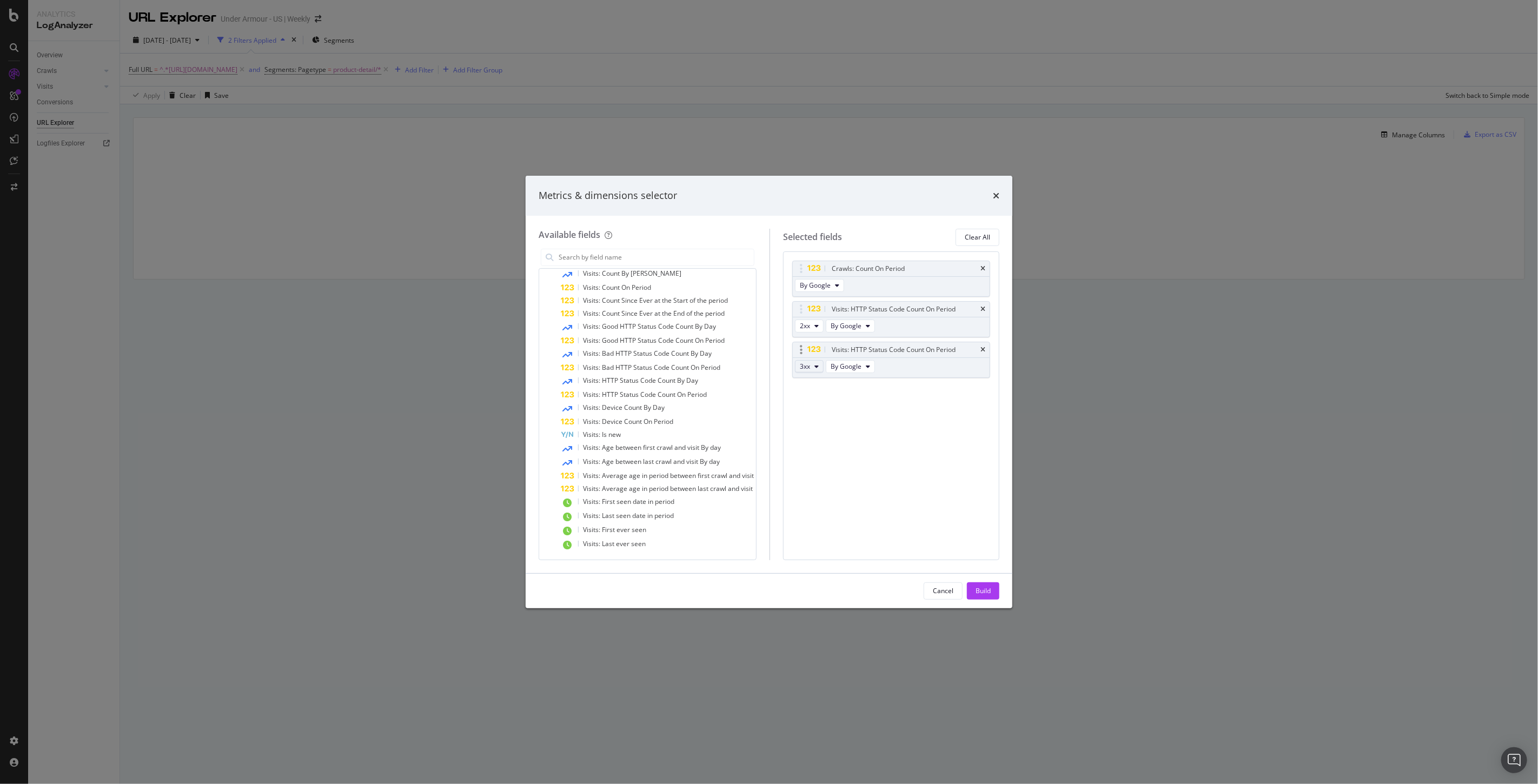
click at [820, 364] on button "3xx" at bounding box center [809, 366] width 28 height 13
click at [820, 424] on span "4xx" at bounding box center [828, 426] width 29 height 10
click at [819, 363] on icon "modal" at bounding box center [816, 366] width 4 height 7
click at [822, 449] on span "5xx" at bounding box center [828, 446] width 29 height 10
click at [820, 365] on button "3xx" at bounding box center [809, 366] width 28 height 13
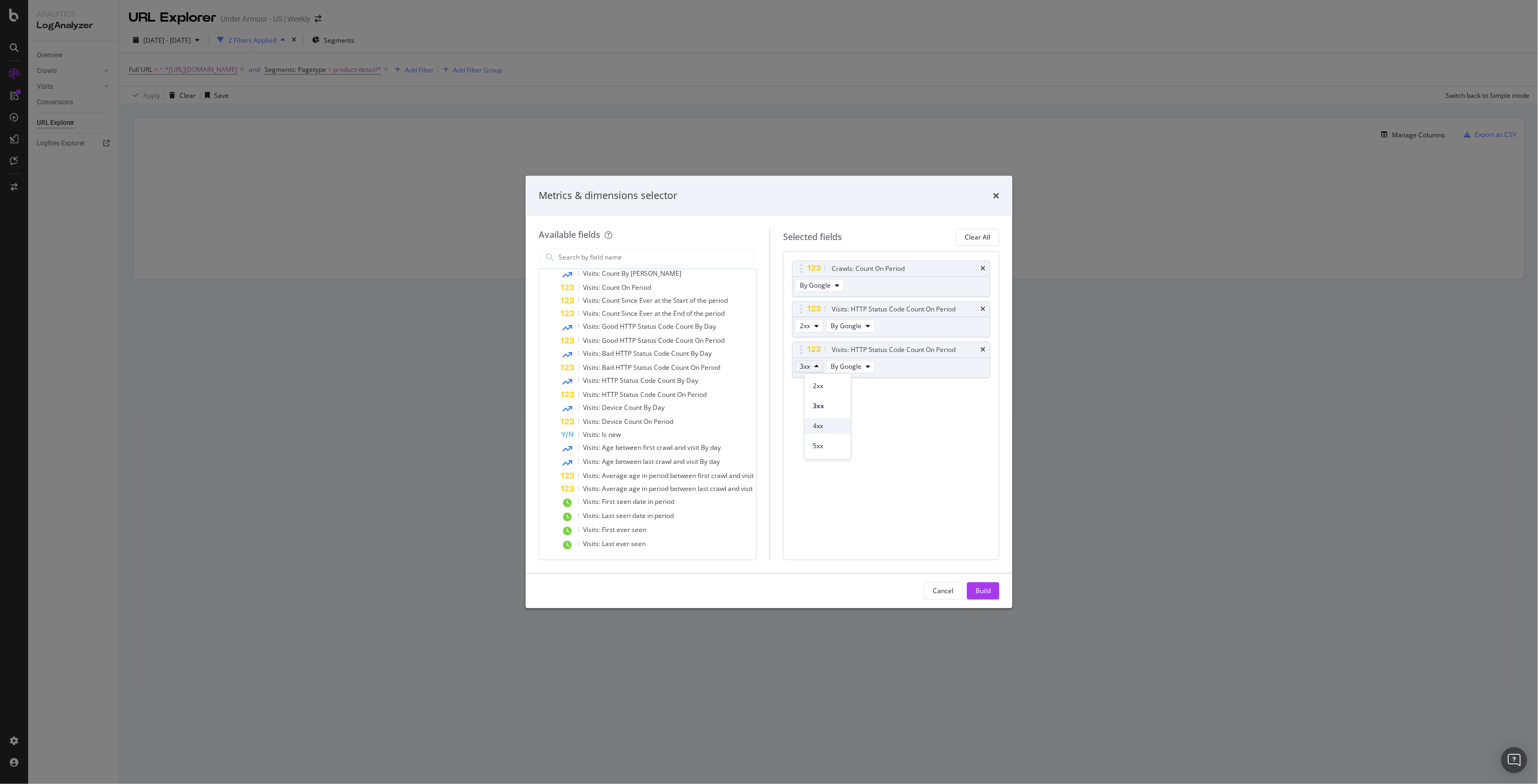
click at [823, 423] on span "4xx" at bounding box center [828, 426] width 29 height 10
click at [823, 423] on div "Crawls: Count On Period By Google Visits: HTTP Status Code Count On Period 2xx …" at bounding box center [891, 406] width 217 height 309
click at [985, 308] on icon "times" at bounding box center [983, 309] width 5 height 7
click at [810, 327] on span "3xx" at bounding box center [804, 325] width 10 height 9
click at [822, 386] on span "4xx" at bounding box center [828, 385] width 29 height 10
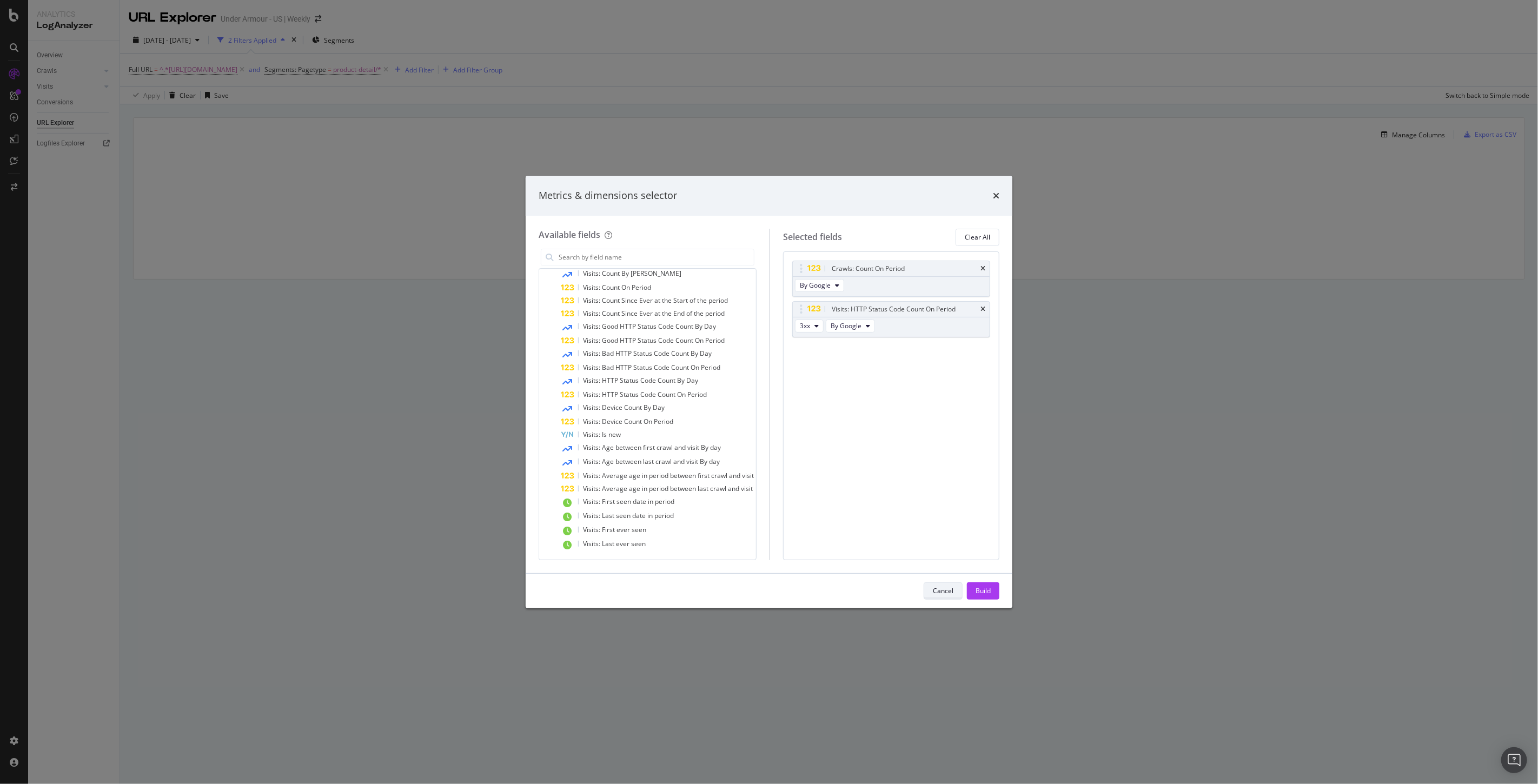
click at [943, 597] on div "Cancel" at bounding box center [943, 591] width 21 height 15
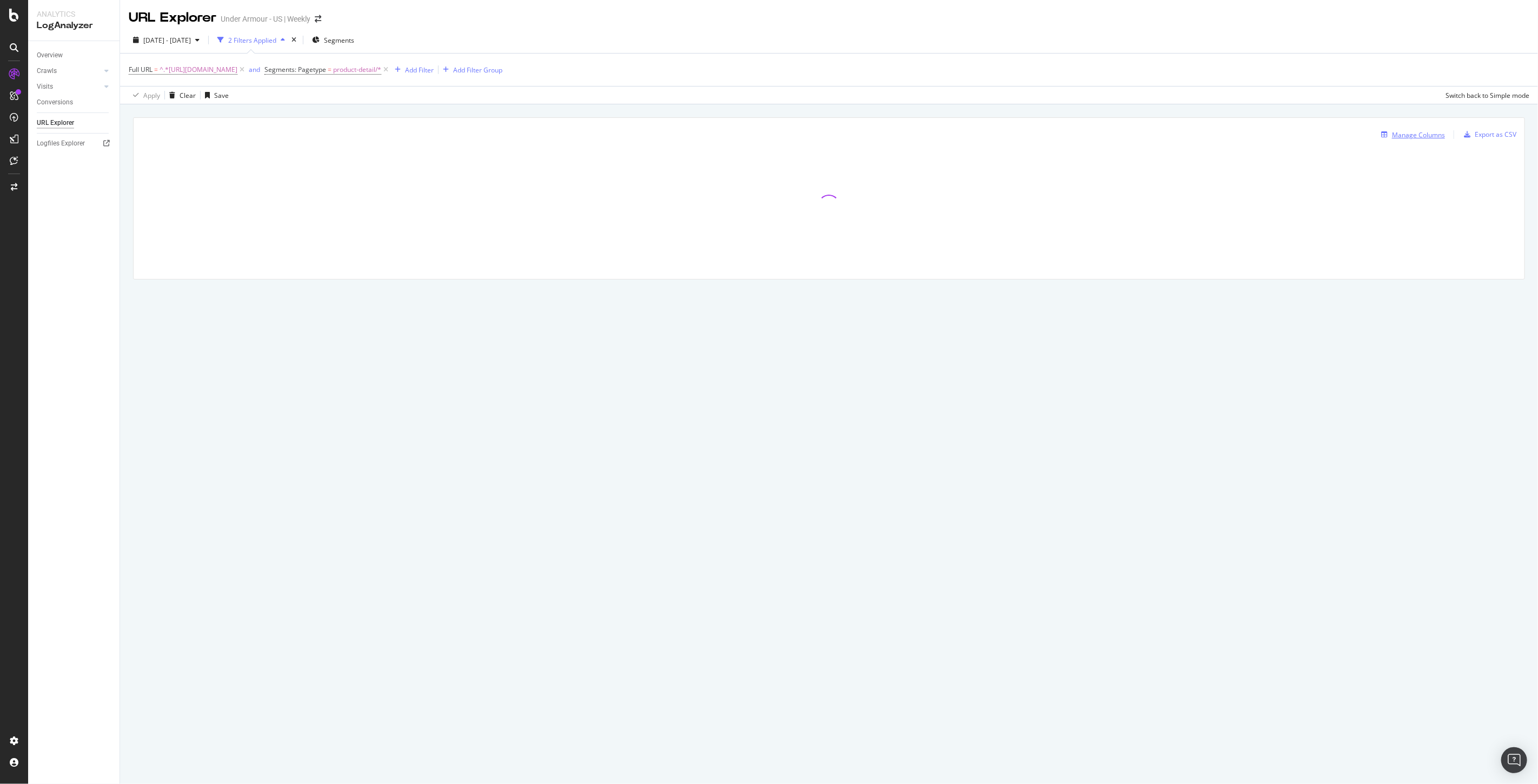
click at [1413, 135] on div "Manage Columns" at bounding box center [1419, 134] width 53 height 9
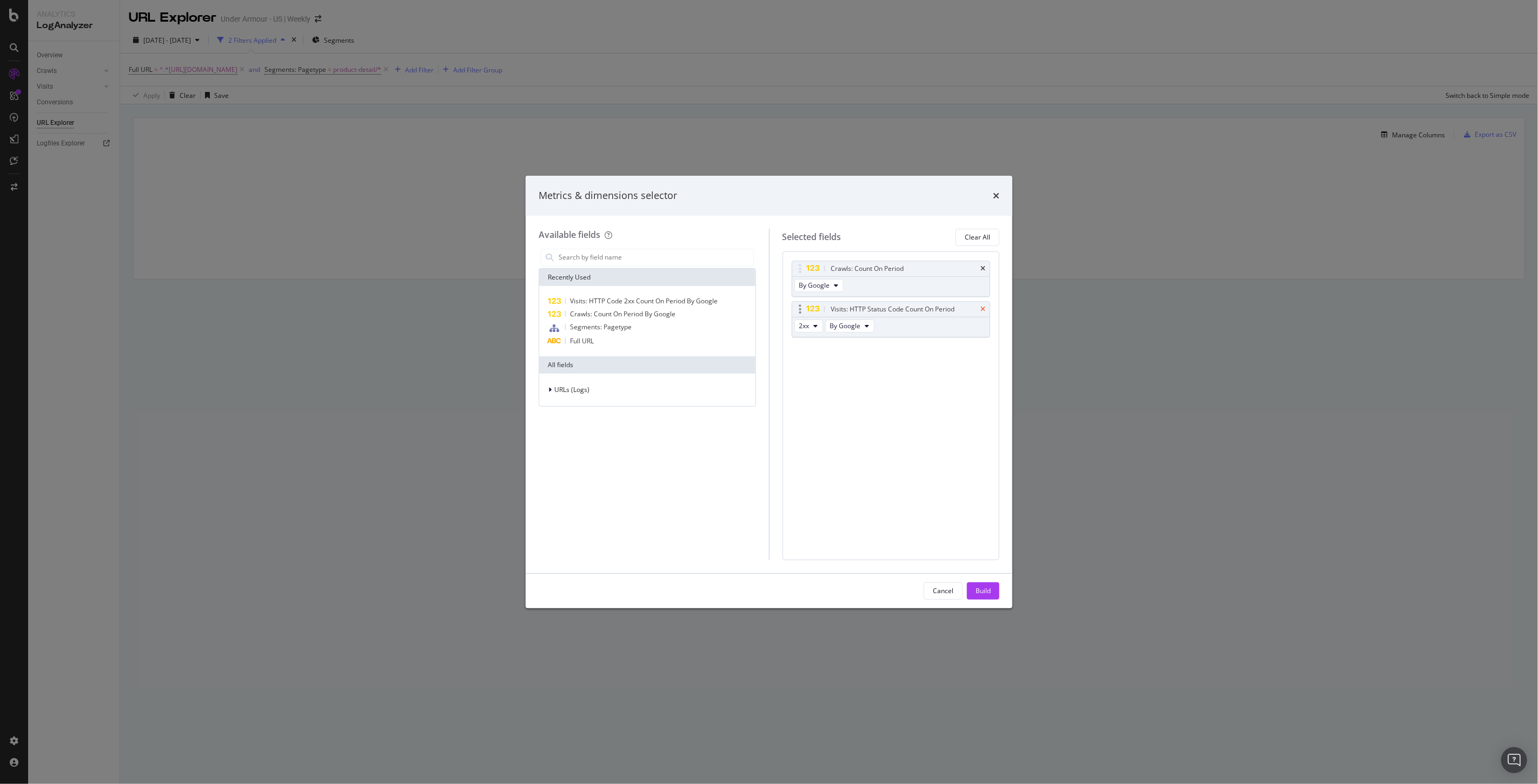
click at [983, 306] on icon "times" at bounding box center [983, 309] width 5 height 7
click at [983, 587] on div "Build" at bounding box center [983, 590] width 15 height 9
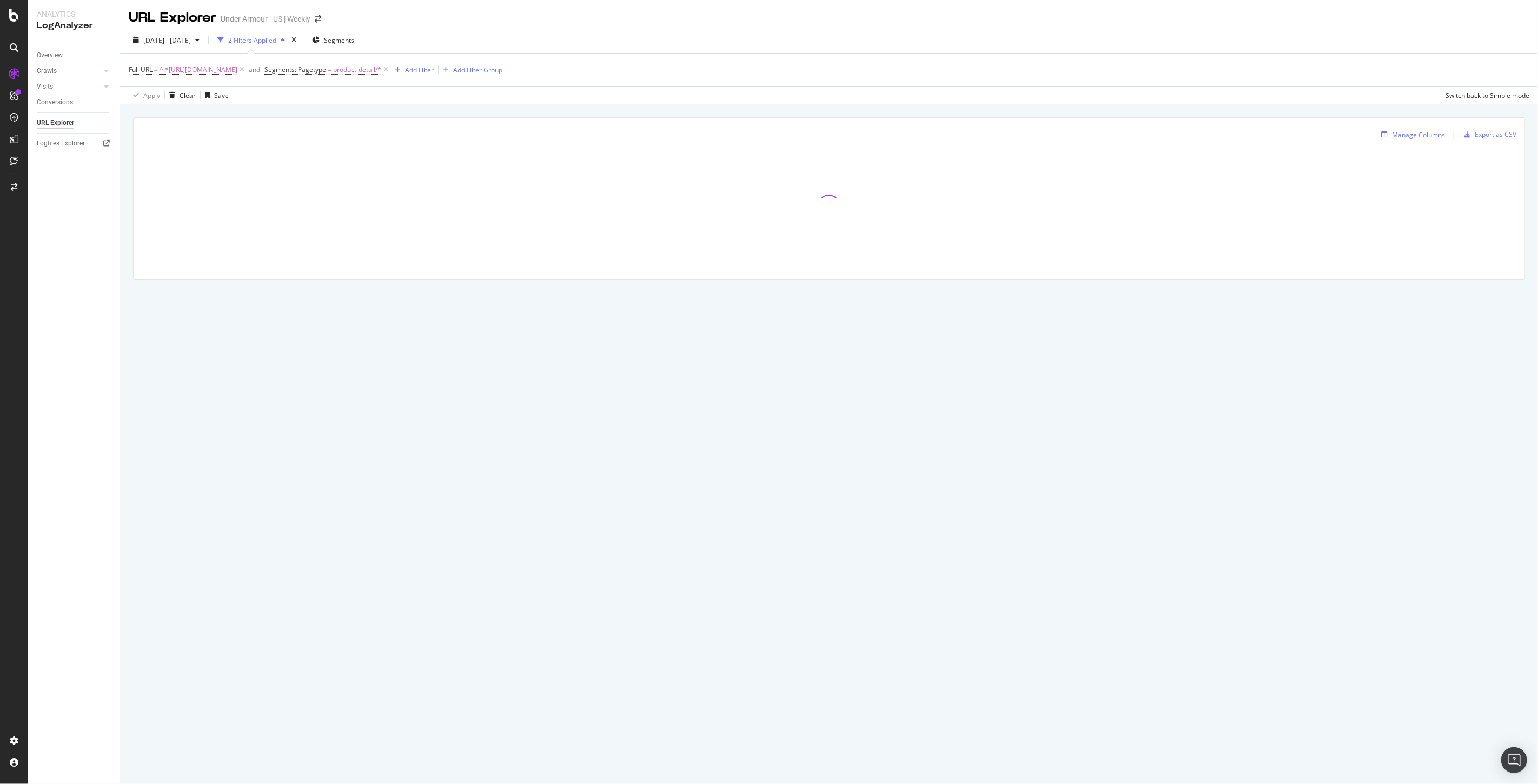
click at [1415, 132] on div "Manage Columns" at bounding box center [1419, 134] width 53 height 9
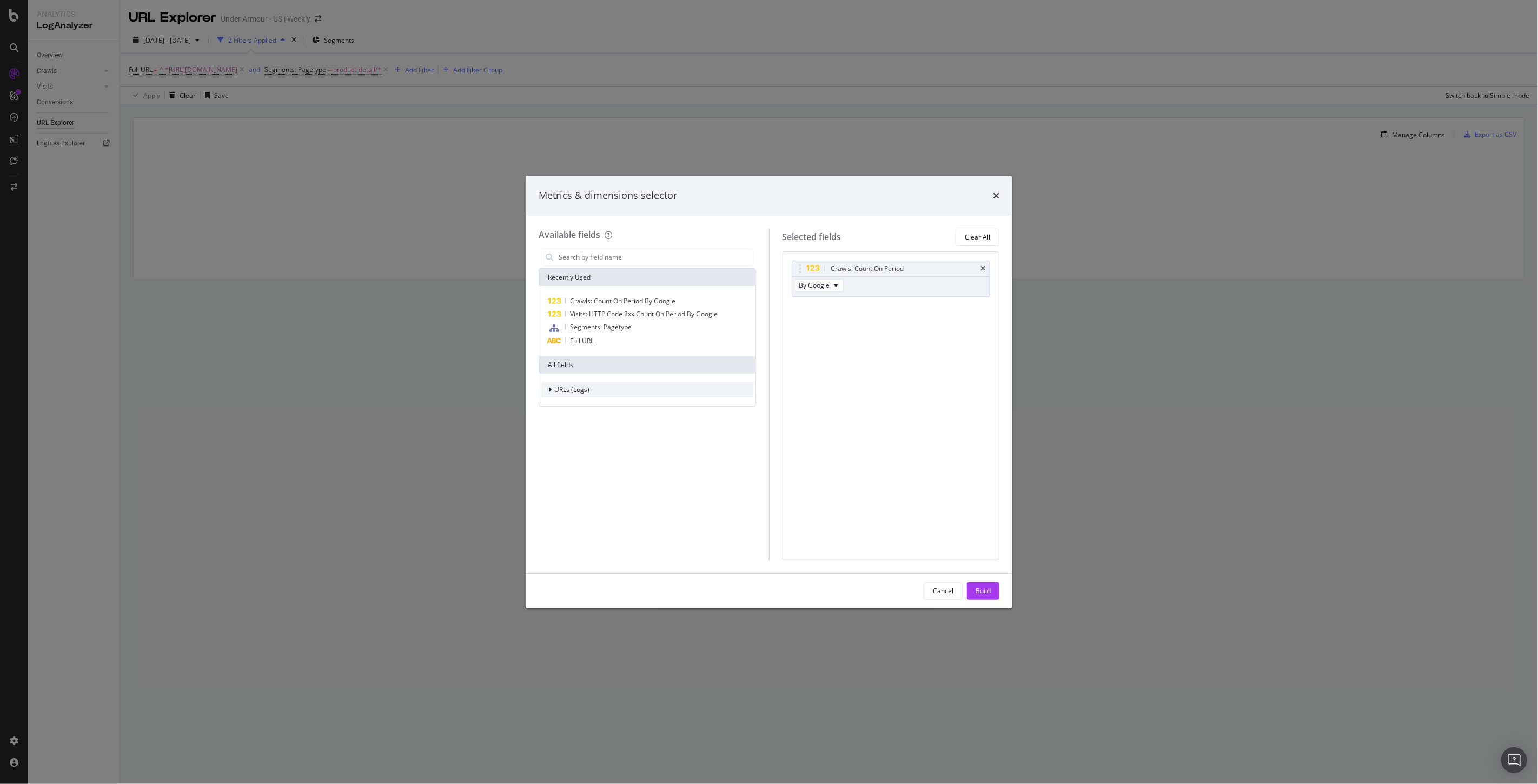
click at [564, 391] on span "URLs (Logs)" at bounding box center [572, 389] width 35 height 9
click at [579, 458] on div "Visits" at bounding box center [647, 456] width 212 height 15
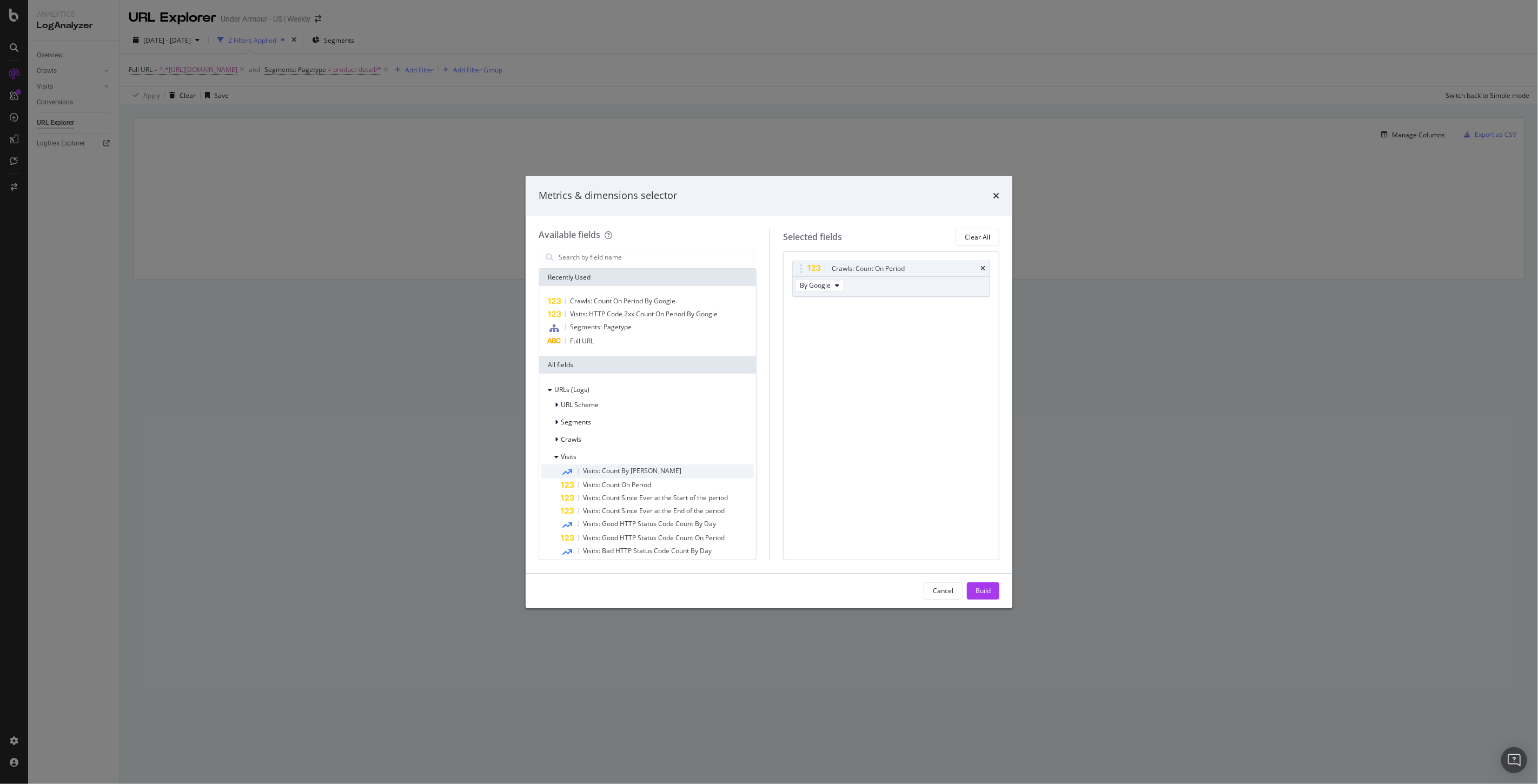
scroll to position [120, 0]
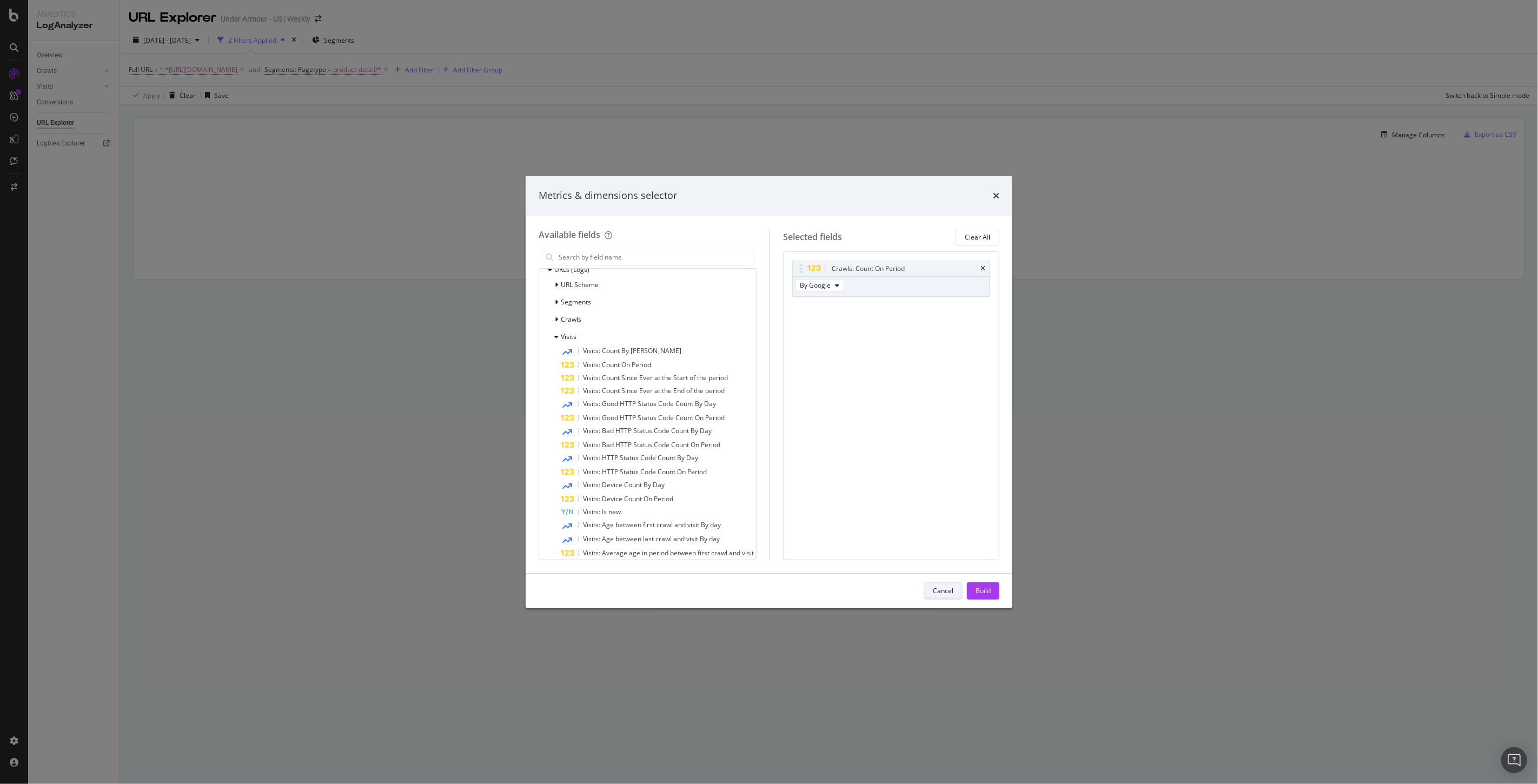
click at [938, 590] on div "Cancel" at bounding box center [943, 590] width 21 height 9
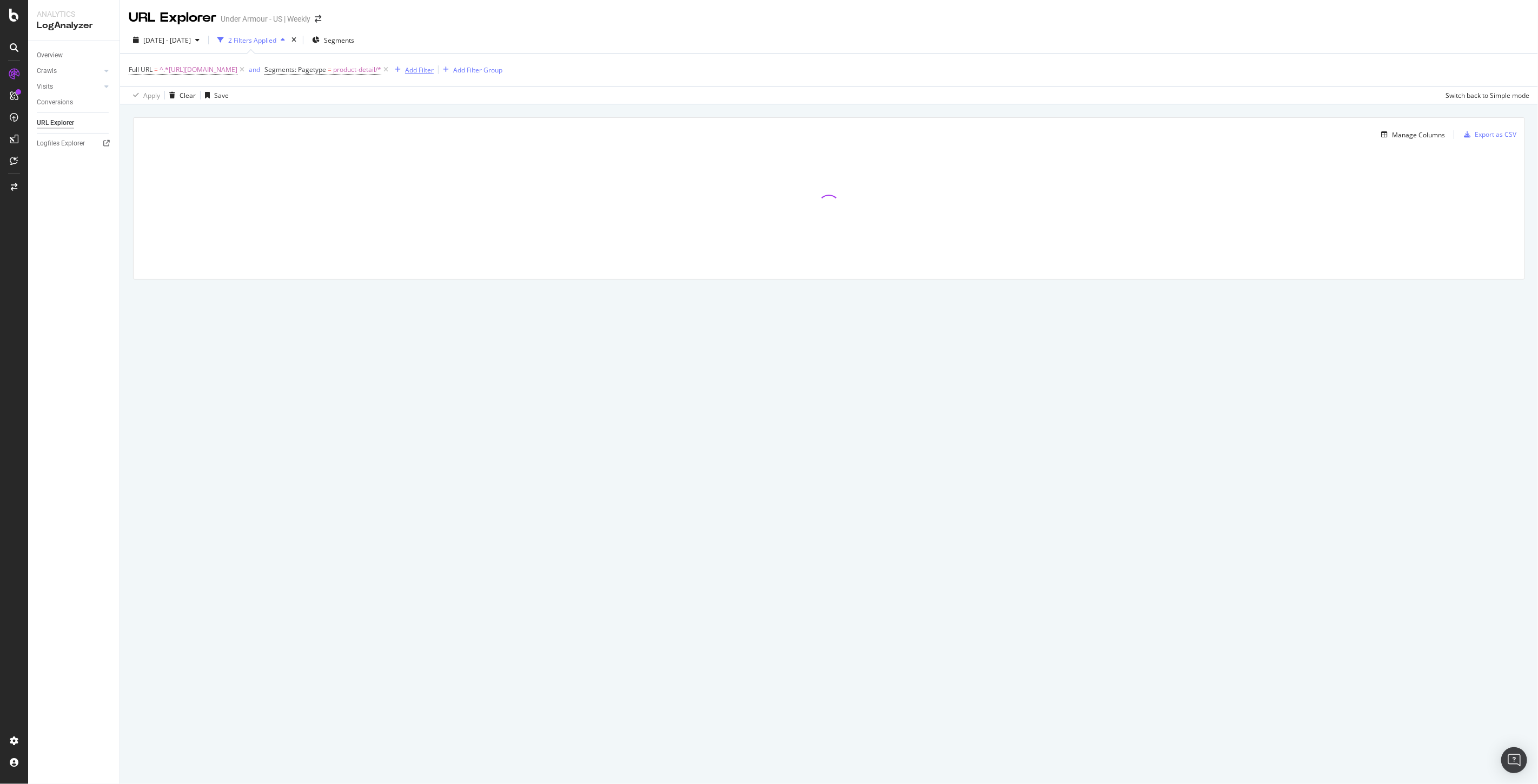
click at [434, 69] on div "Add Filter" at bounding box center [419, 70] width 28 height 9
click at [468, 221] on span "URLs (Logs)" at bounding box center [481, 221] width 35 height 9
click at [475, 285] on span "Visits" at bounding box center [478, 288] width 16 height 9
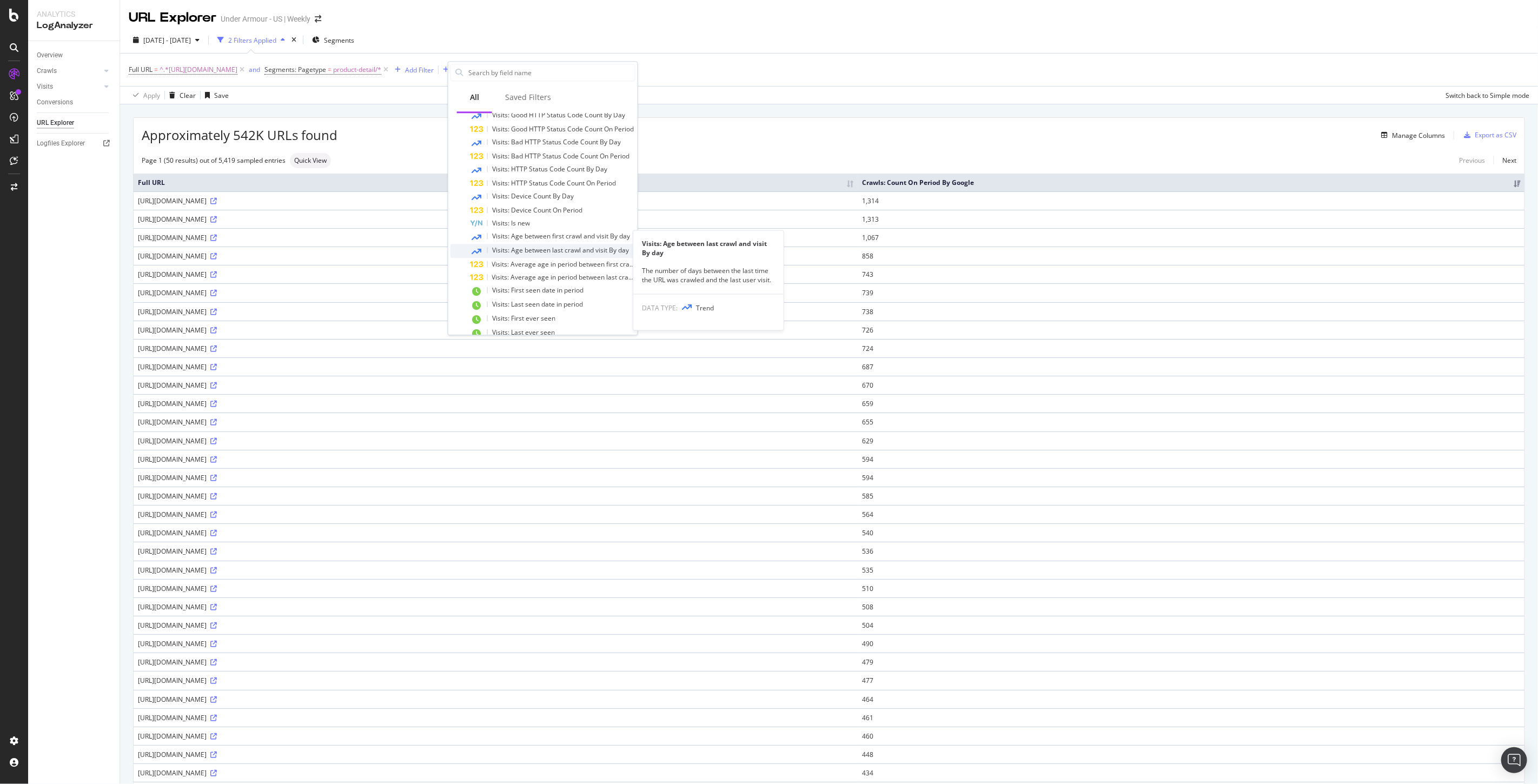
scroll to position [253, 0]
click at [556, 195] on span "Visits: Device Count On Period" at bounding box center [537, 196] width 90 height 9
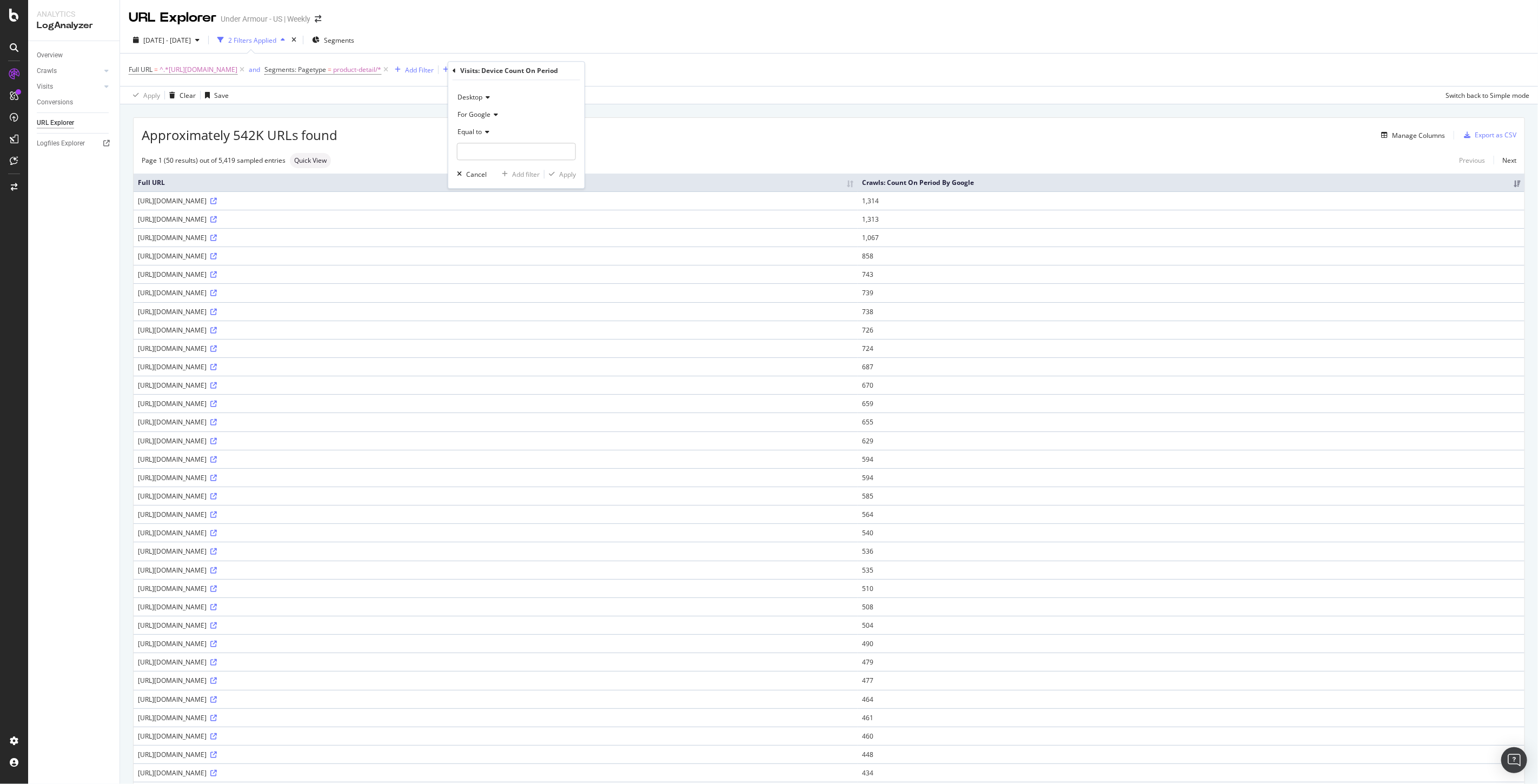
click at [455, 71] on icon at bounding box center [454, 71] width 3 height 7
click at [483, 217] on span "URLs (Logs)" at bounding box center [481, 221] width 35 height 9
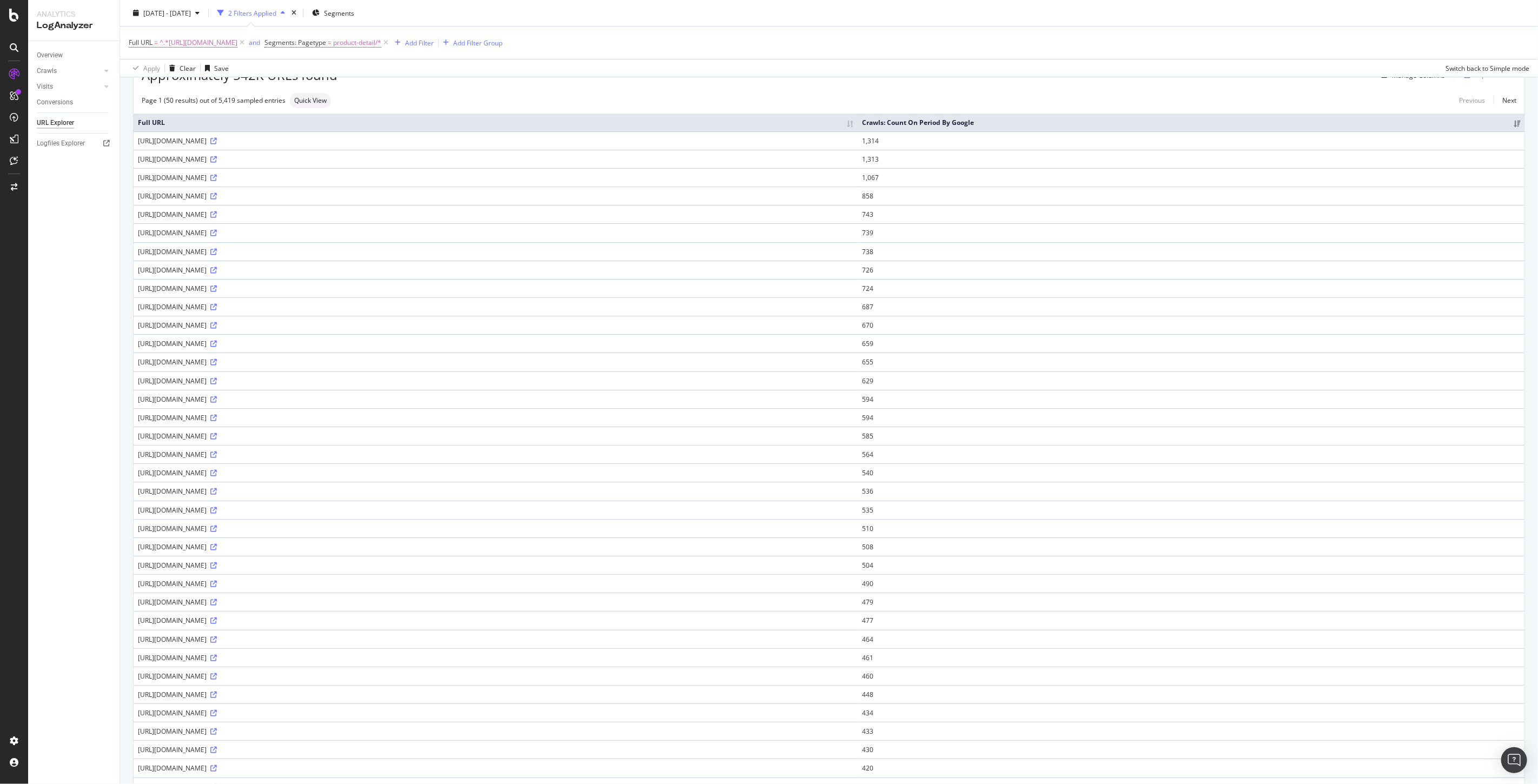
scroll to position [0, 0]
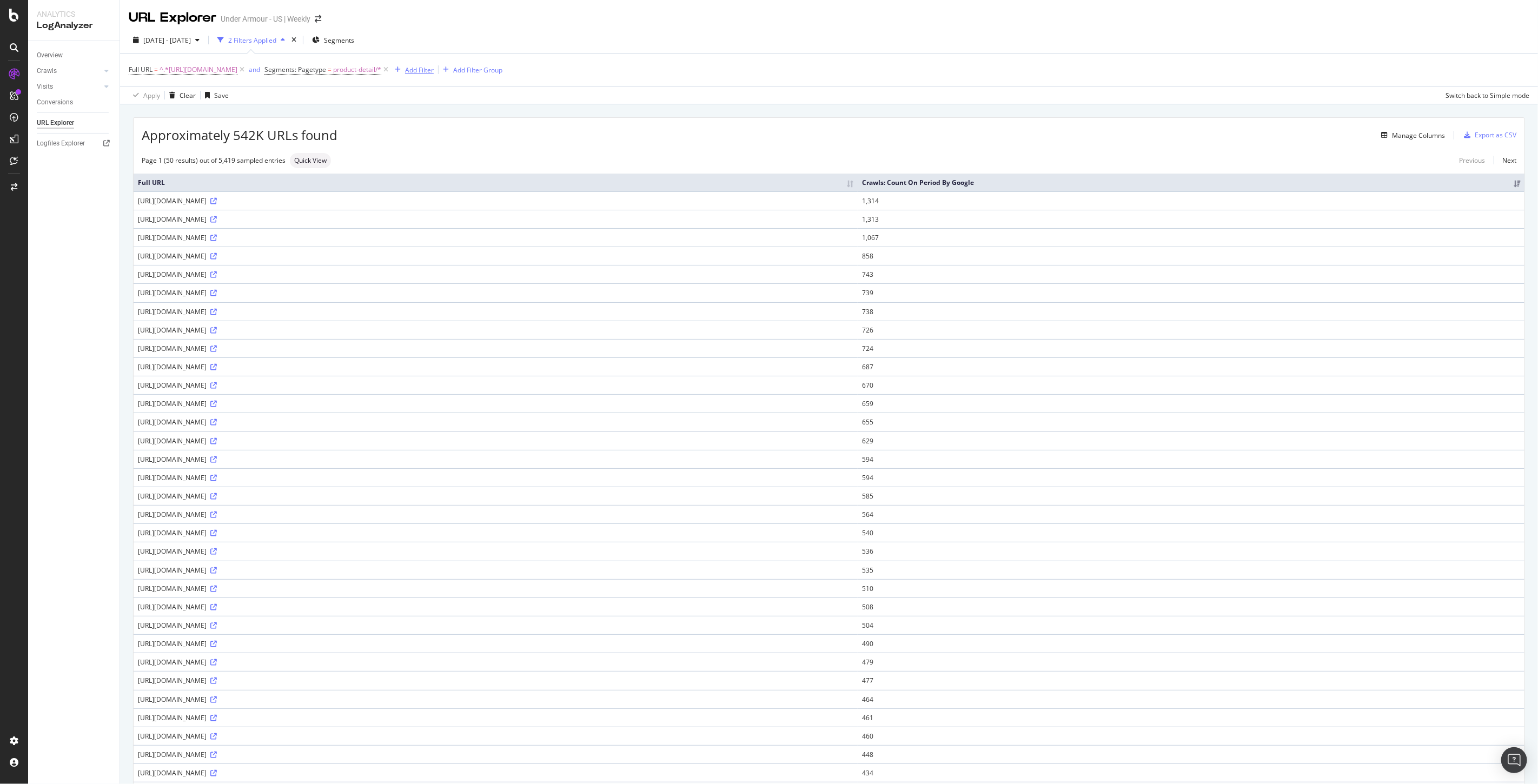
click at [434, 71] on div "Add Filter" at bounding box center [419, 70] width 28 height 9
click at [463, 217] on span "URLs (Logs)" at bounding box center [481, 221] width 35 height 9
click at [473, 288] on span "Visits" at bounding box center [478, 288] width 16 height 9
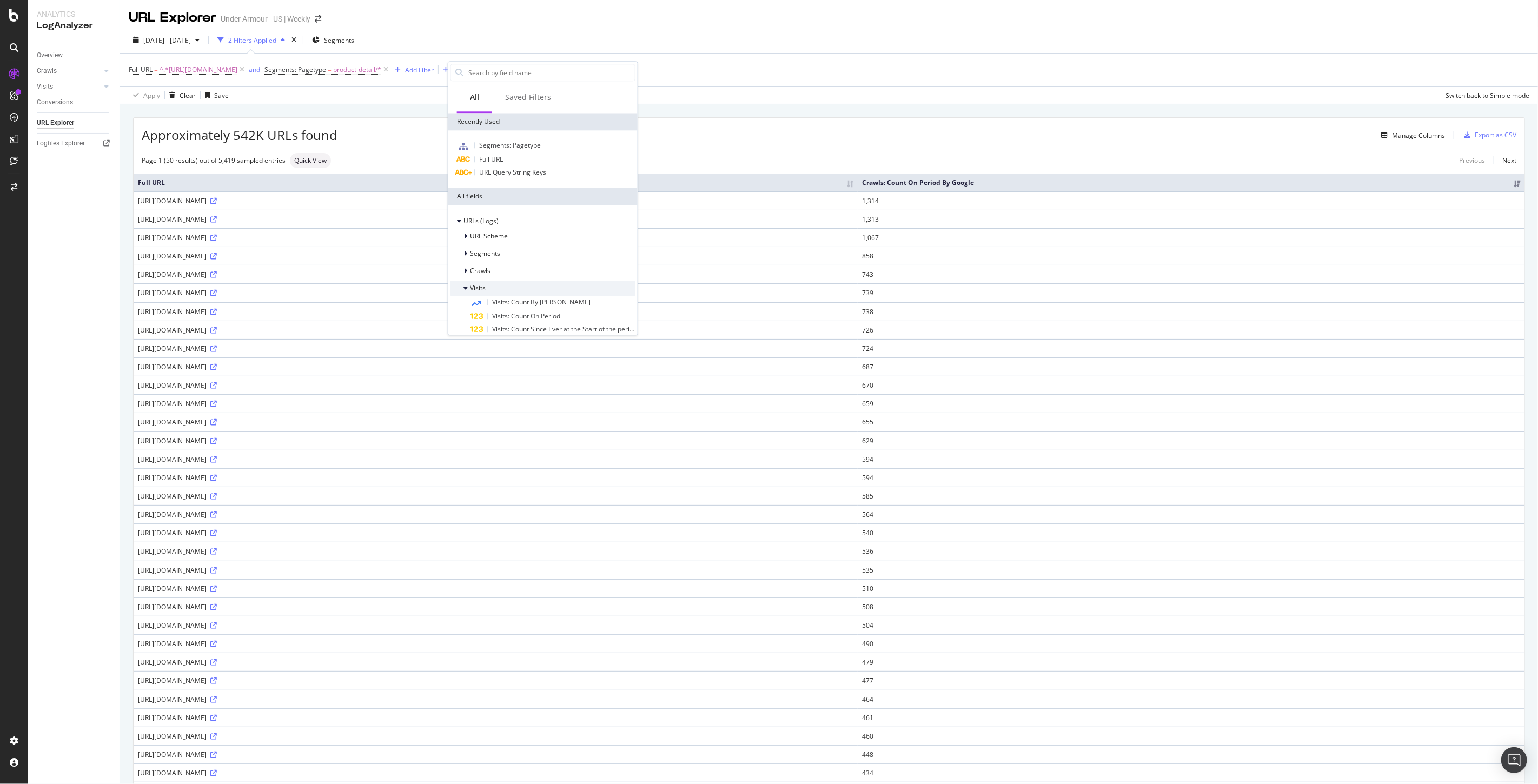
scroll to position [120, 0]
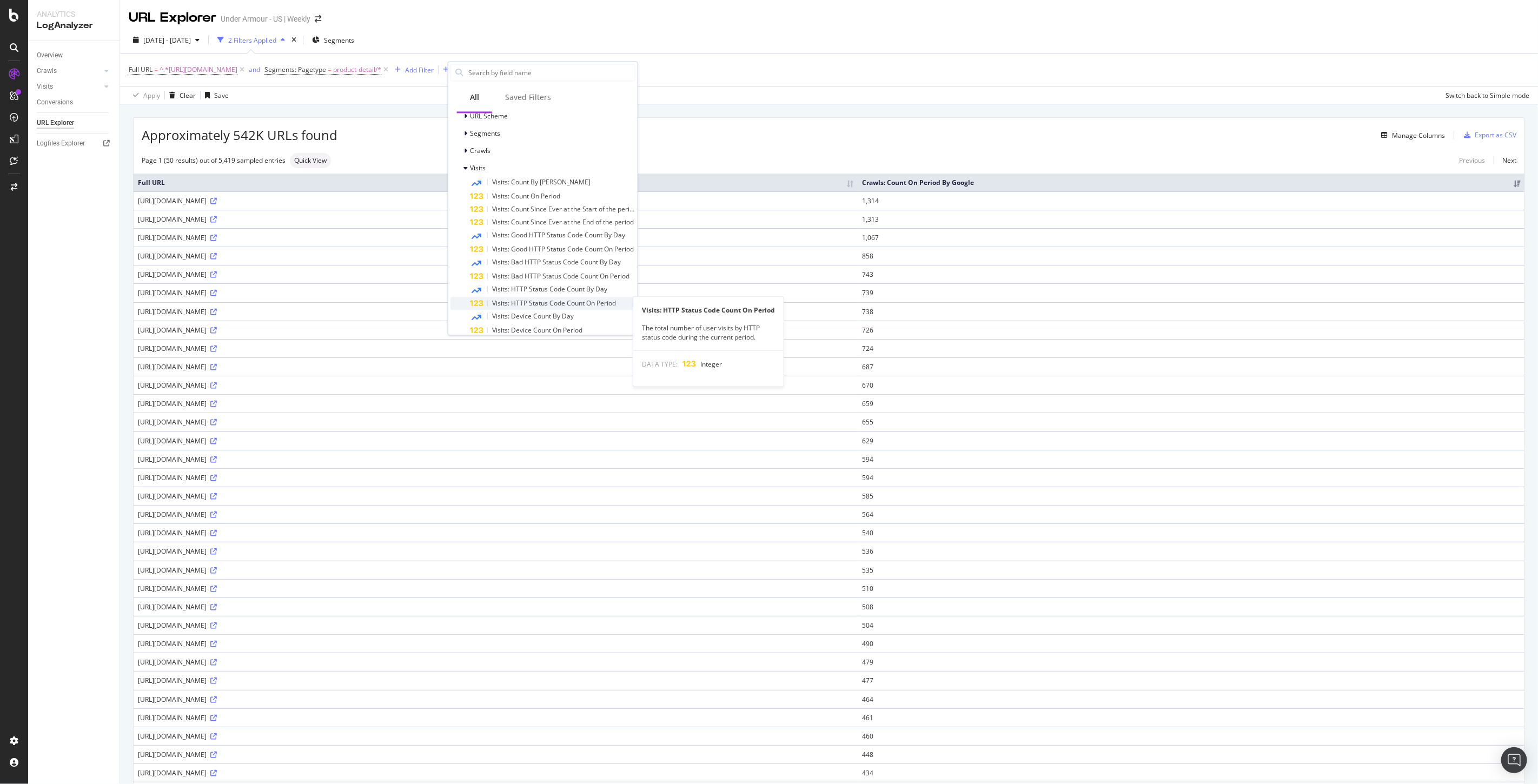
click at [543, 302] on span "Visits: HTTP Status Code Count On Period" at bounding box center [554, 303] width 124 height 9
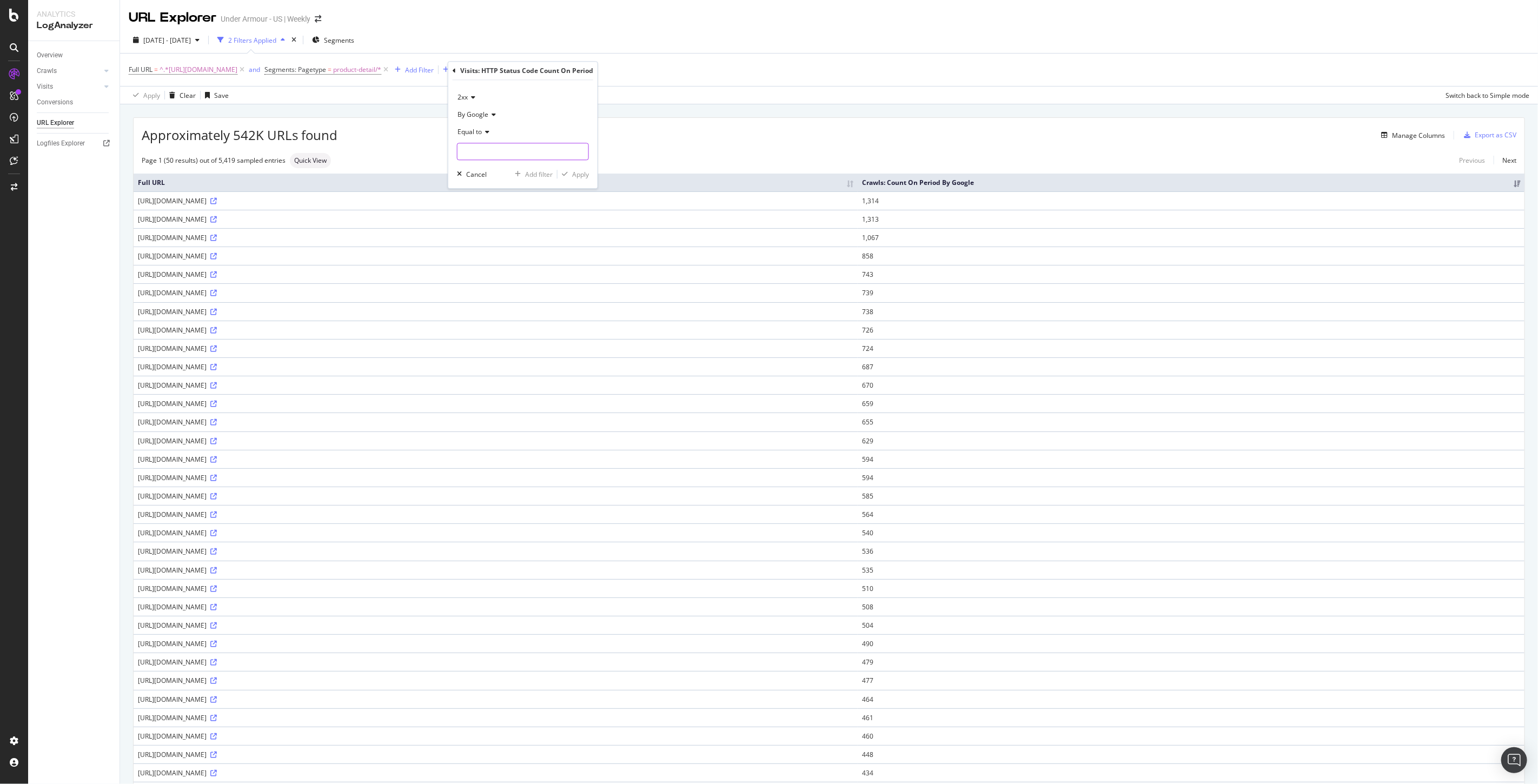
click at [479, 149] on input "number" at bounding box center [523, 151] width 132 height 18
type input "0"
click at [578, 173] on div "Apply" at bounding box center [581, 174] width 17 height 9
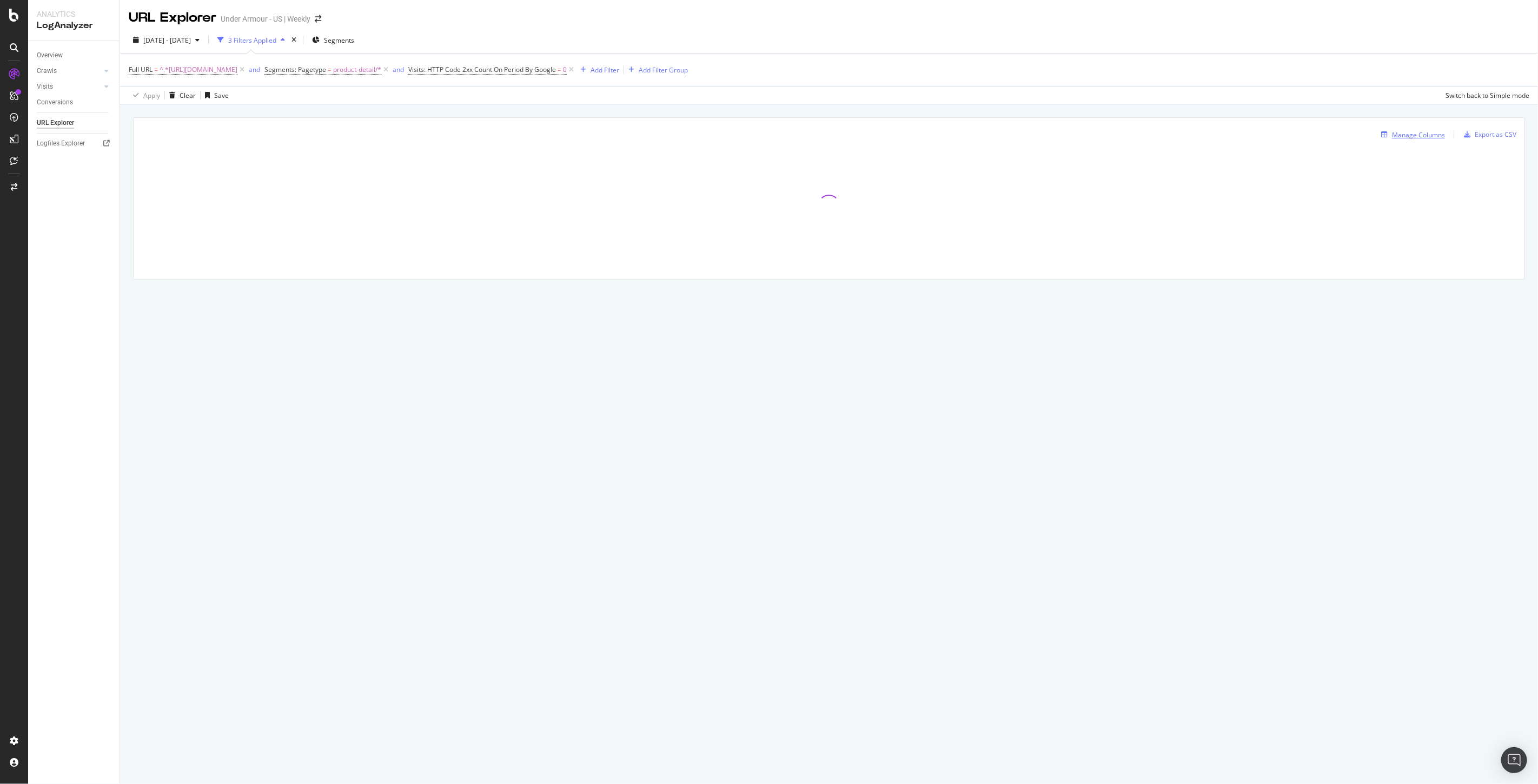
click at [1404, 134] on div "Manage Columns" at bounding box center [1419, 134] width 53 height 9
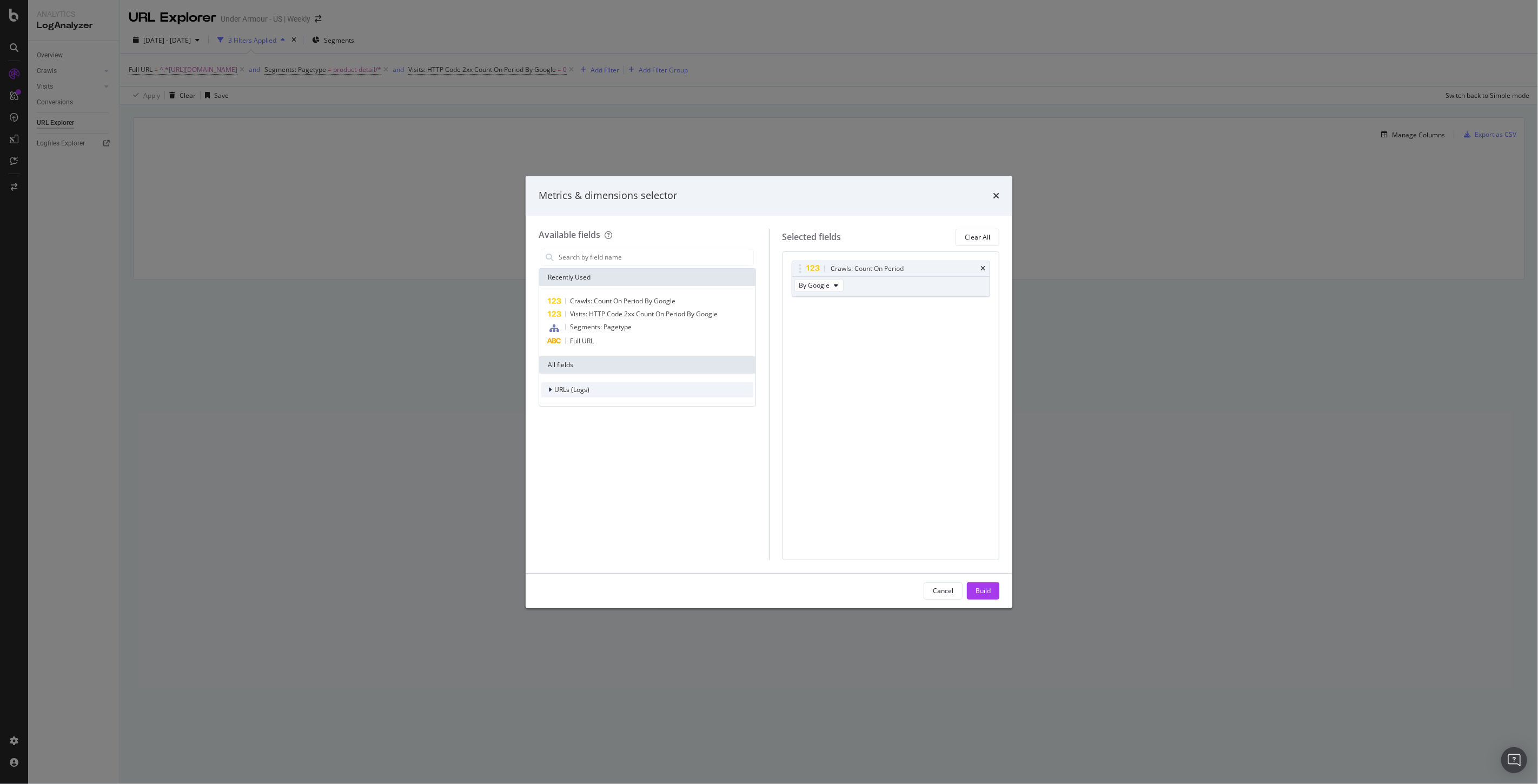
click at [555, 392] on span "URLs (Logs)" at bounding box center [572, 389] width 35 height 9
click at [565, 455] on span "Visits" at bounding box center [569, 456] width 16 height 9
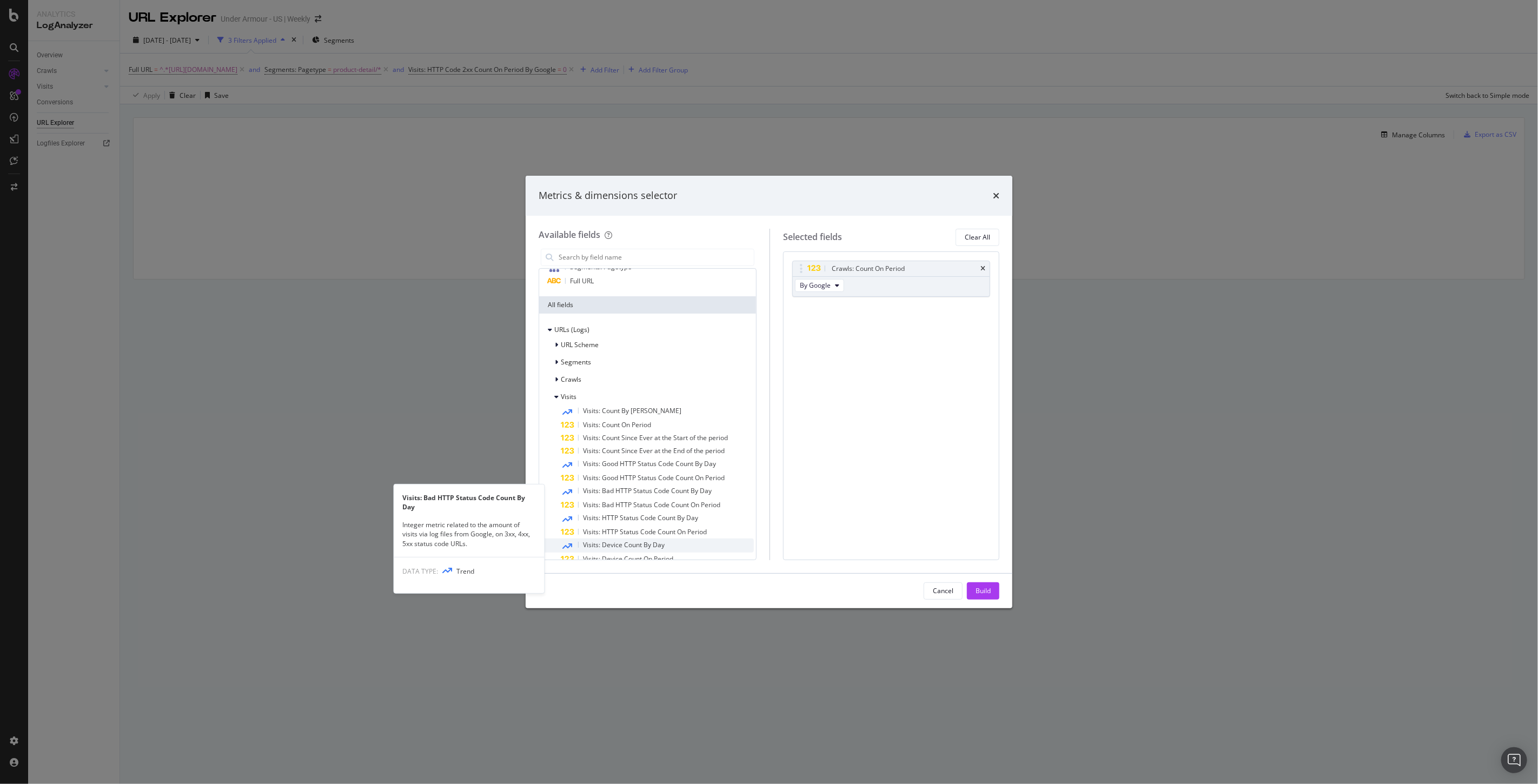
scroll to position [120, 0]
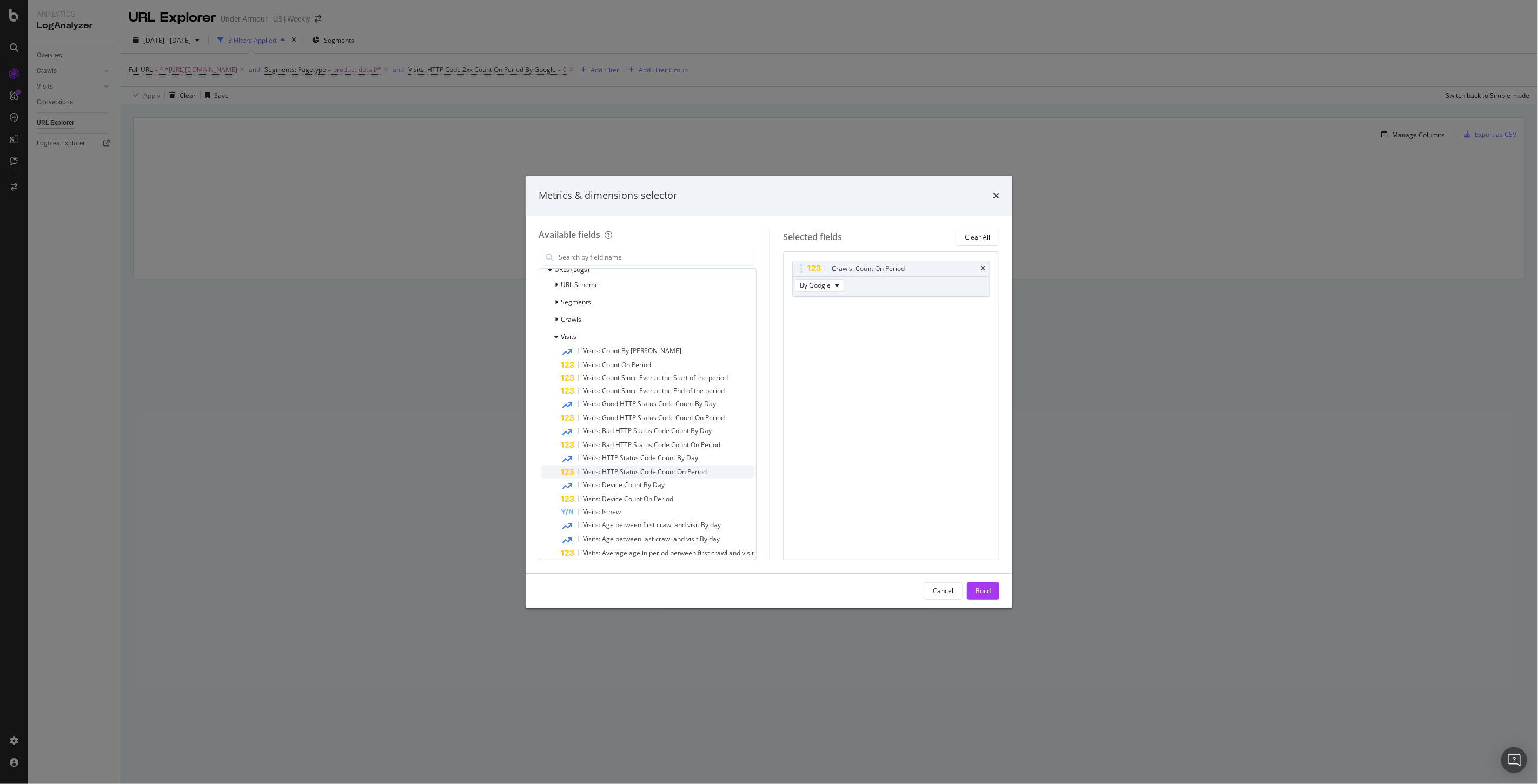
click at [639, 475] on span "Visits: HTTP Status Code Count On Period" at bounding box center [645, 471] width 124 height 9
click at [821, 326] on button "2xx" at bounding box center [809, 325] width 28 height 13
click at [819, 387] on span "4xx" at bounding box center [828, 385] width 29 height 10
click at [937, 590] on div "Cancel" at bounding box center [943, 590] width 21 height 9
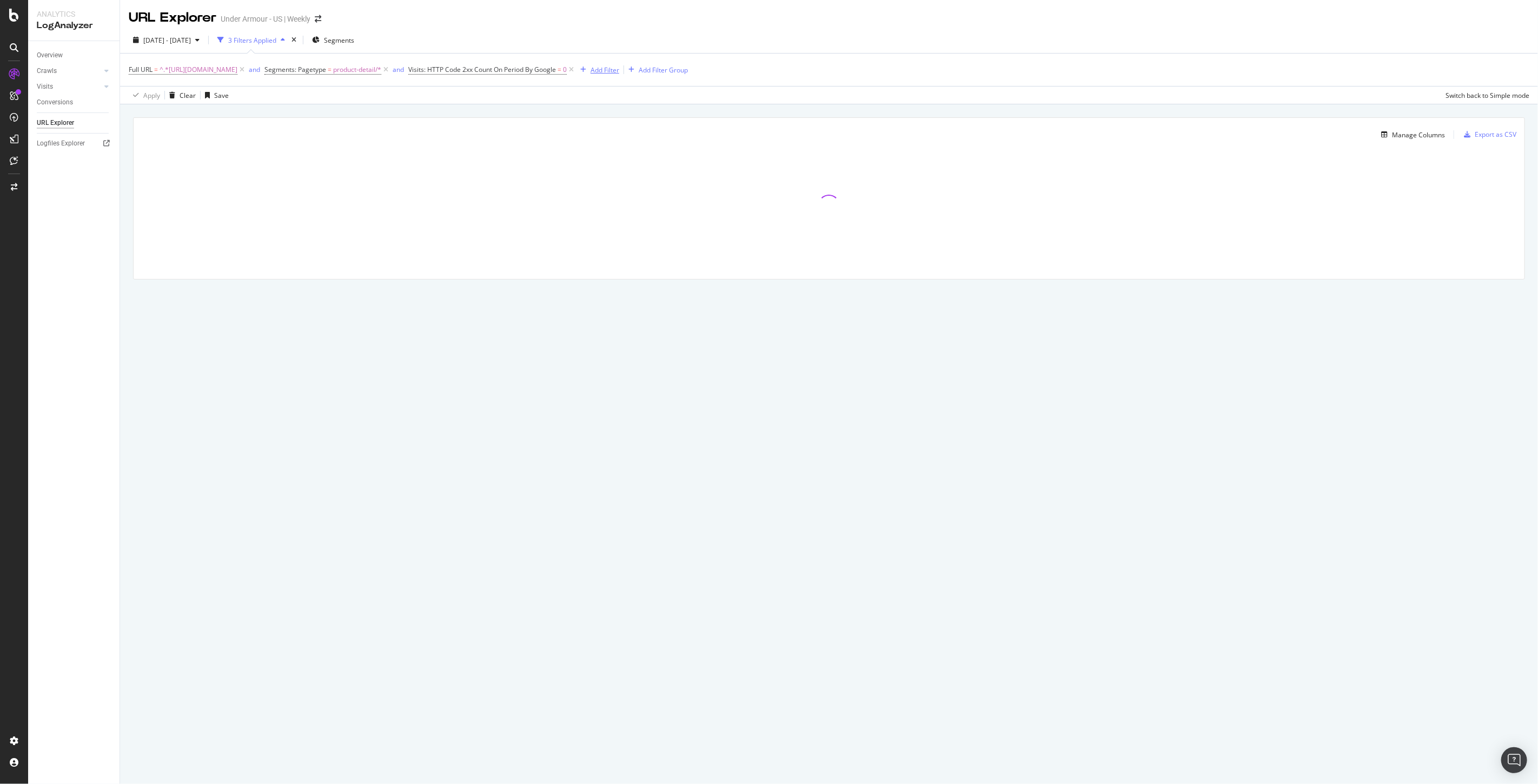
click at [619, 71] on div "Add Filter" at bounding box center [604, 70] width 28 height 9
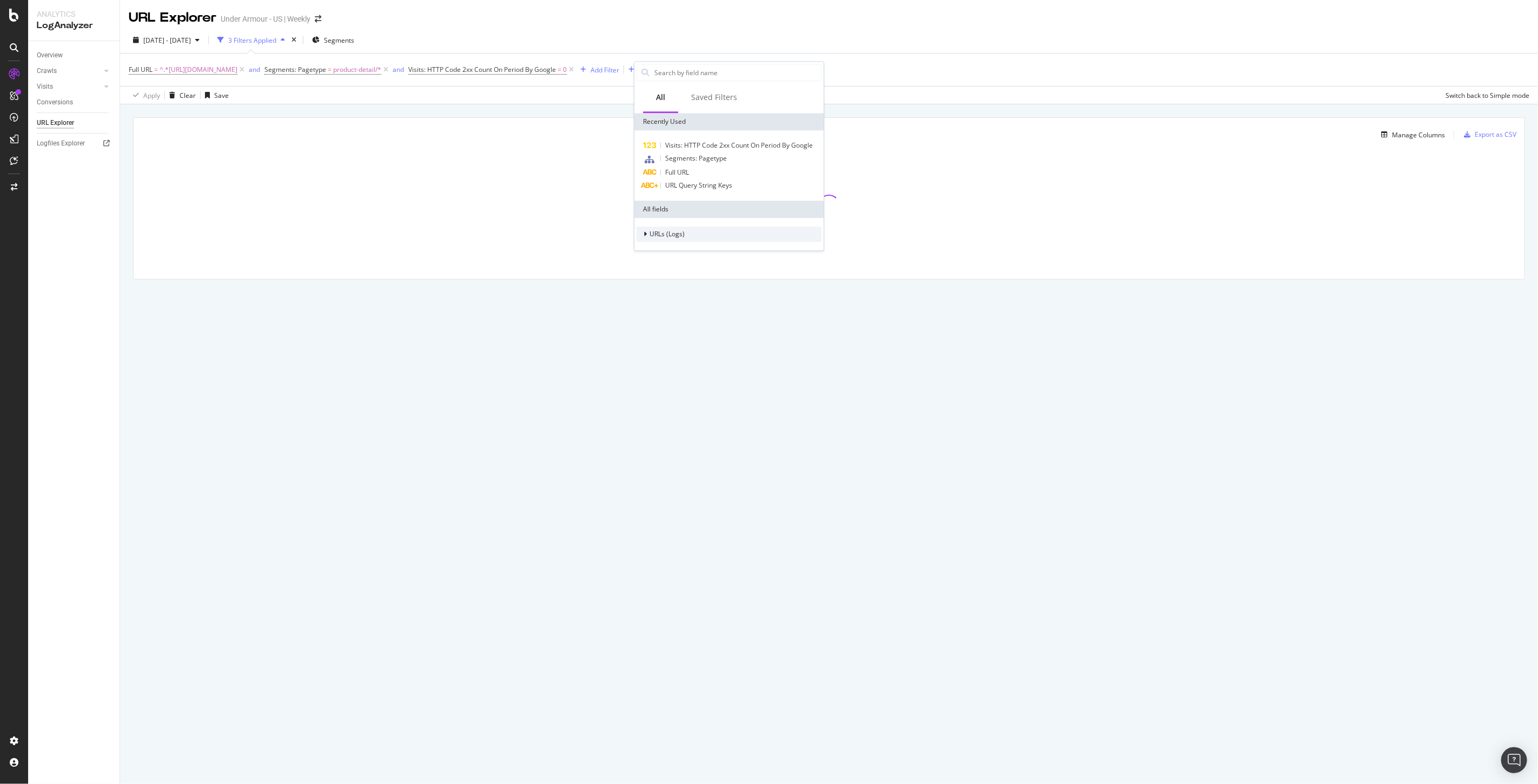
click at [651, 230] on span "URLs (Logs)" at bounding box center [667, 234] width 35 height 9
click at [663, 294] on div "Visits" at bounding box center [729, 301] width 185 height 15
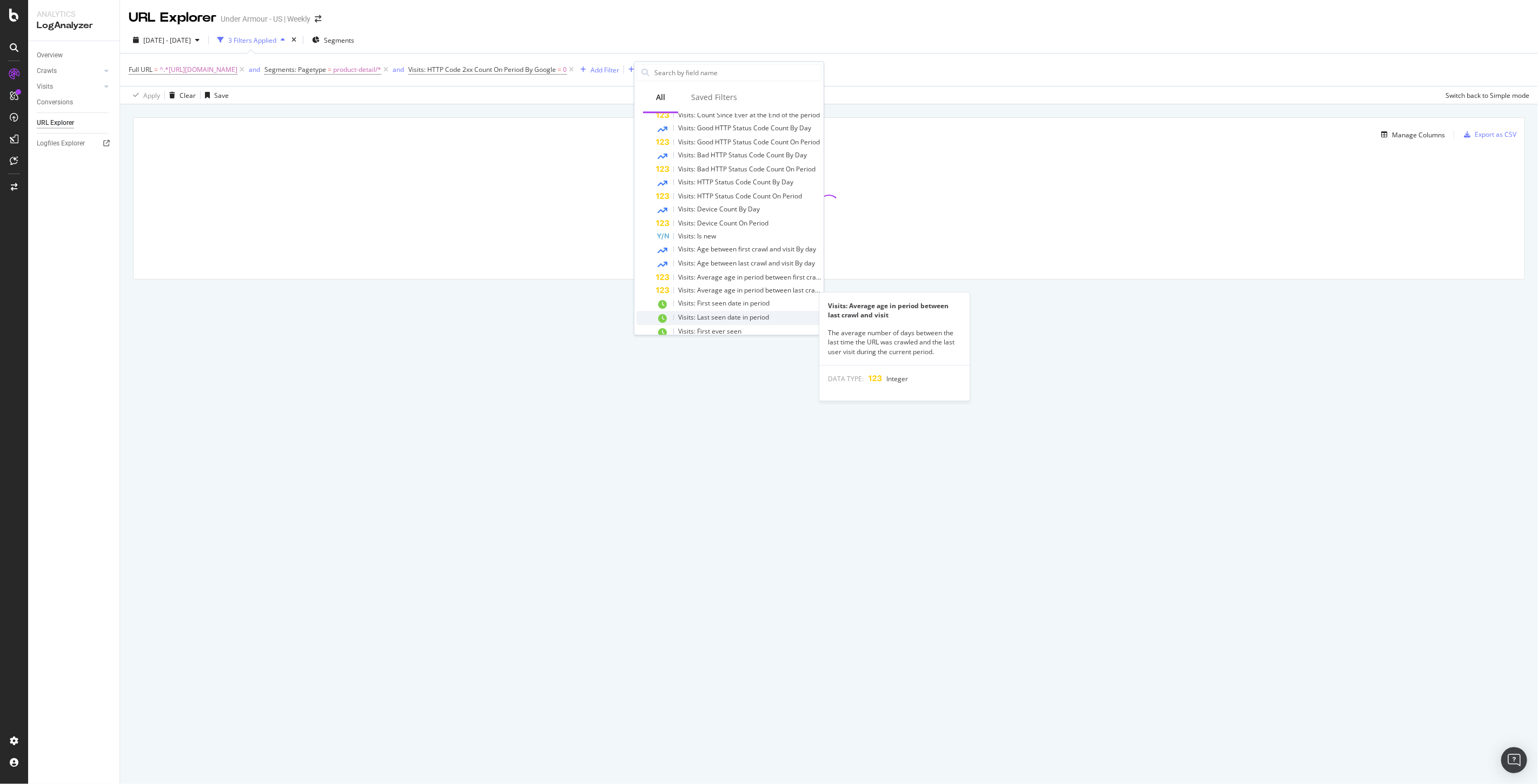
scroll to position [274, 0]
click at [738, 171] on span "Visits: HTTP Status Code Count On Period" at bounding box center [740, 169] width 124 height 9
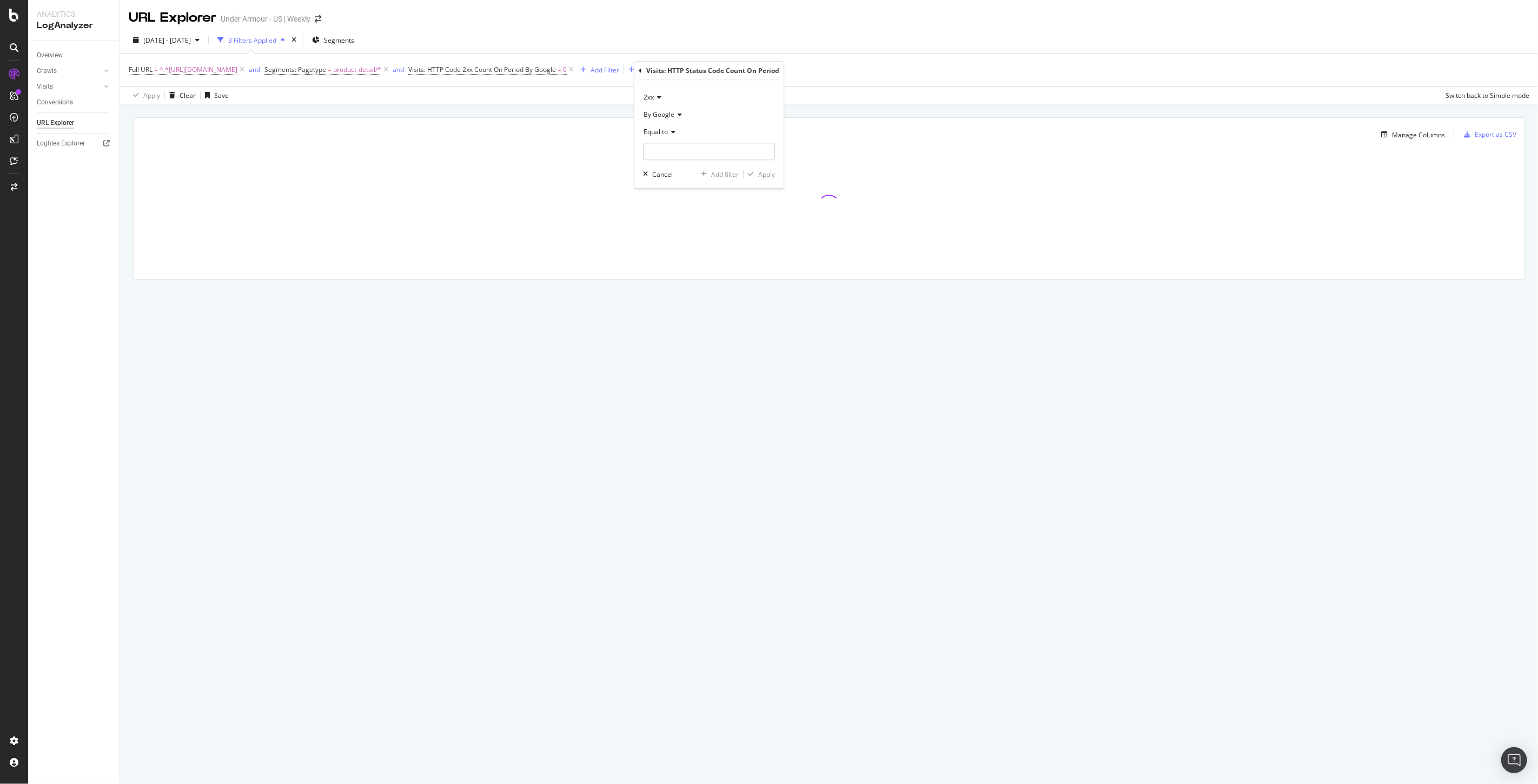
click at [653, 96] on span "2xx" at bounding box center [648, 97] width 10 height 9
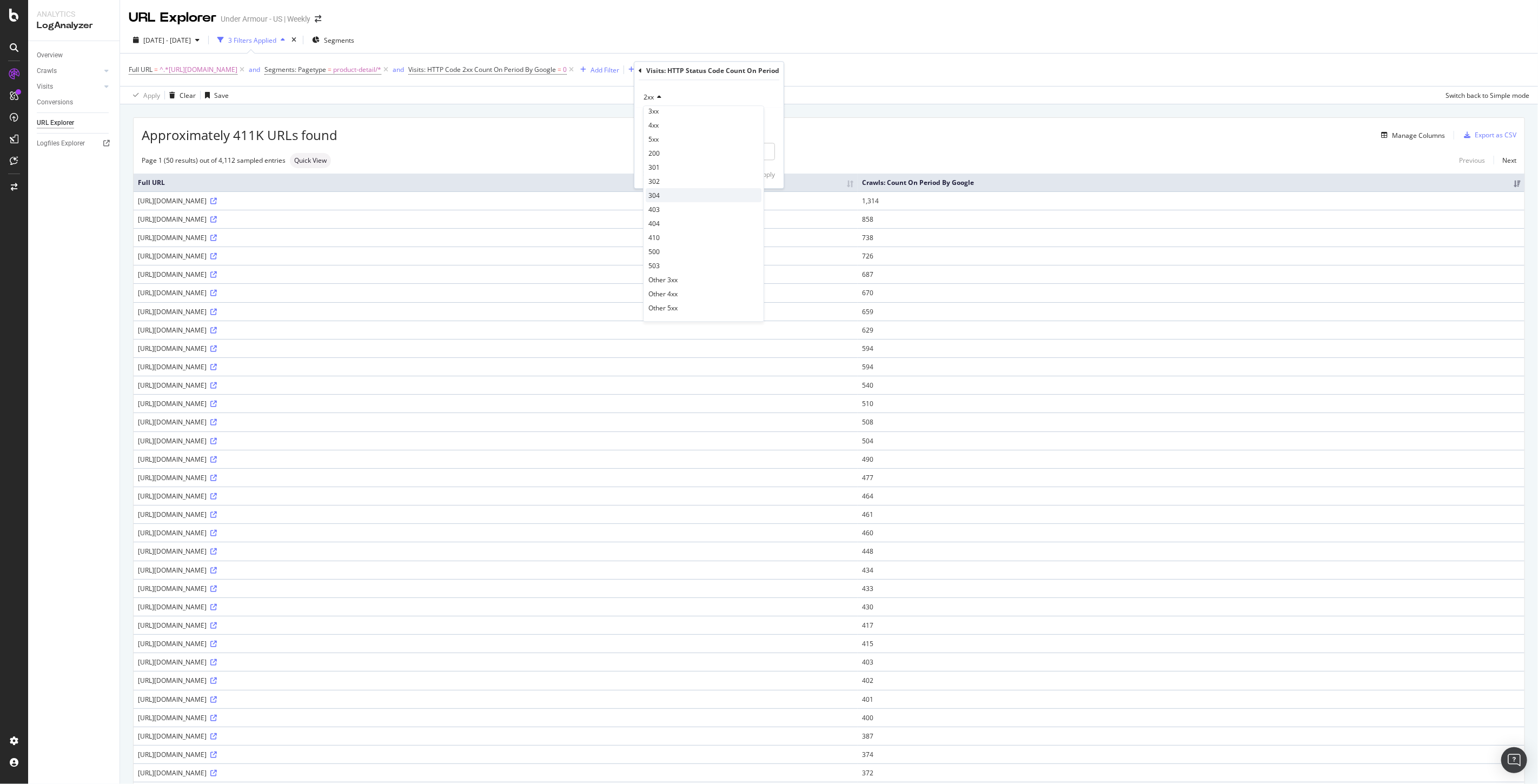
scroll to position [0, 0]
click at [665, 134] on div "3xx" at bounding box center [703, 133] width 116 height 14
click at [675, 155] on input "number" at bounding box center [709, 151] width 132 height 18
type input "0"
click at [763, 177] on div "Apply" at bounding box center [767, 174] width 17 height 9
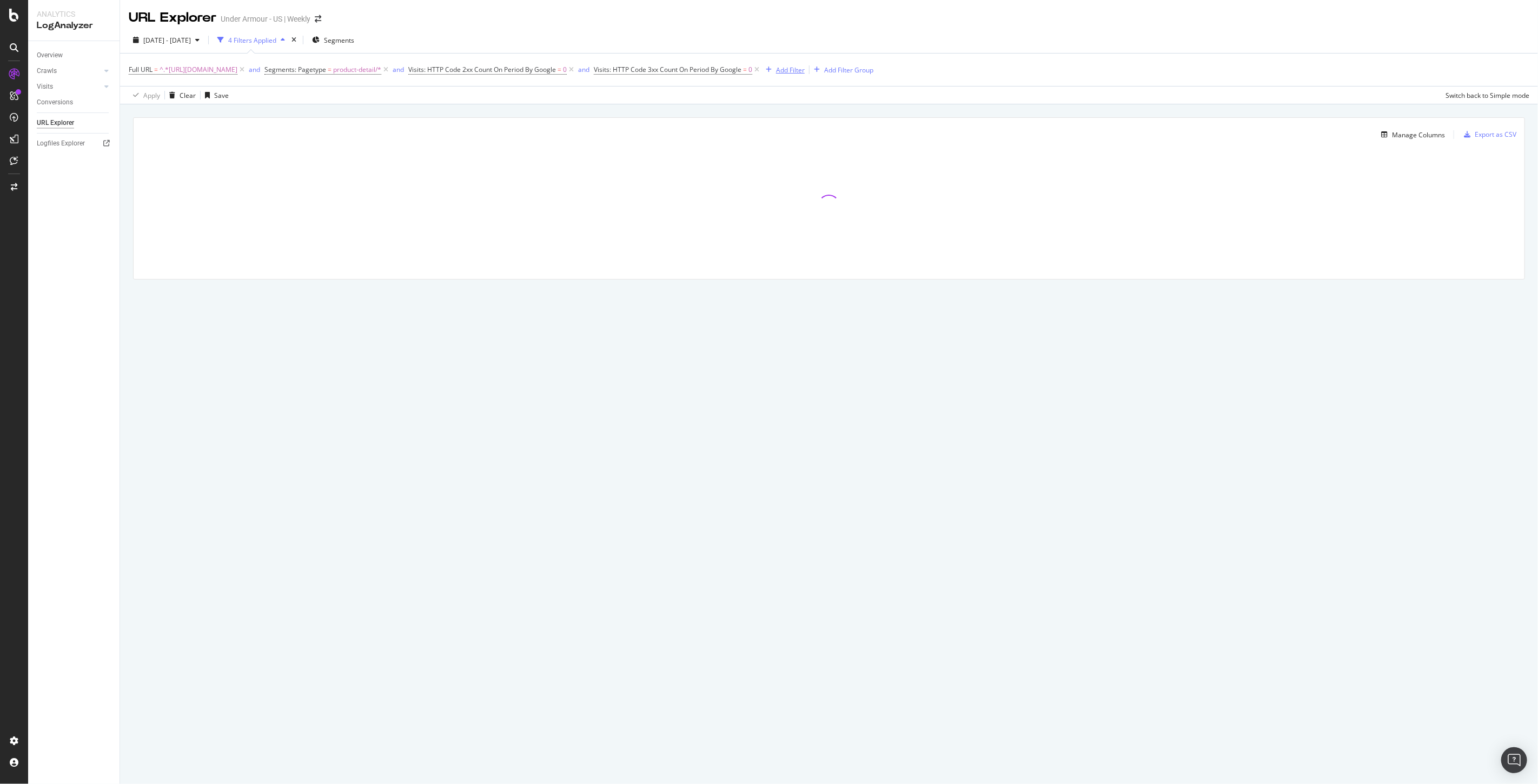
click at [805, 70] on div "Add Filter" at bounding box center [790, 70] width 28 height 9
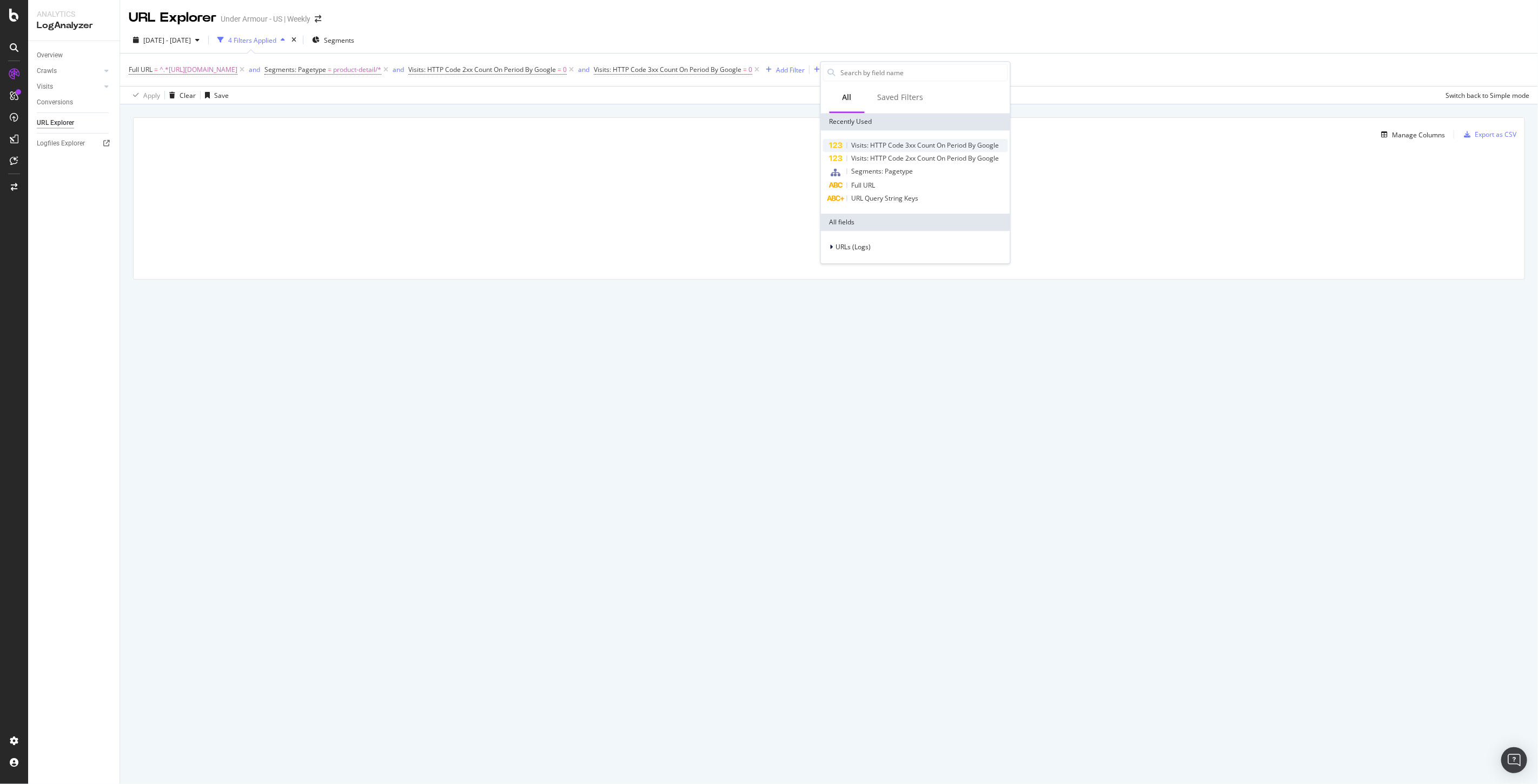
click at [867, 144] on span "Visits: HTTP Code 3xx Count On Period By Google" at bounding box center [925, 144] width 148 height 9
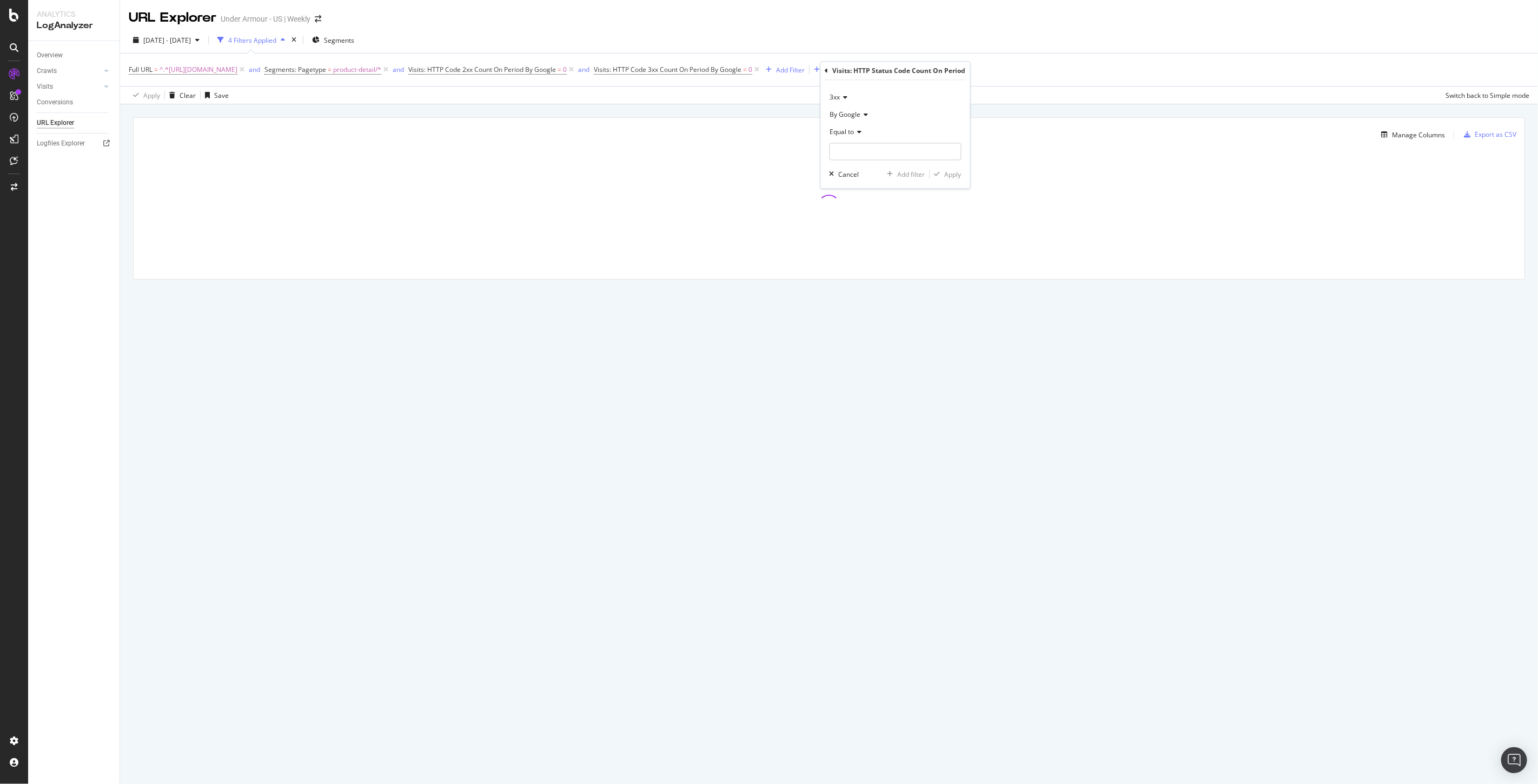
click at [841, 99] on icon at bounding box center [844, 97] width 8 height 7
click at [849, 146] on div "4xx" at bounding box center [890, 147] width 116 height 14
click at [856, 129] on icon at bounding box center [858, 132] width 8 height 7
click at [865, 212] on span "Greater than" at bounding box center [855, 210] width 39 height 9
click at [850, 151] on input "number" at bounding box center [896, 151] width 132 height 18
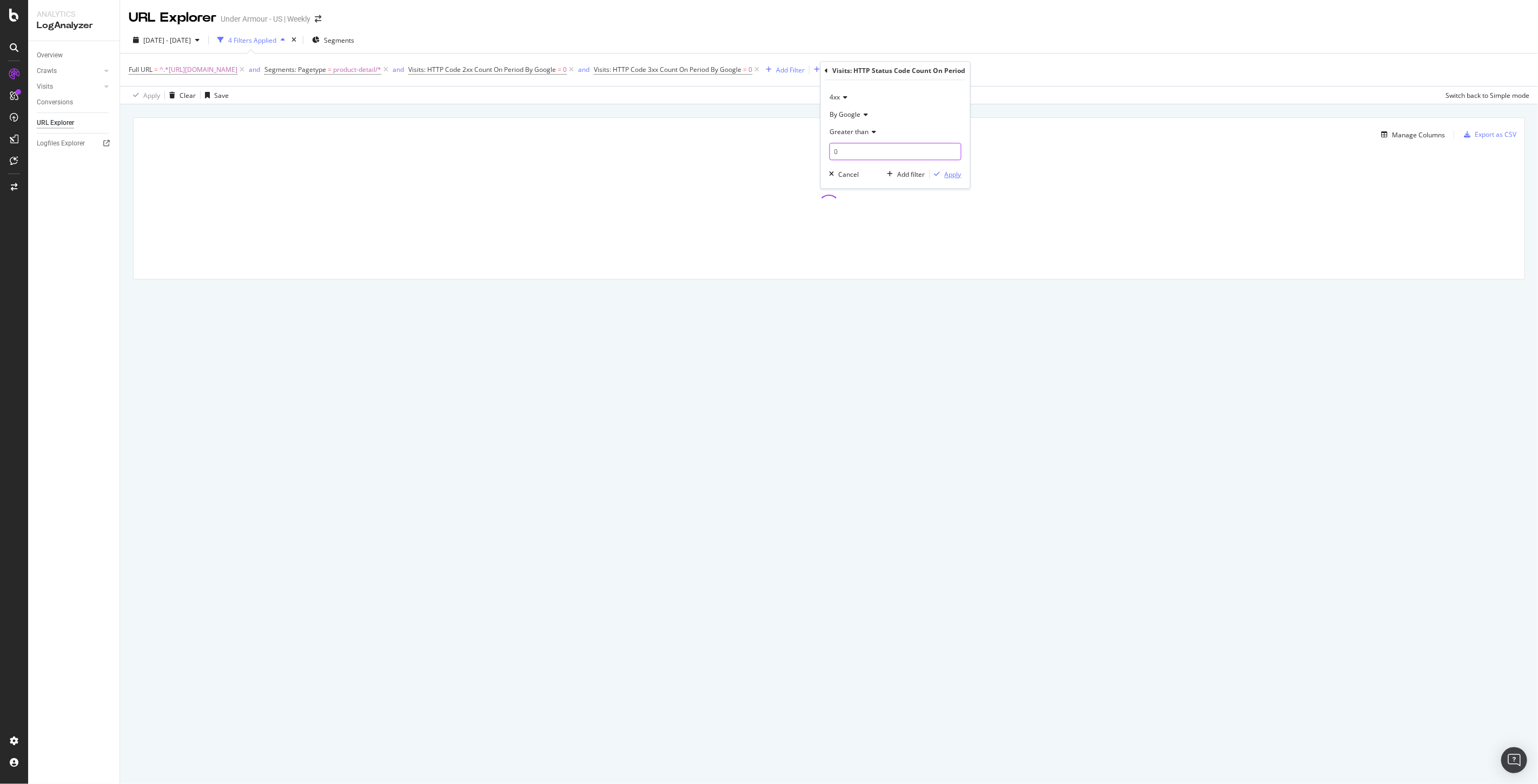
type input "0"
click at [951, 176] on div "Apply" at bounding box center [953, 174] width 17 height 9
click at [191, 39] on span "2025 Aug. 6th - Sep. 4th" at bounding box center [167, 40] width 48 height 9
click at [172, 129] on input "2025/08/08" at bounding box center [166, 133] width 44 height 15
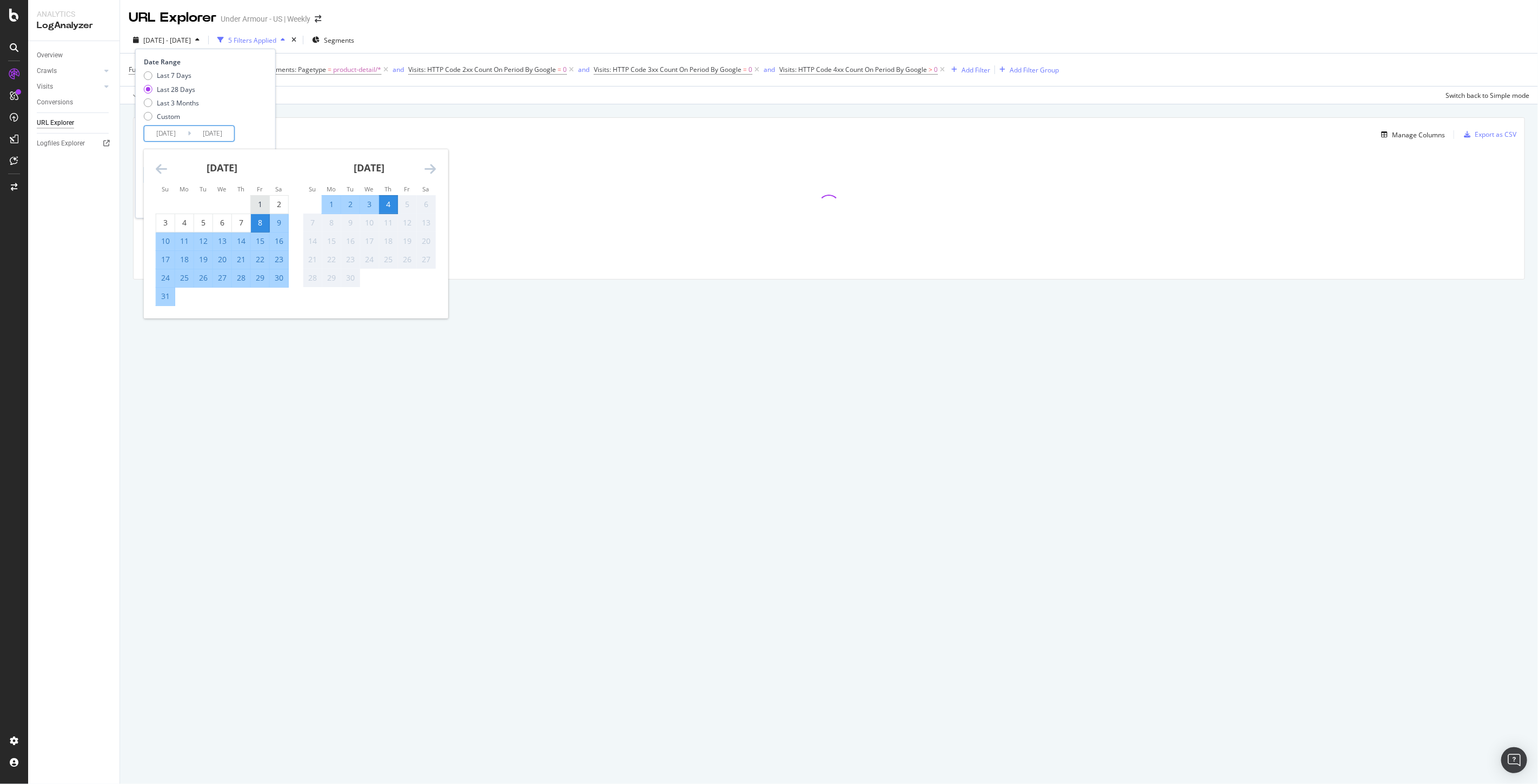
click at [262, 206] on div "1" at bounding box center [260, 204] width 18 height 11
type input "2025/08/01"
click at [155, 300] on div "August 2025 1 2 3 4 5 6 7 8 9 10 11 12 13 14 15 16 17 18 19 20 21 22 23 24 25 2…" at bounding box center [222, 227] width 147 height 157
click at [164, 292] on div "31" at bounding box center [165, 296] width 18 height 11
type input "2025/08/31"
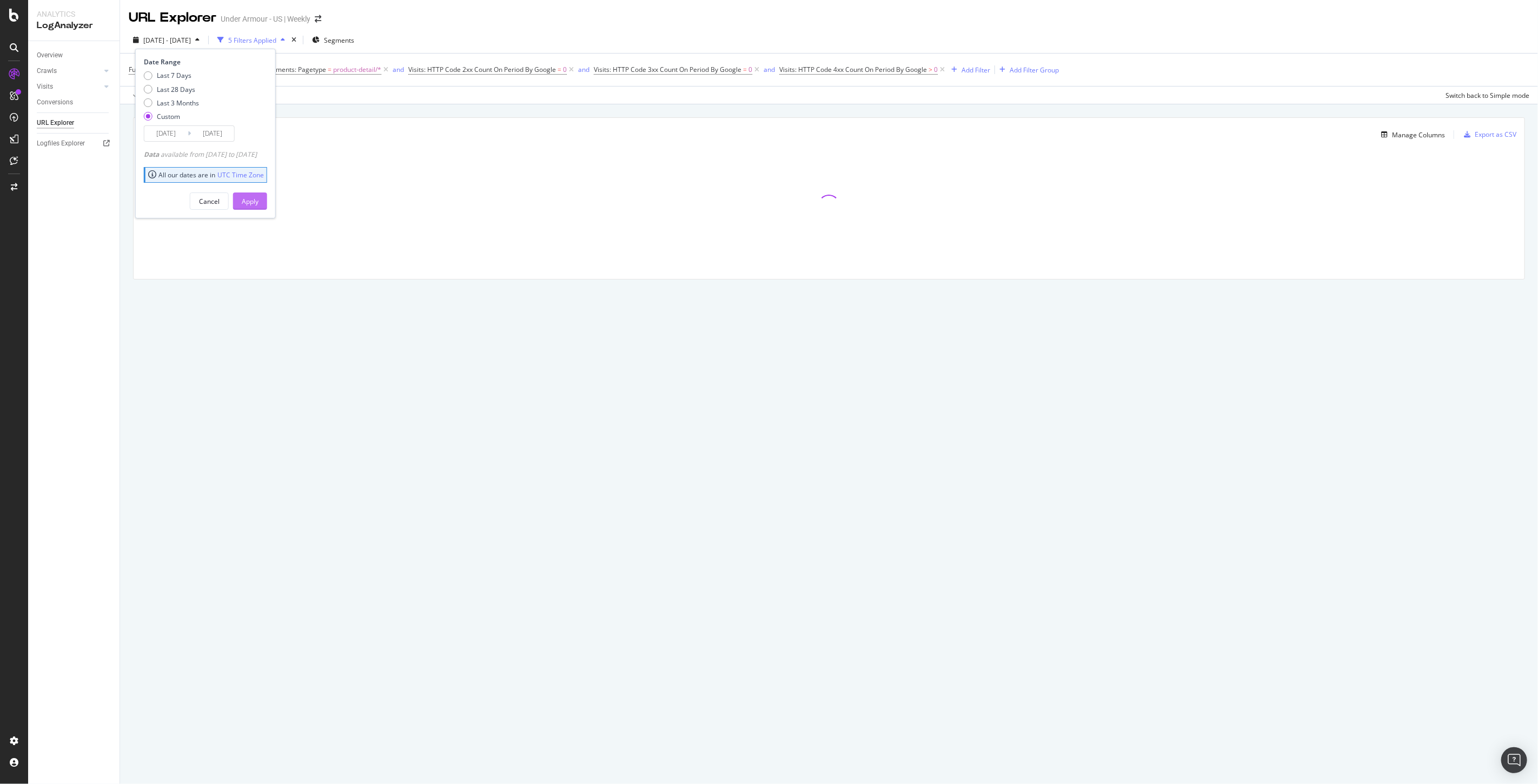
click at [258, 198] on div "Apply" at bounding box center [250, 201] width 17 height 9
click at [1408, 132] on div "Manage Columns" at bounding box center [1419, 134] width 53 height 9
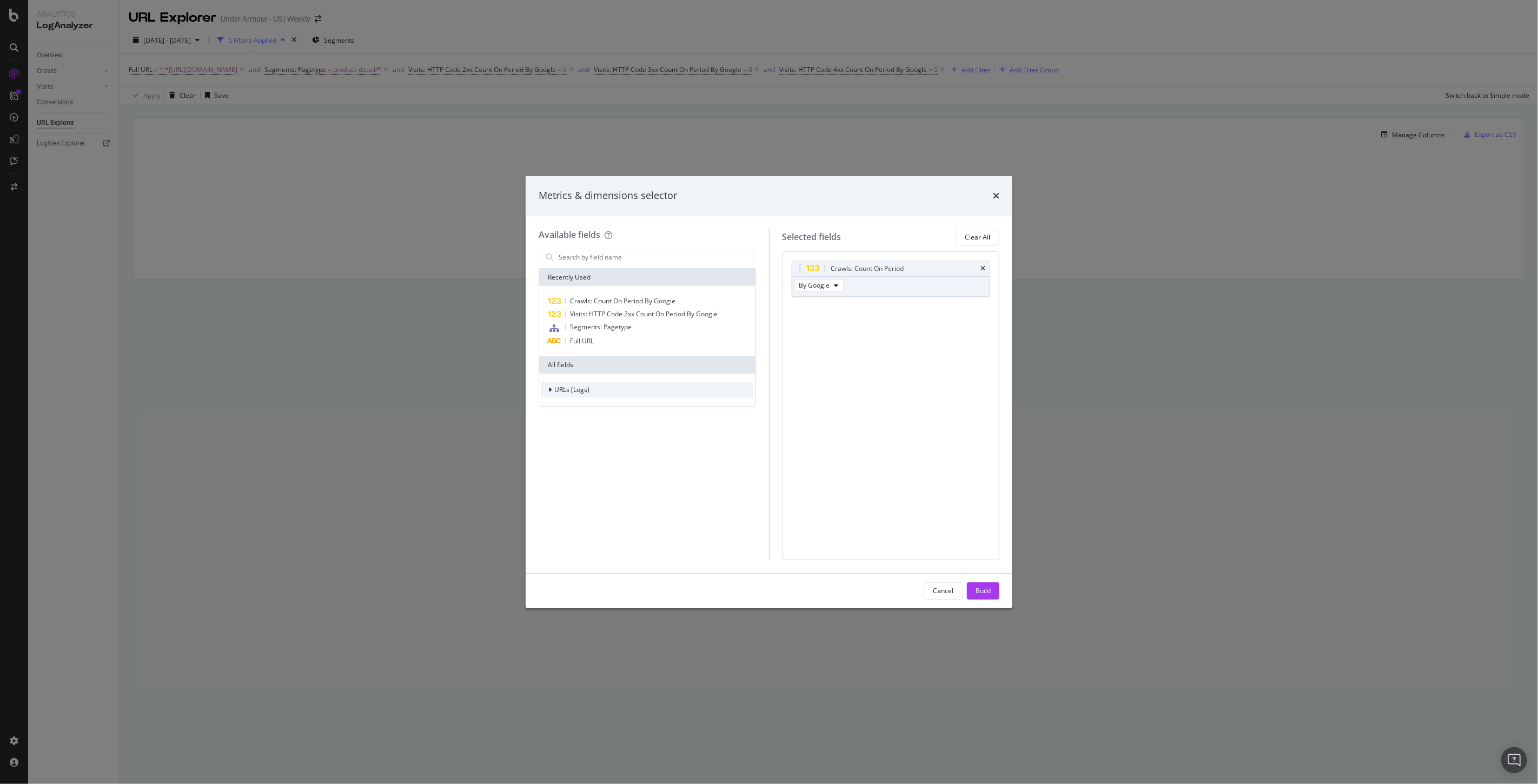
click at [558, 389] on span "URLs (Logs)" at bounding box center [572, 389] width 35 height 9
click at [557, 461] on div "modal" at bounding box center [558, 457] width 7 height 11
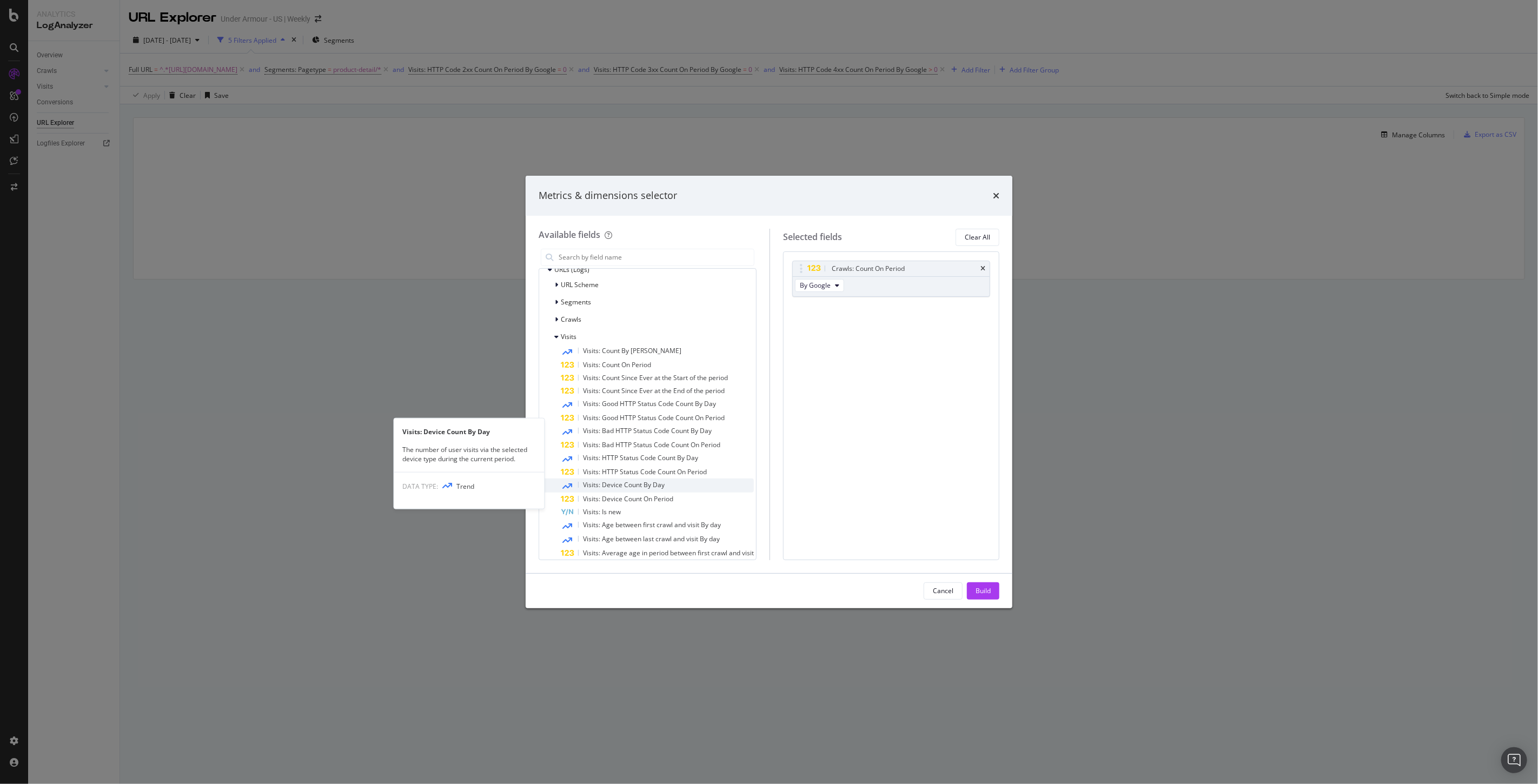
scroll to position [180, 0]
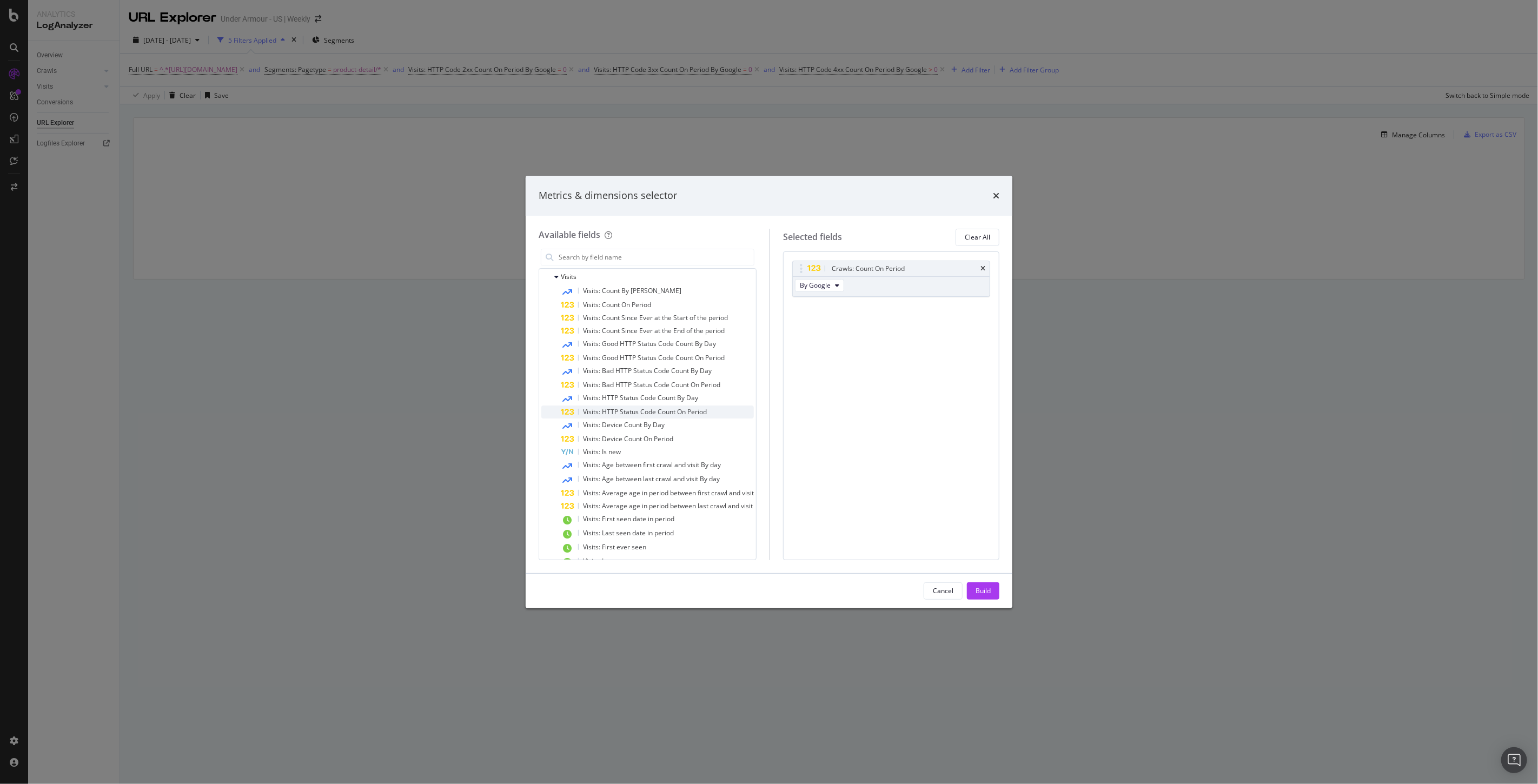
click at [638, 412] on span "Visits: HTTP Status Code Count On Period" at bounding box center [645, 411] width 124 height 9
click at [824, 331] on button "2xx" at bounding box center [809, 325] width 28 height 13
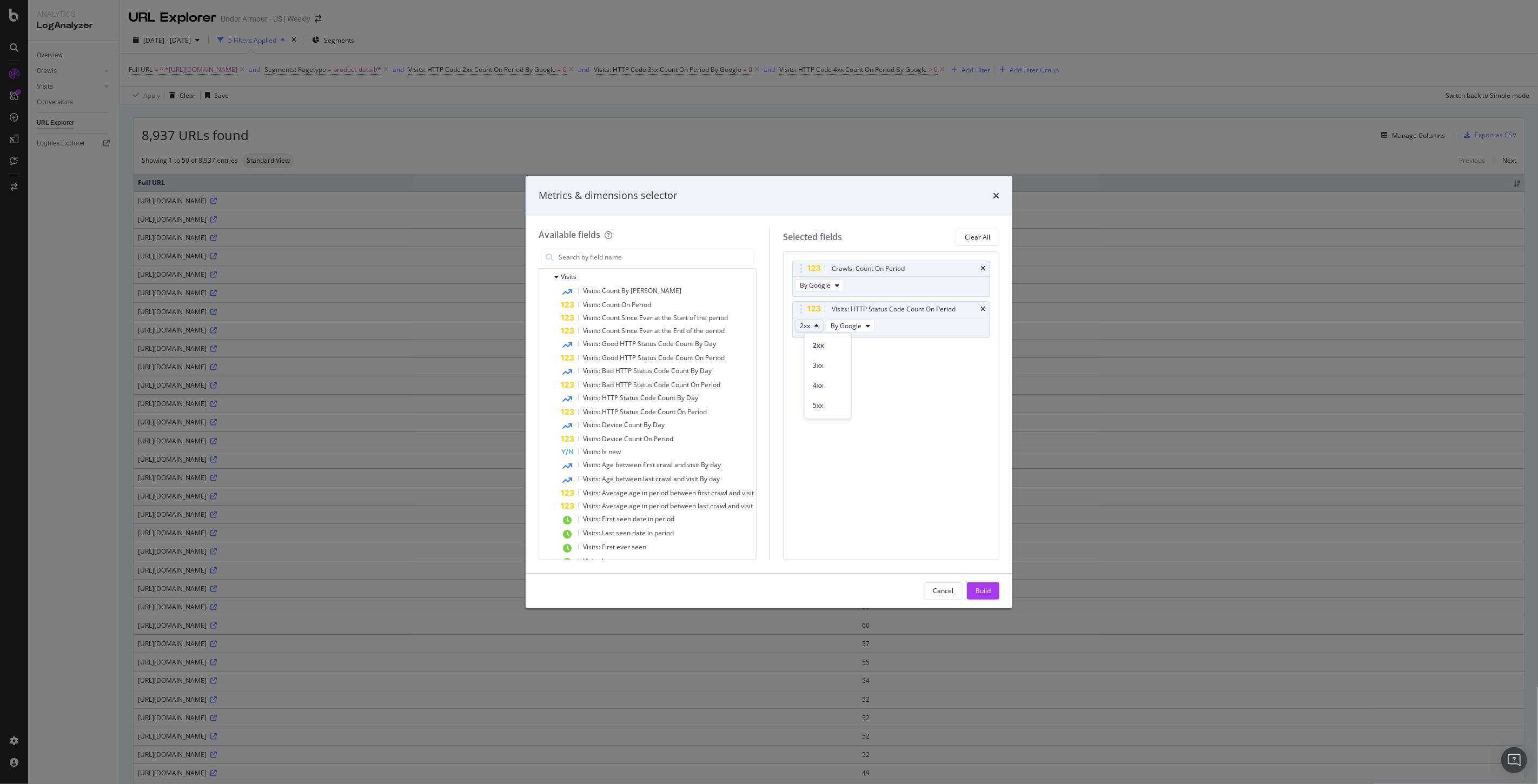
click at [819, 397] on div "5xx" at bounding box center [828, 403] width 47 height 20
click at [819, 328] on icon "modal" at bounding box center [816, 326] width 4 height 7
click at [823, 371] on div "3xx" at bounding box center [828, 366] width 47 height 16
click at [823, 371] on div "Crawls: Count On Period By Google Visits: HTTP Status Code Count On Period 2xx …" at bounding box center [891, 406] width 217 height 309
click at [820, 330] on button "2xx" at bounding box center [809, 325] width 28 height 13
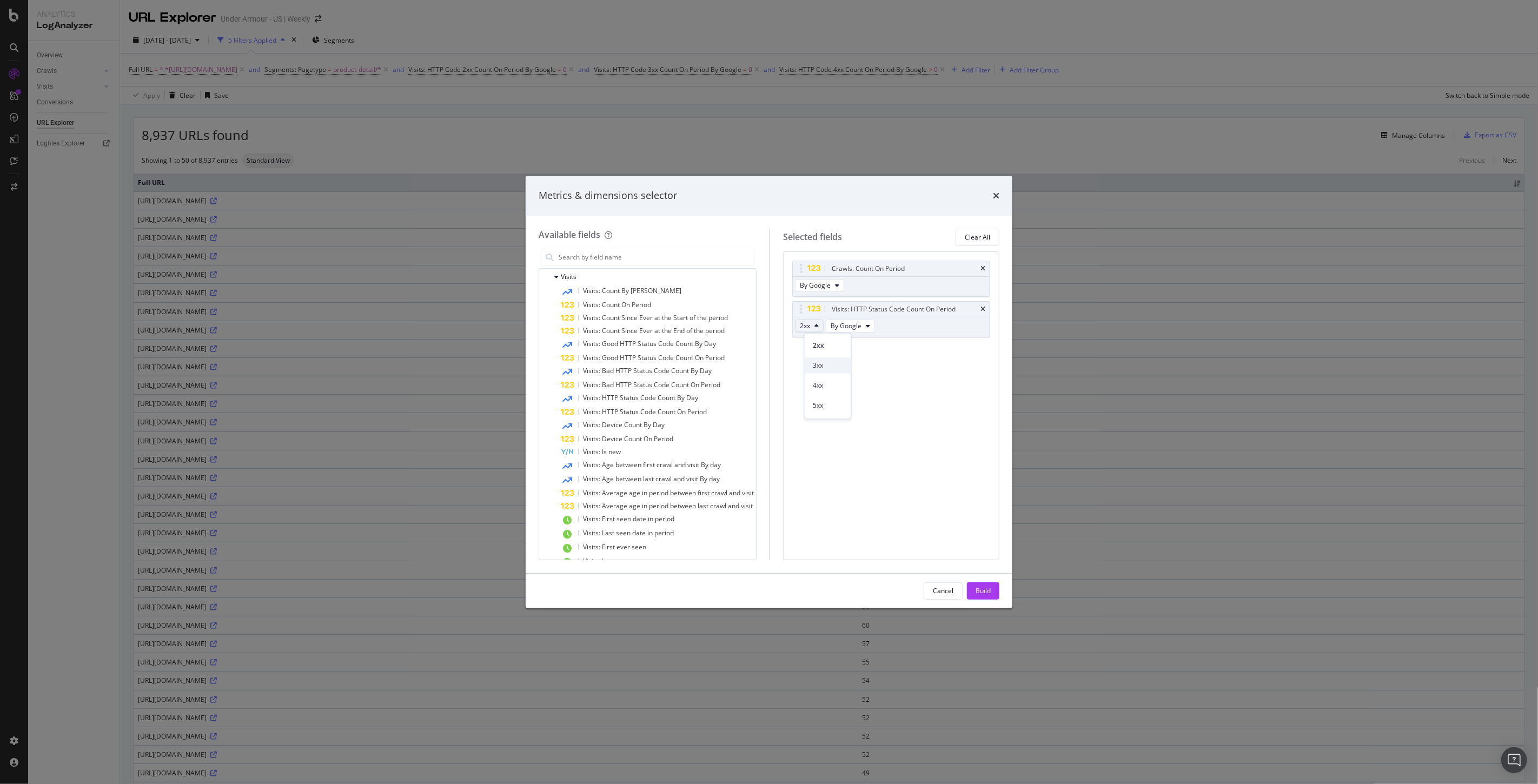
click at [816, 364] on span "3xx" at bounding box center [828, 365] width 29 height 10
click at [819, 329] on icon "modal" at bounding box center [816, 326] width 4 height 7
click at [815, 406] on div "2xx 3xx 4xx 5xx 200 301 302 304 403 404 410 500 503 Other 3xx Other 4xx Other 5…" at bounding box center [828, 374] width 47 height 81
click at [827, 369] on div "200" at bounding box center [828, 363] width 47 height 16
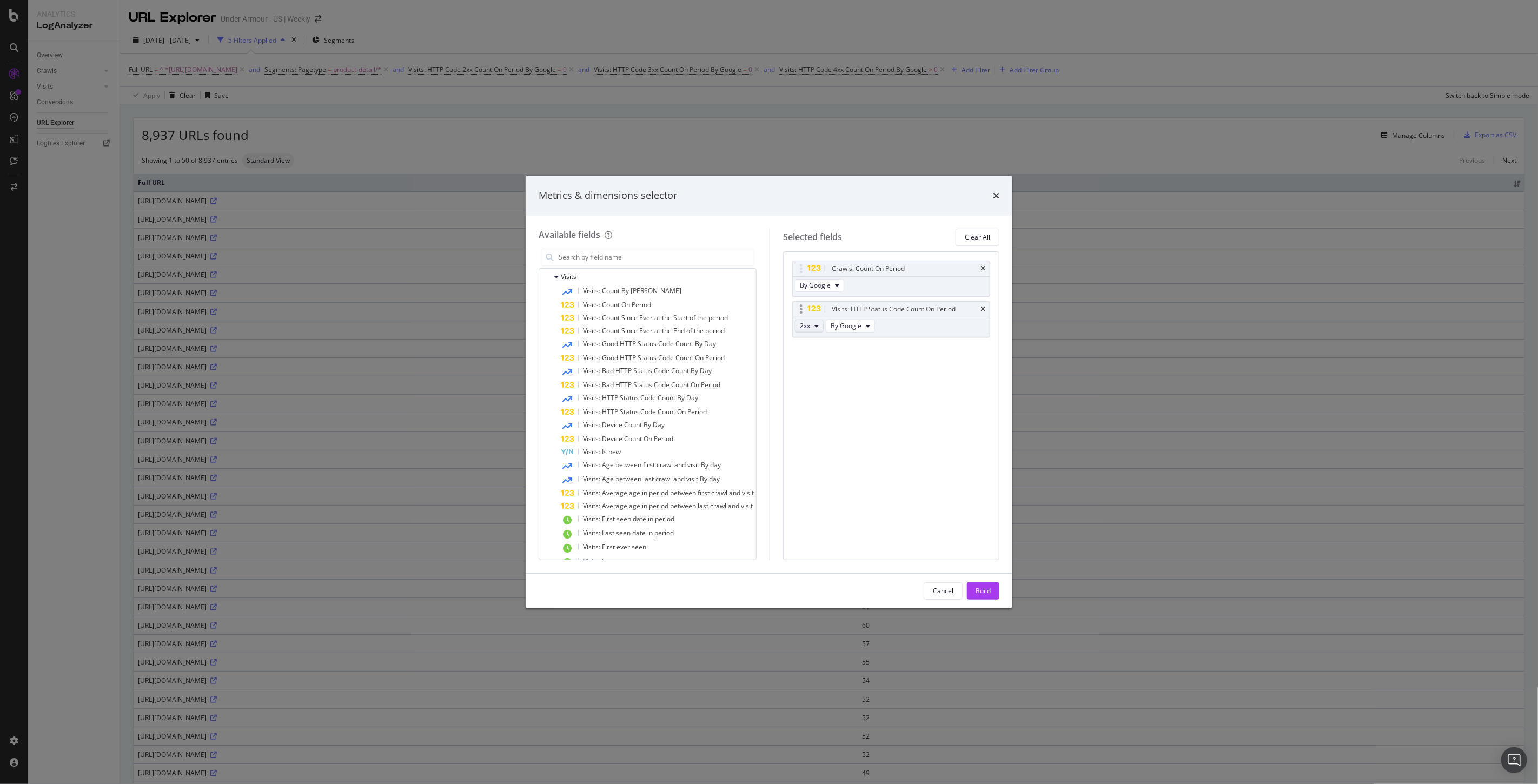
click at [810, 322] on span "2xx" at bounding box center [804, 325] width 10 height 9
click at [826, 357] on div "3xx" at bounding box center [828, 363] width 47 height 20
click at [861, 360] on div "Crawls: Count On Period By Google Visits: HTTP Status Code Count On Period 2xx …" at bounding box center [891, 310] width 198 height 100
click at [983, 308] on icon "times" at bounding box center [983, 309] width 5 height 7
click at [655, 362] on div "Visits: Good HTTP Status Code Count On Period" at bounding box center [657, 357] width 193 height 13
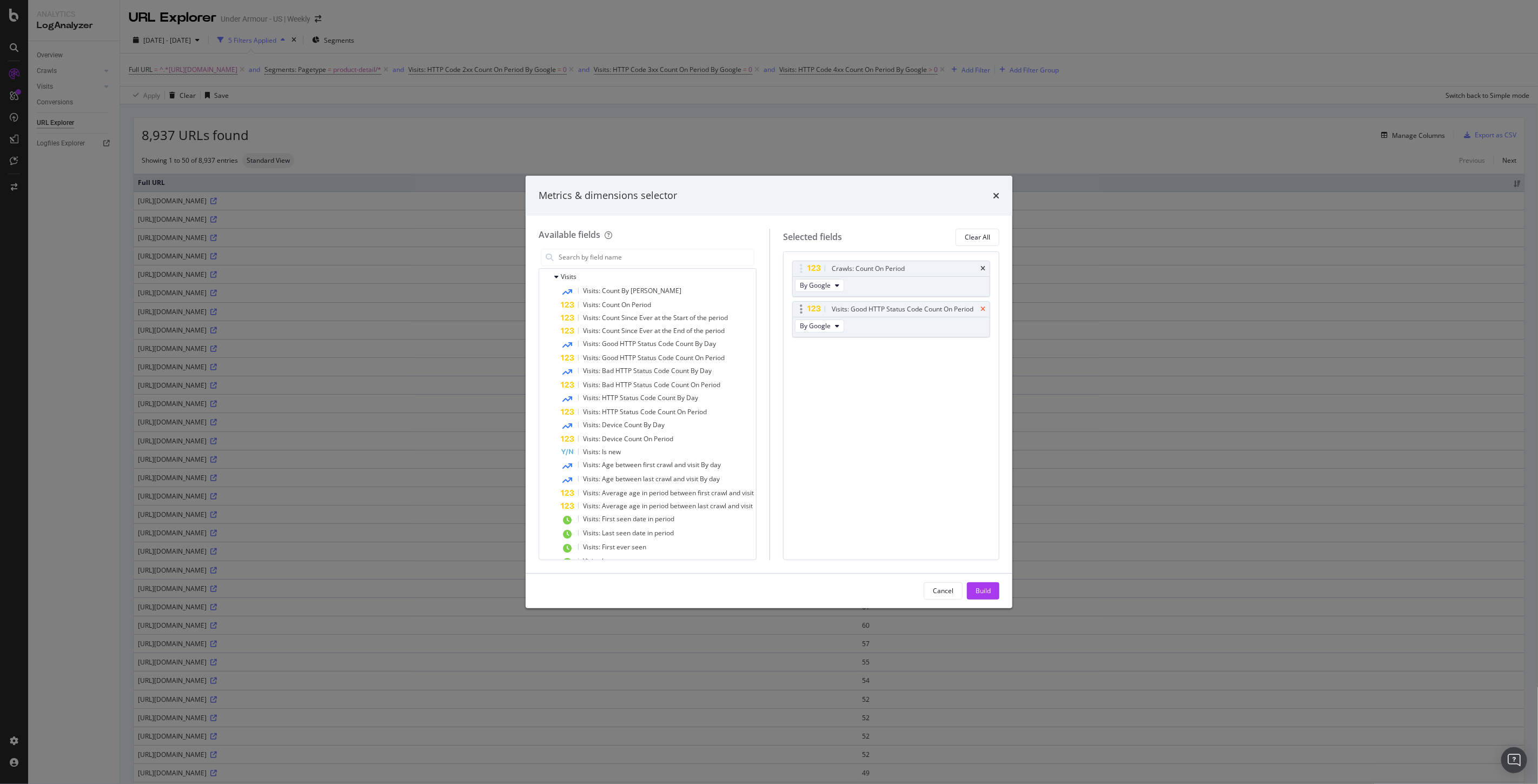
click at [983, 313] on icon "times" at bounding box center [983, 309] width 5 height 7
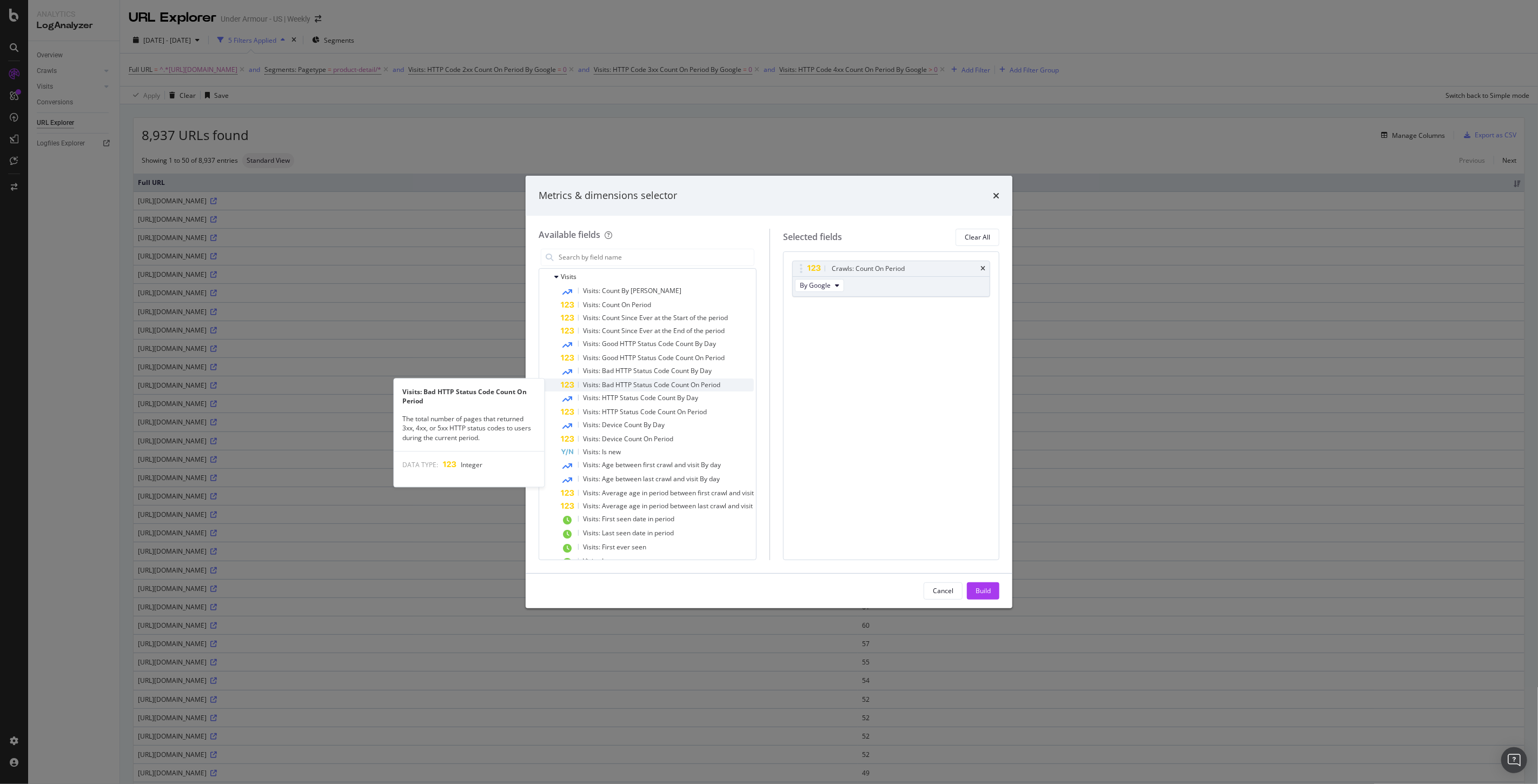
click at [629, 386] on span "Visits: Bad HTTP Status Code Count On Period" at bounding box center [651, 384] width 137 height 9
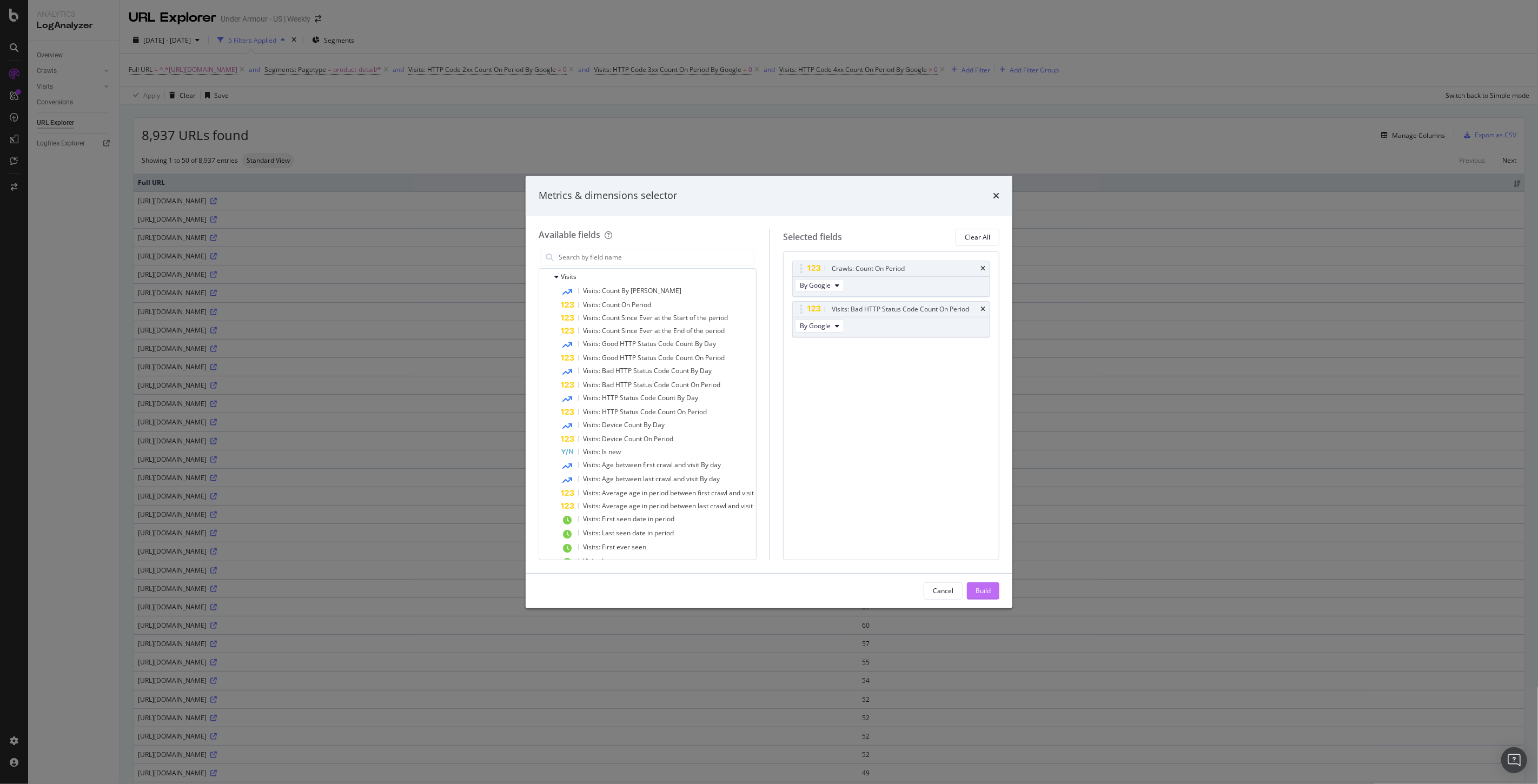
click at [980, 591] on div "Build" at bounding box center [983, 590] width 15 height 9
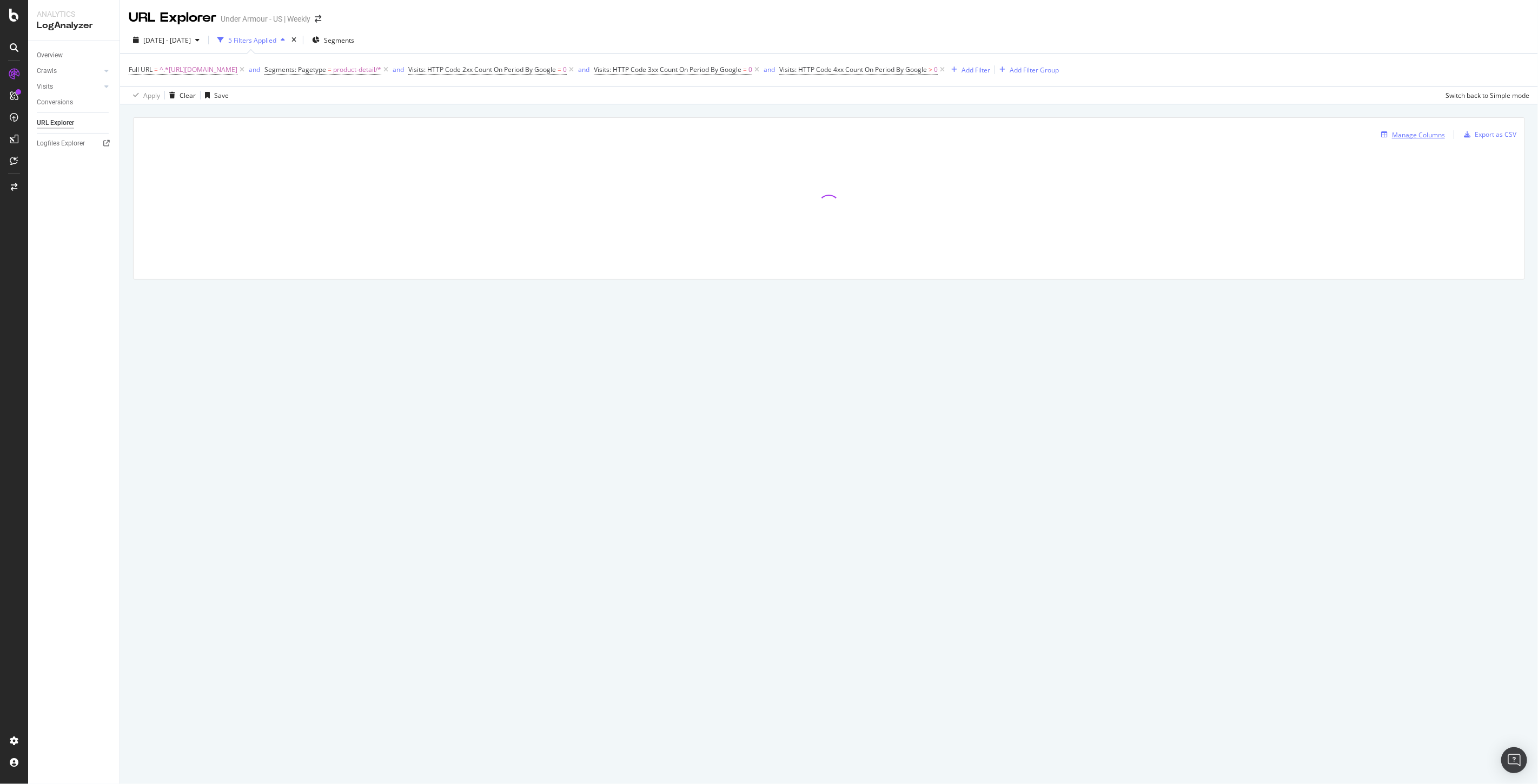
click at [1426, 136] on div "Manage Columns" at bounding box center [1419, 134] width 53 height 9
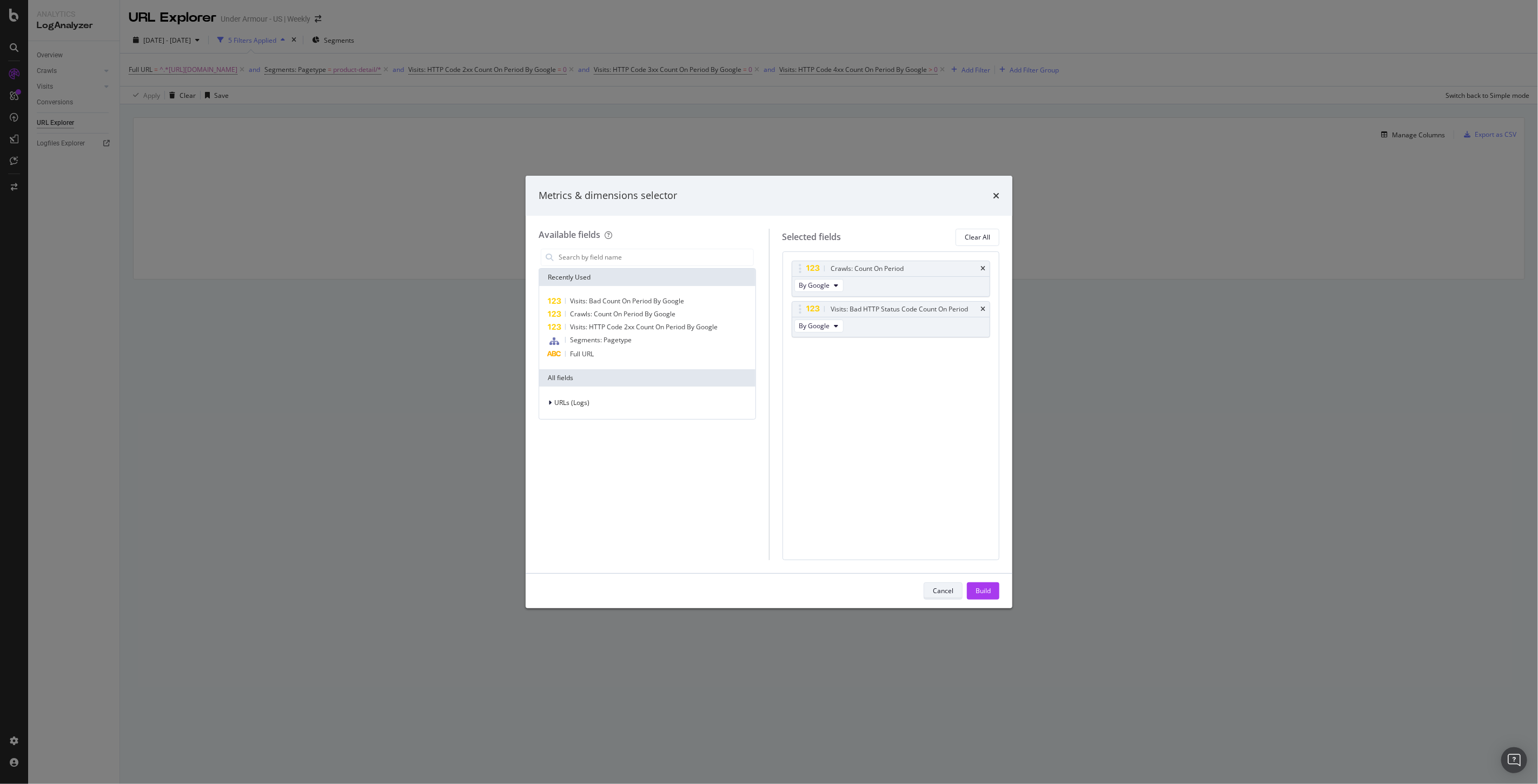
click at [943, 594] on div "Cancel" at bounding box center [943, 590] width 21 height 9
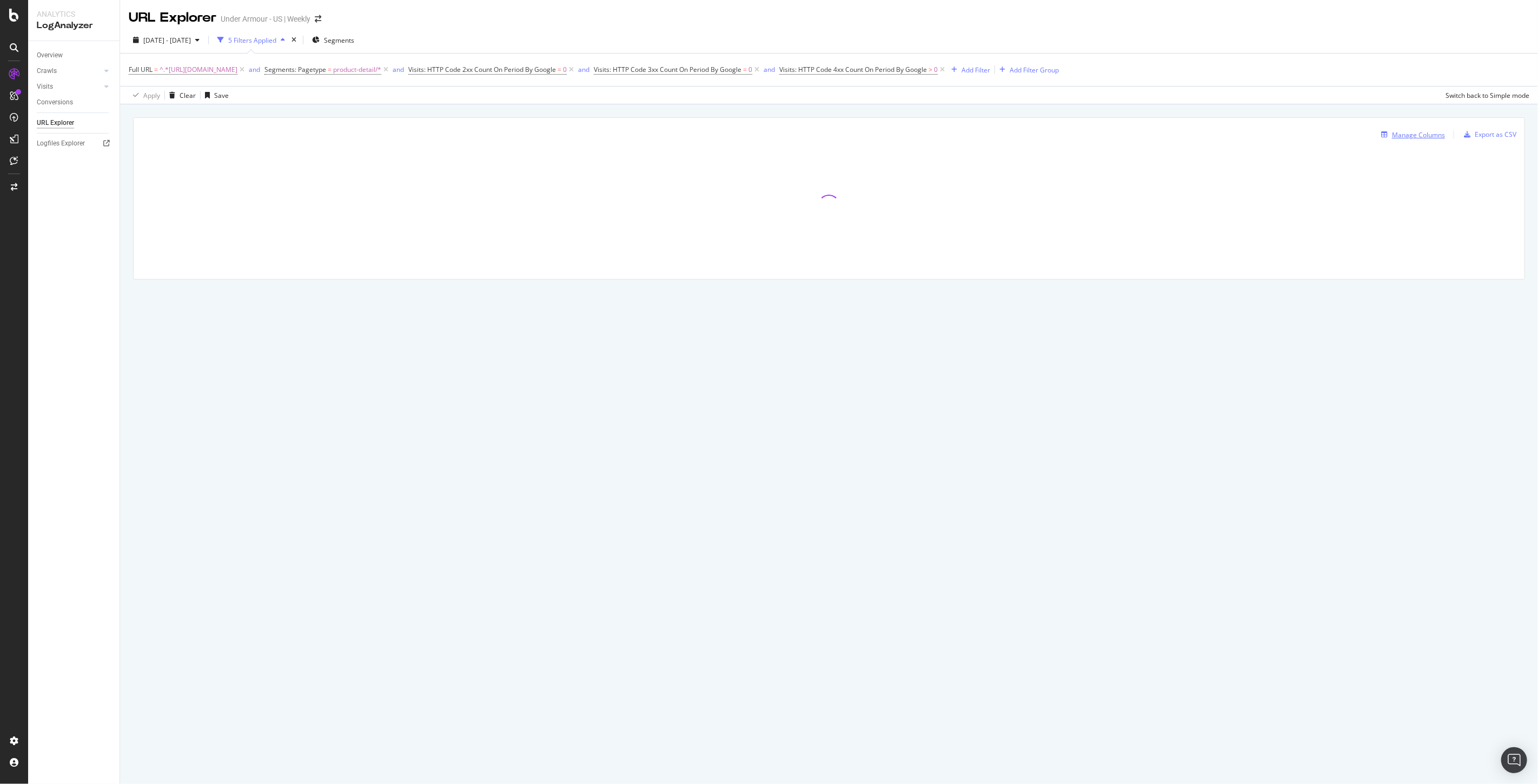
click at [1426, 135] on div "Manage Columns" at bounding box center [1419, 134] width 53 height 9
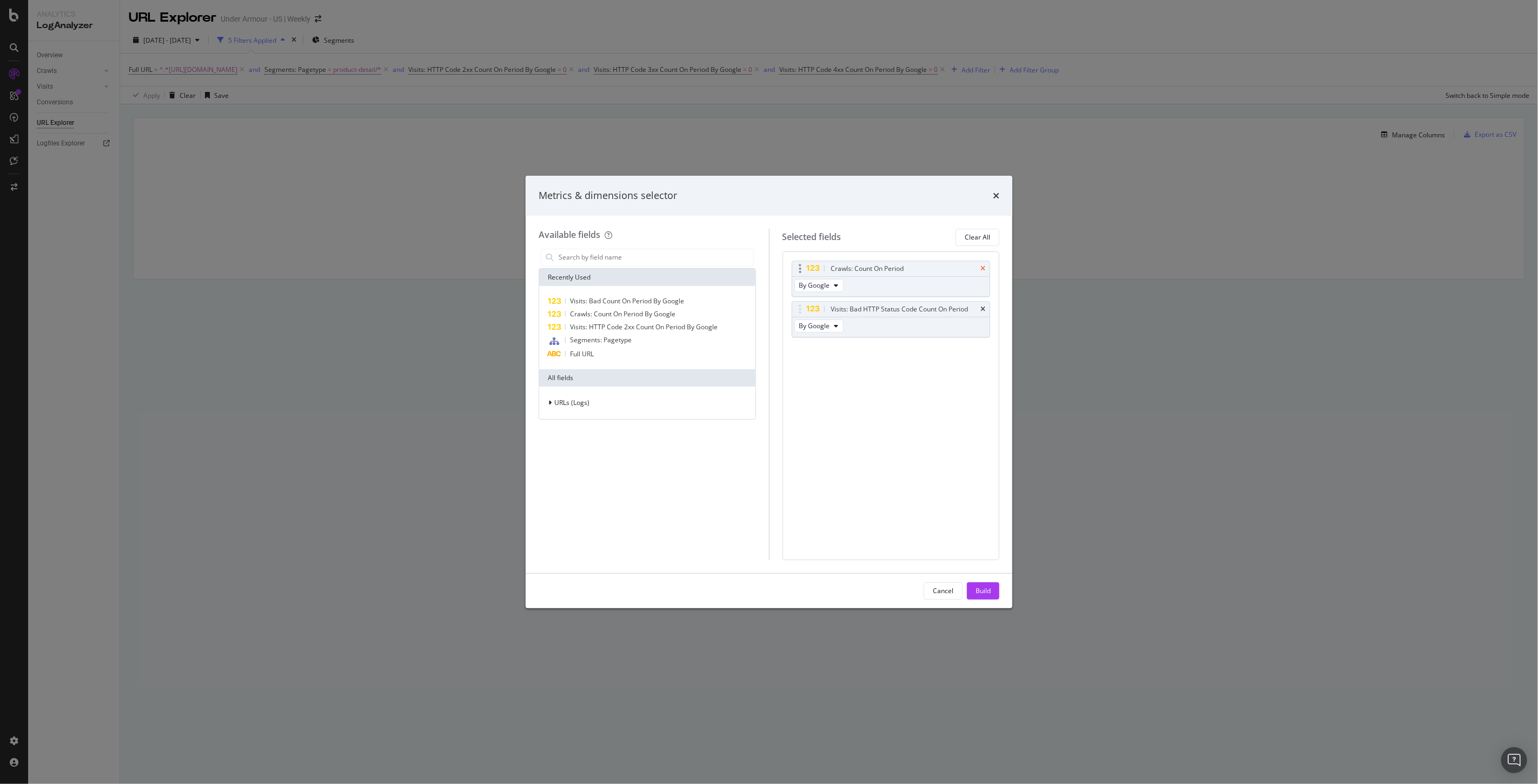
click at [984, 268] on icon "times" at bounding box center [983, 268] width 5 height 7
click at [980, 595] on div "Build" at bounding box center [983, 590] width 15 height 9
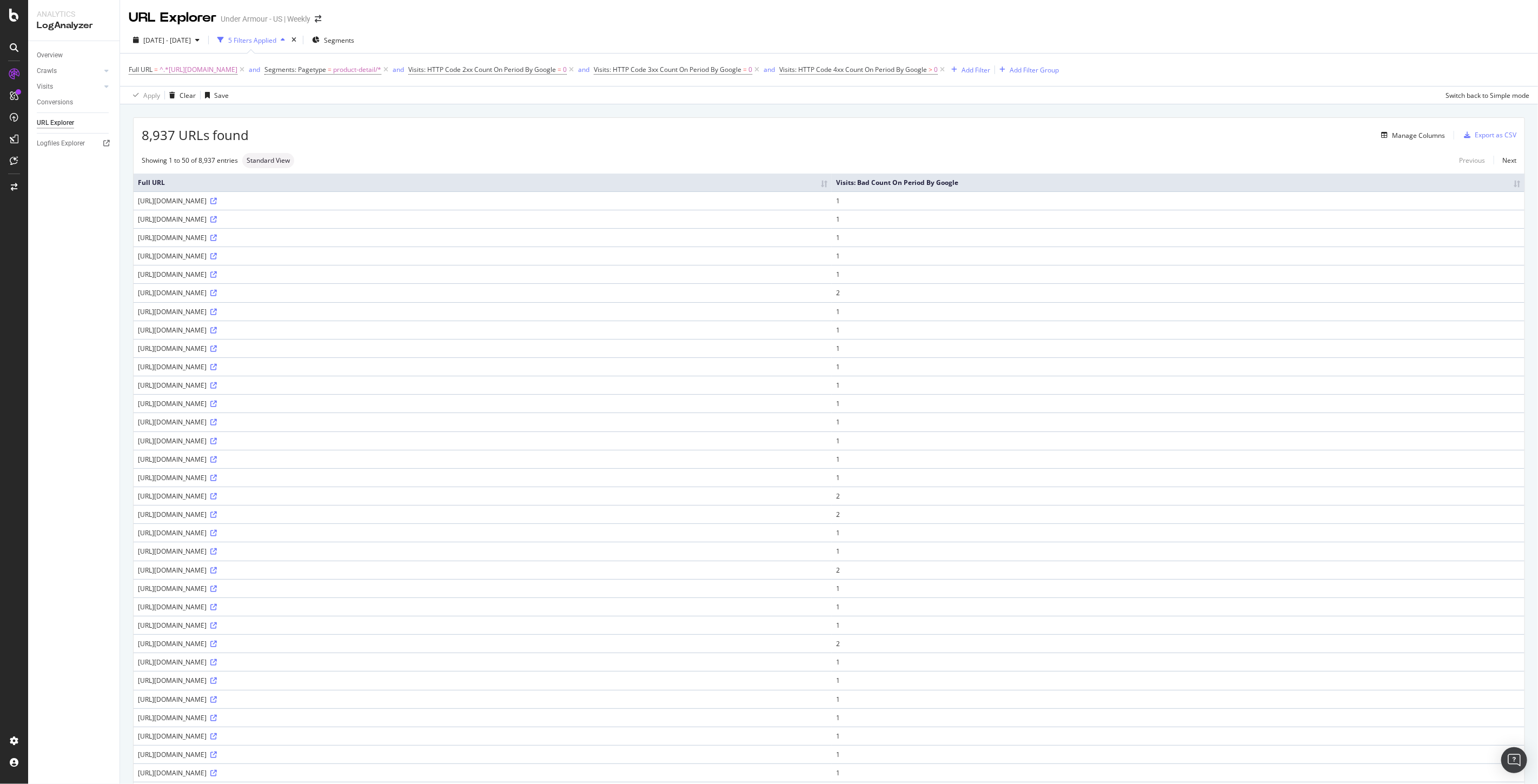
click at [1505, 186] on th "Visits: Bad Count On Period By Google" at bounding box center [1178, 183] width 692 height 18
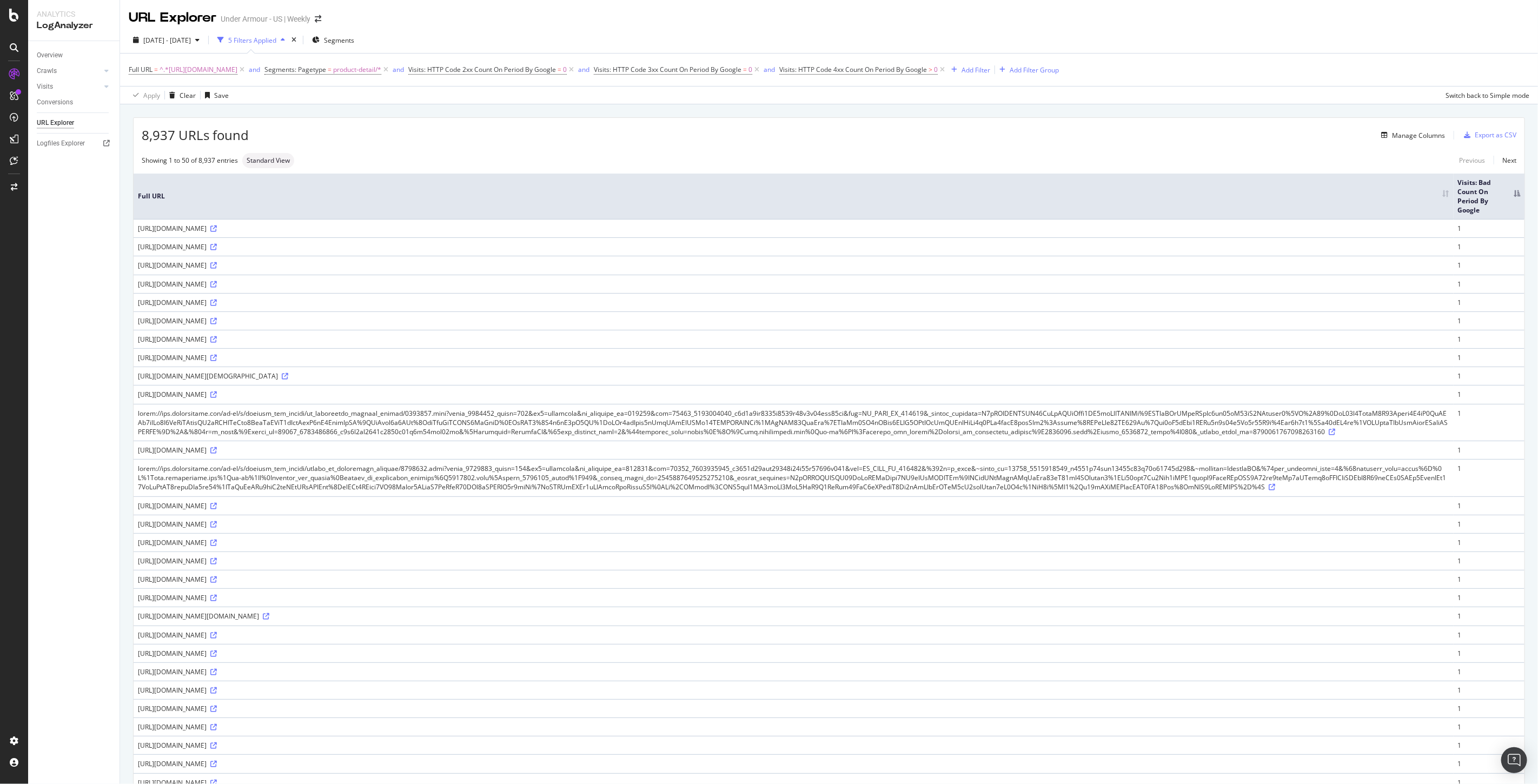
click at [1507, 196] on th "Visits: Bad Count On Period By Google" at bounding box center [1489, 196] width 71 height 46
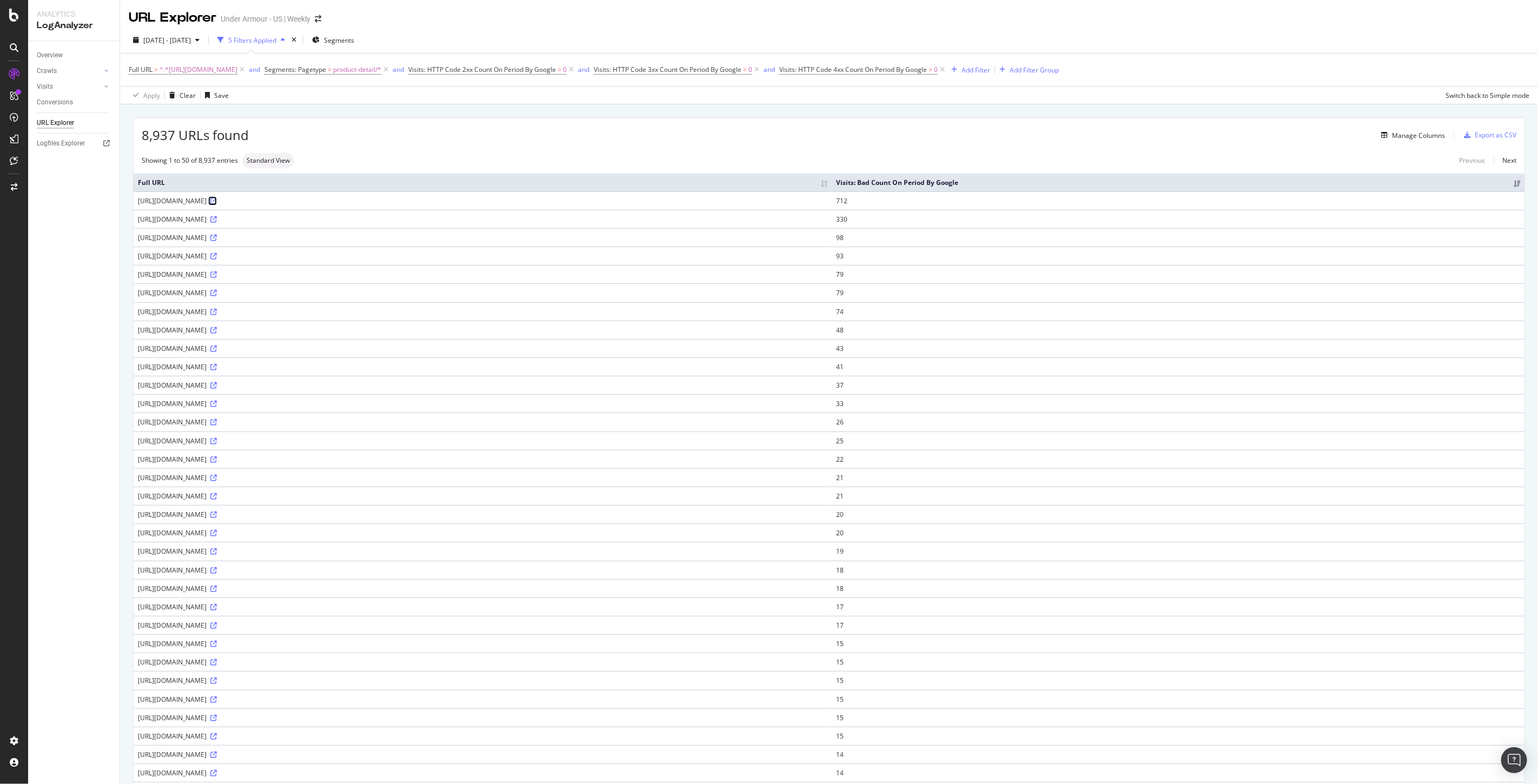
click at [217, 202] on icon at bounding box center [213, 201] width 7 height 7
click at [217, 202] on icon at bounding box center [213, 201] width 7 height 7
click at [1474, 131] on div "Export as CSV" at bounding box center [1495, 134] width 42 height 9
click at [1481, 135] on div "Export as CSV" at bounding box center [1495, 134] width 42 height 9
click at [18, 138] on icon at bounding box center [21, 136] width 8 height 8
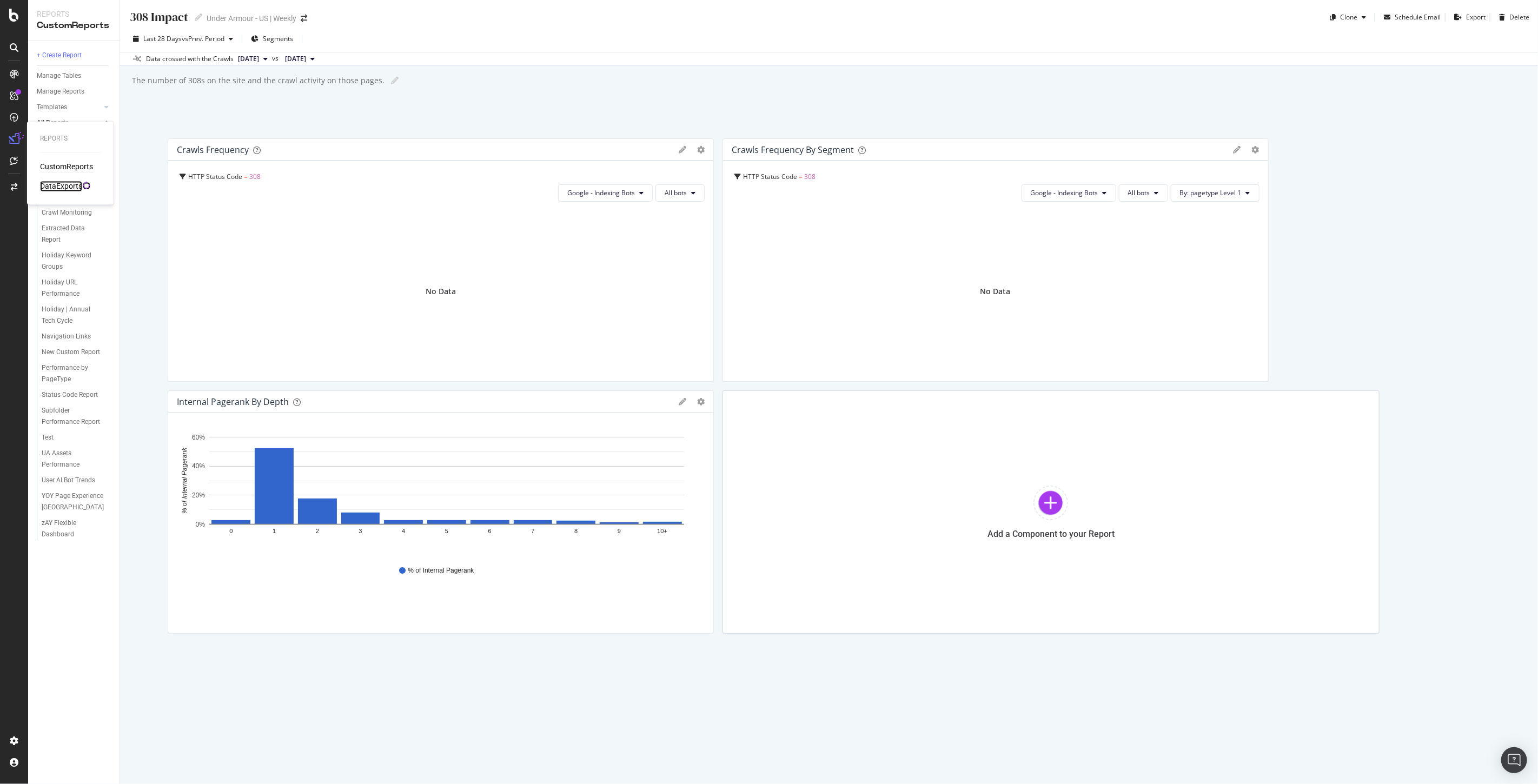
click at [57, 183] on div "DataExports" at bounding box center [61, 187] width 42 height 11
